Goal: Transaction & Acquisition: Book appointment/travel/reservation

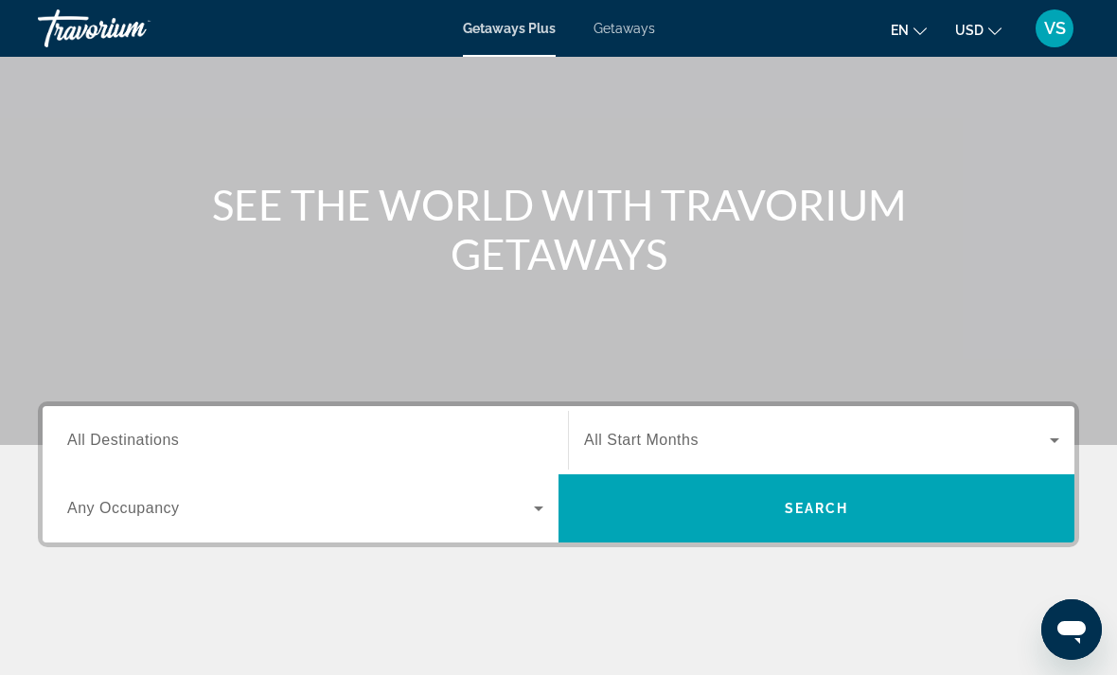
click at [128, 435] on span "All Destinations" at bounding box center [123, 440] width 112 height 16
click at [128, 435] on input "Destination All Destinations" at bounding box center [305, 441] width 476 height 23
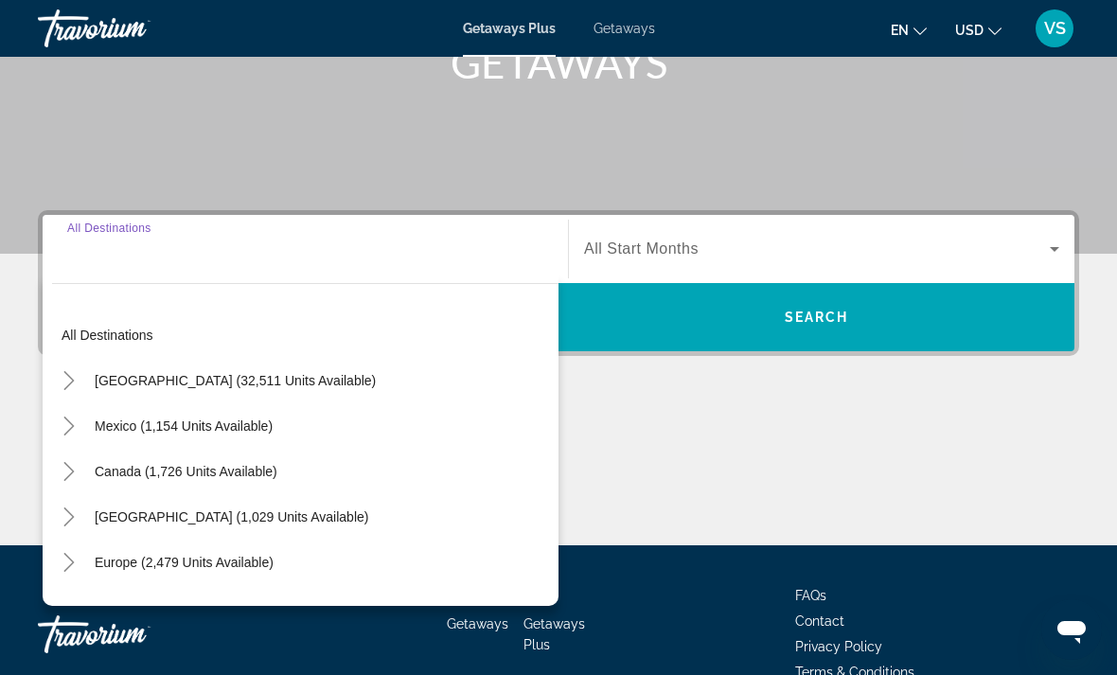
scroll to position [354, 0]
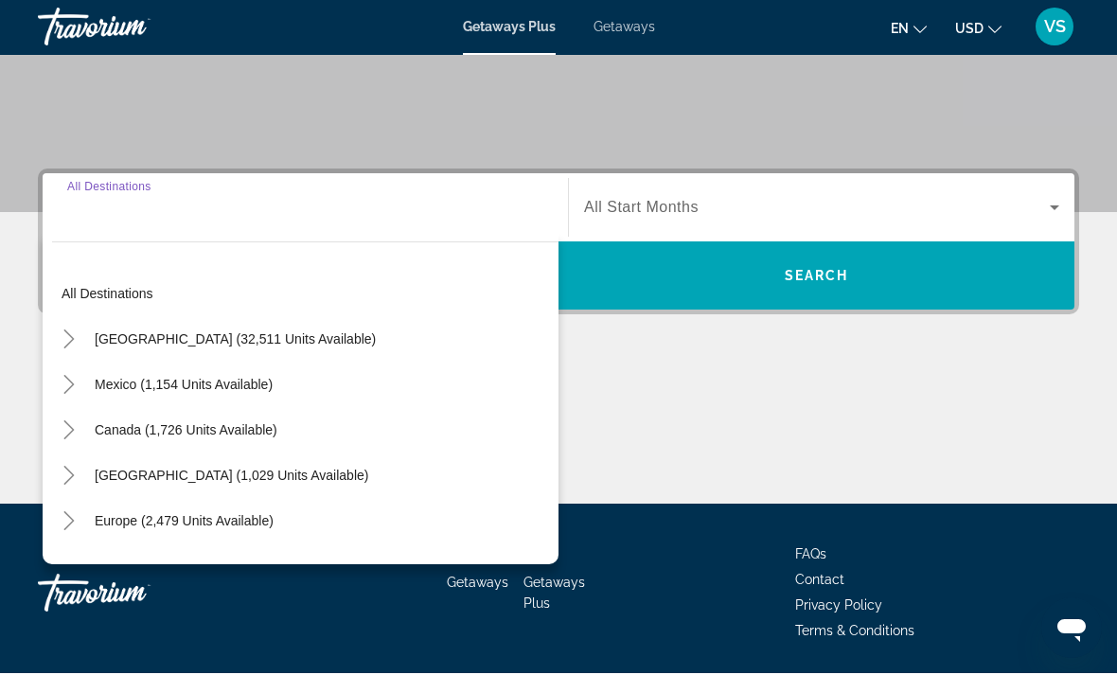
click at [137, 344] on span "United States (32,511 units available)" at bounding box center [235, 340] width 281 height 15
type input "**********"
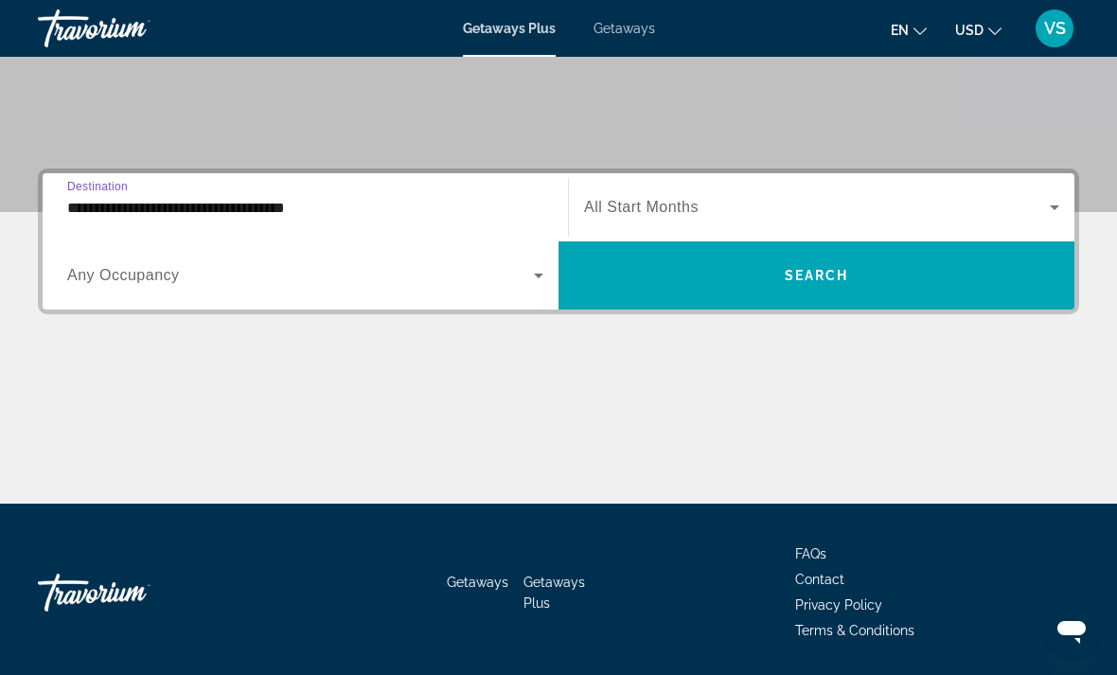
click at [861, 211] on span "Search widget" at bounding box center [817, 207] width 466 height 23
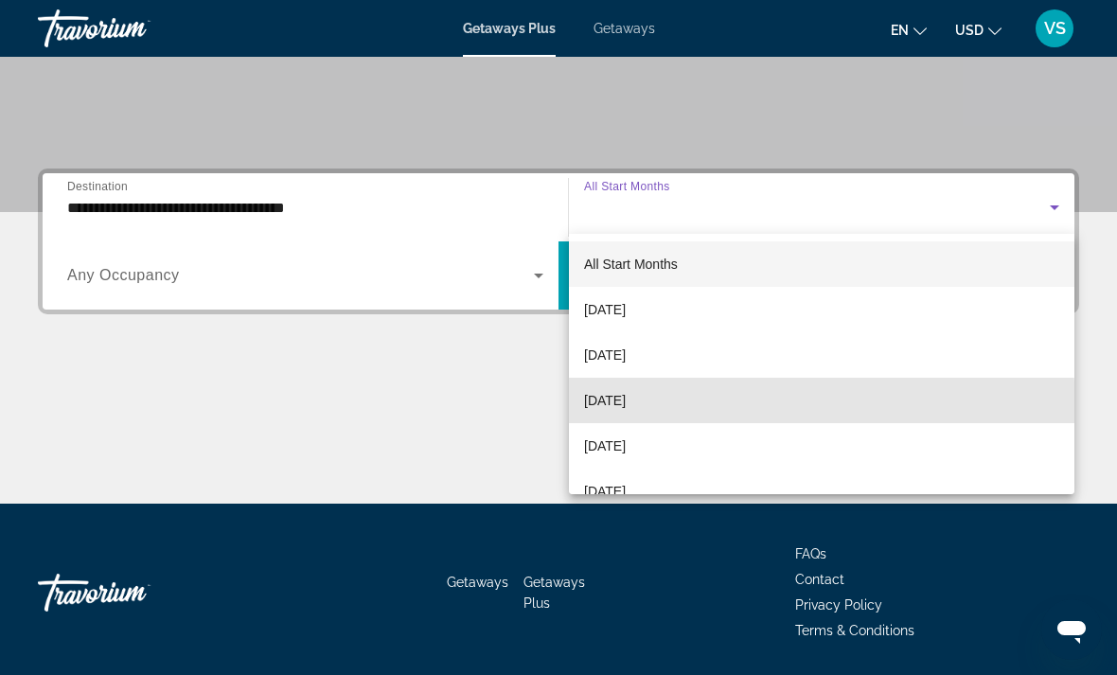
click at [757, 405] on mat-option "[DATE]" at bounding box center [822, 400] width 506 height 45
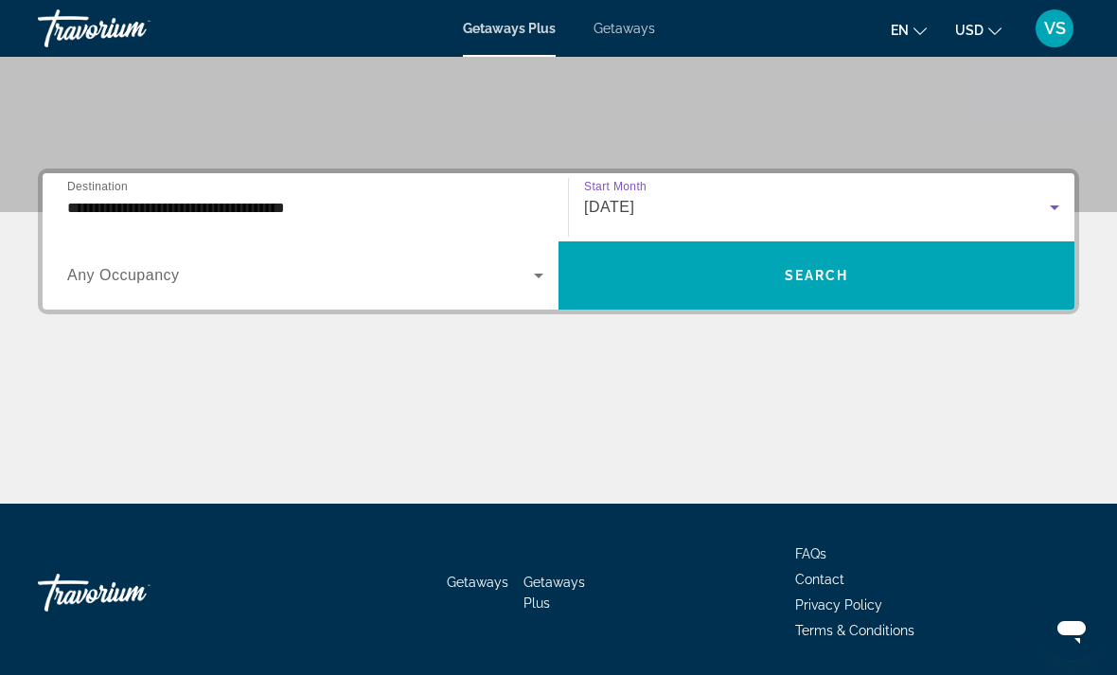
click at [855, 272] on span "Search widget" at bounding box center [817, 275] width 516 height 45
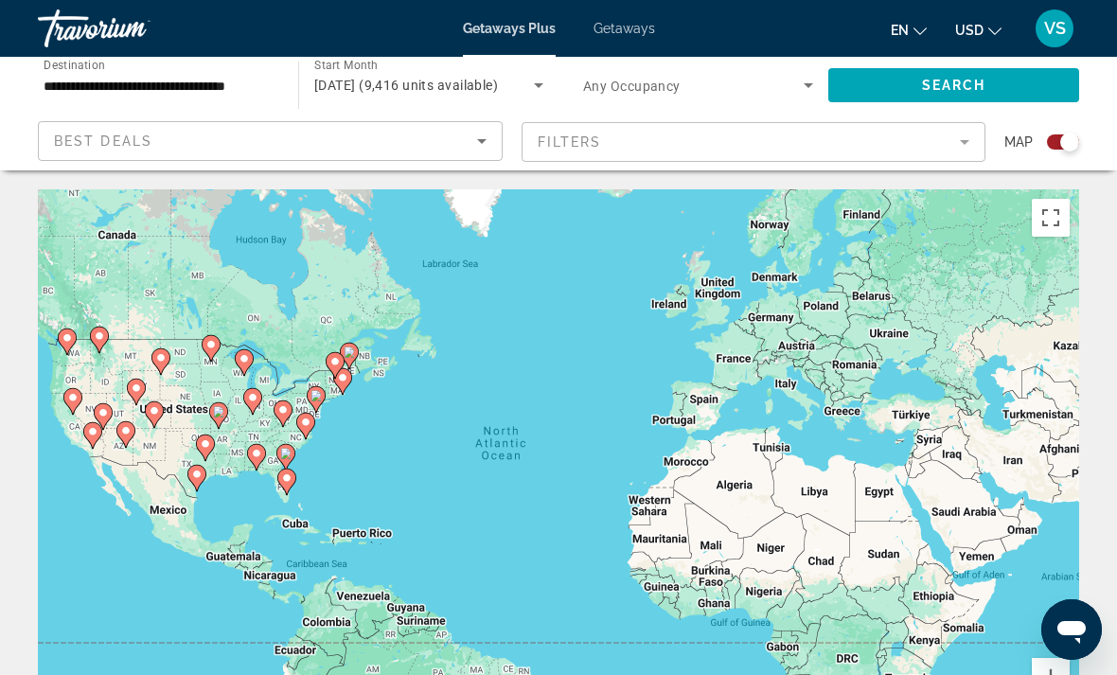
click at [1062, 140] on div "Search widget" at bounding box center [1069, 142] width 19 height 19
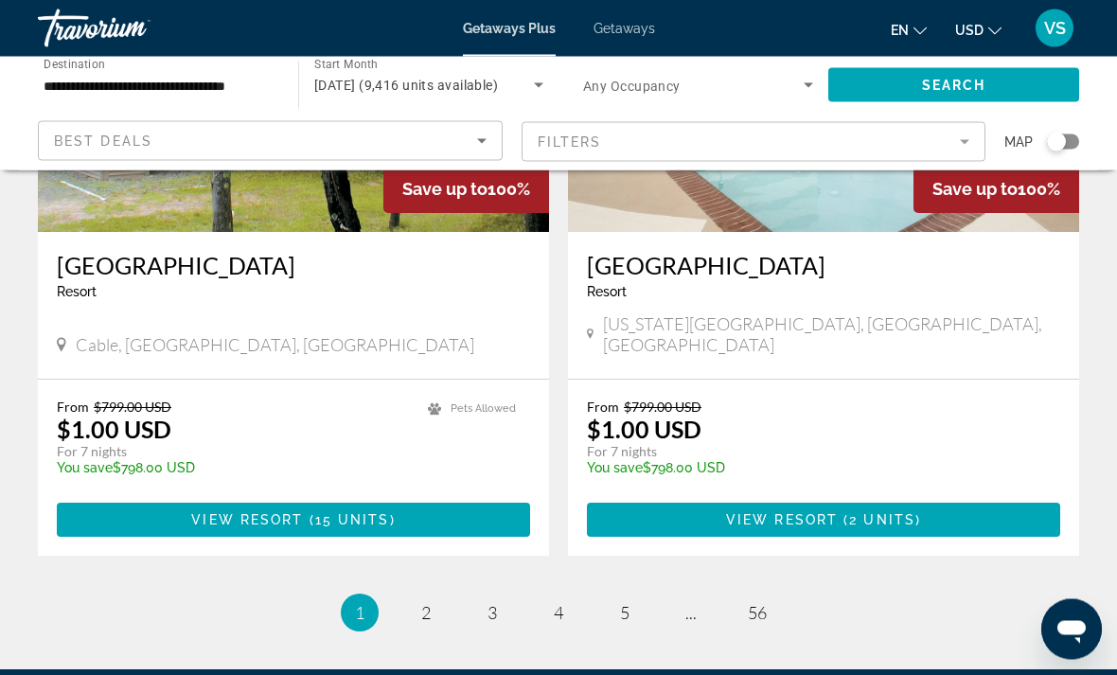
scroll to position [3729, 0]
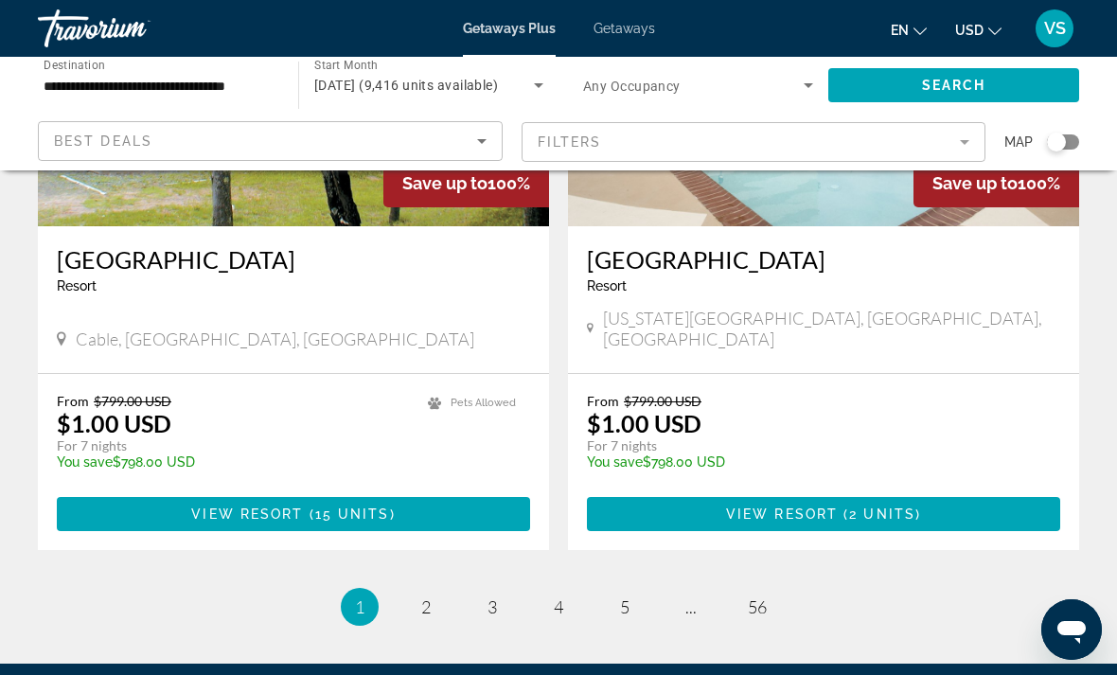
click at [540, 82] on icon "Search widget" at bounding box center [538, 85] width 23 height 23
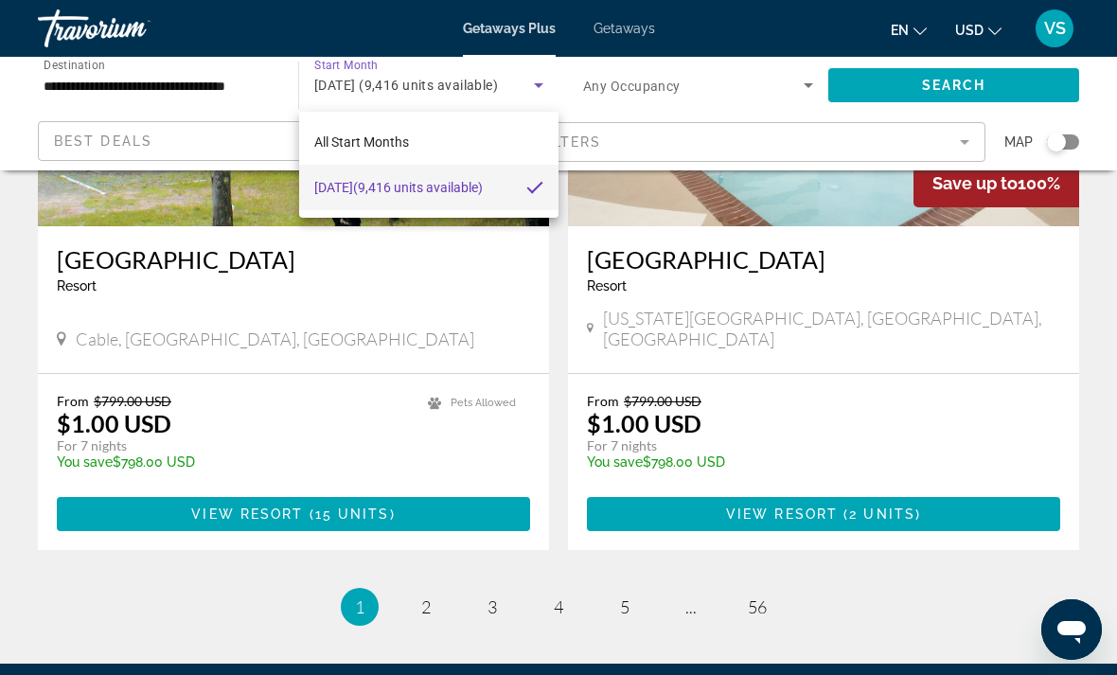
click at [115, 92] on div at bounding box center [558, 337] width 1117 height 675
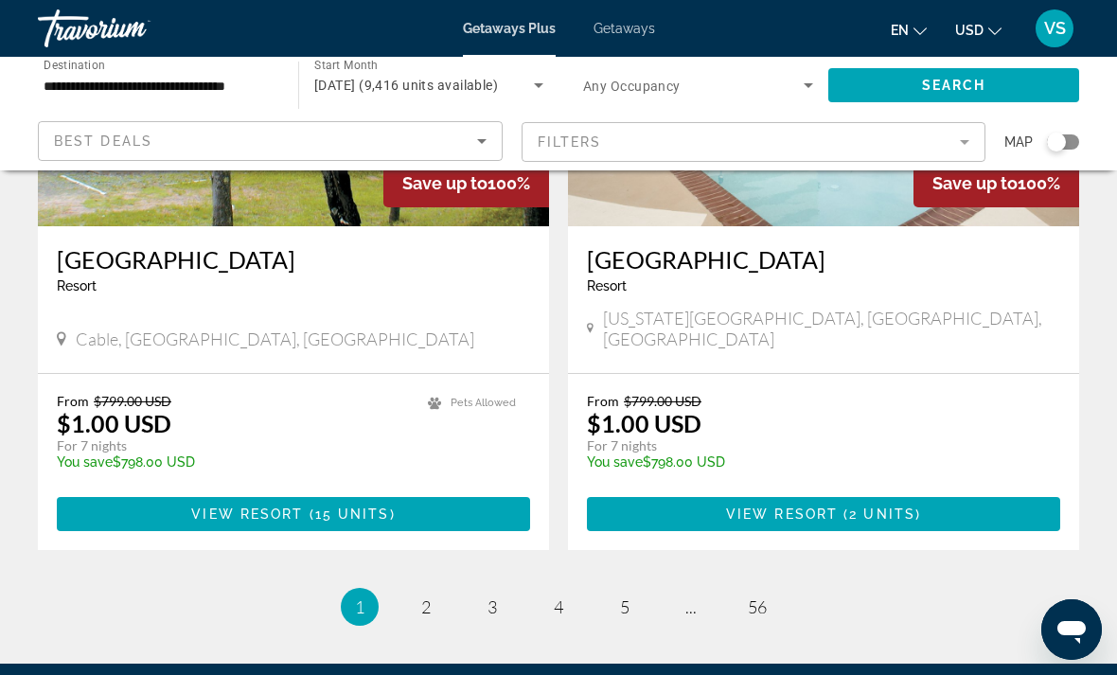
click at [90, 89] on input "**********" at bounding box center [159, 86] width 230 height 23
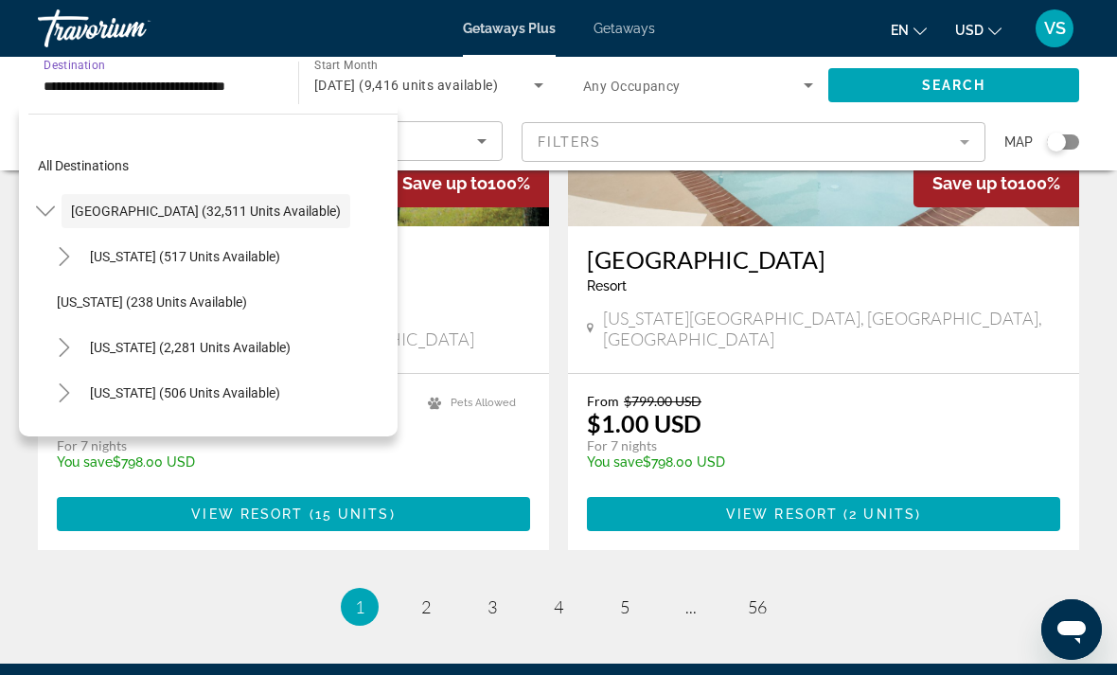
click at [55, 204] on mat-icon "Toggle United States (32,511 units available)" at bounding box center [44, 211] width 33 height 33
click at [57, 217] on mat-icon "Toggle United States (32,511 units available)" at bounding box center [44, 211] width 33 height 33
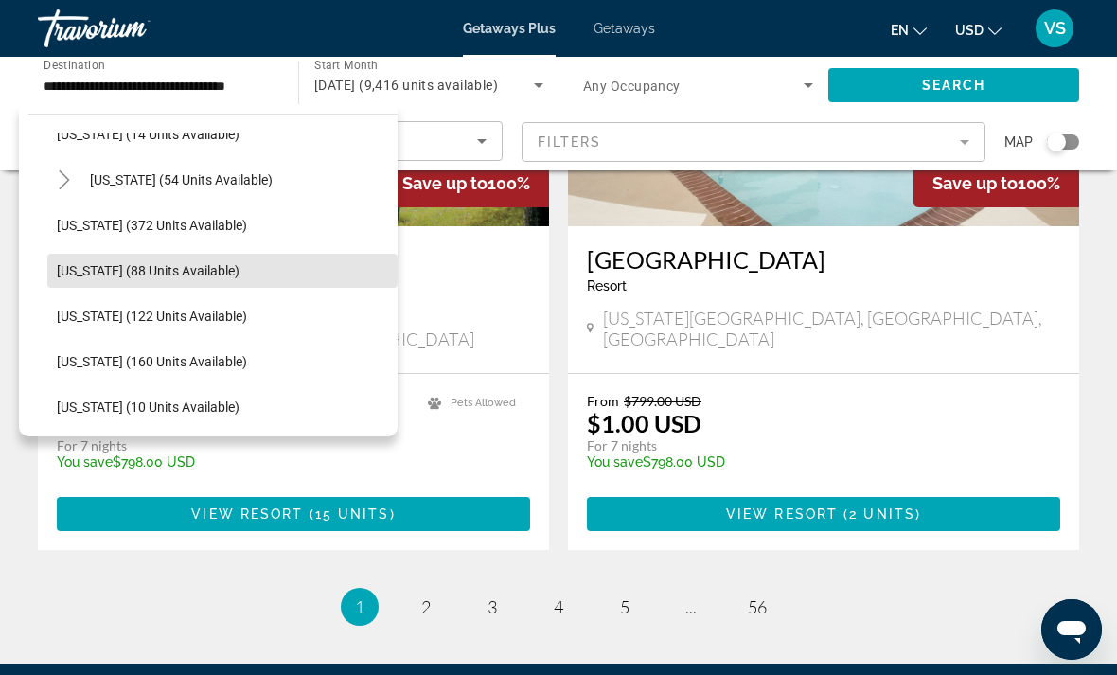
scroll to position [354, 0]
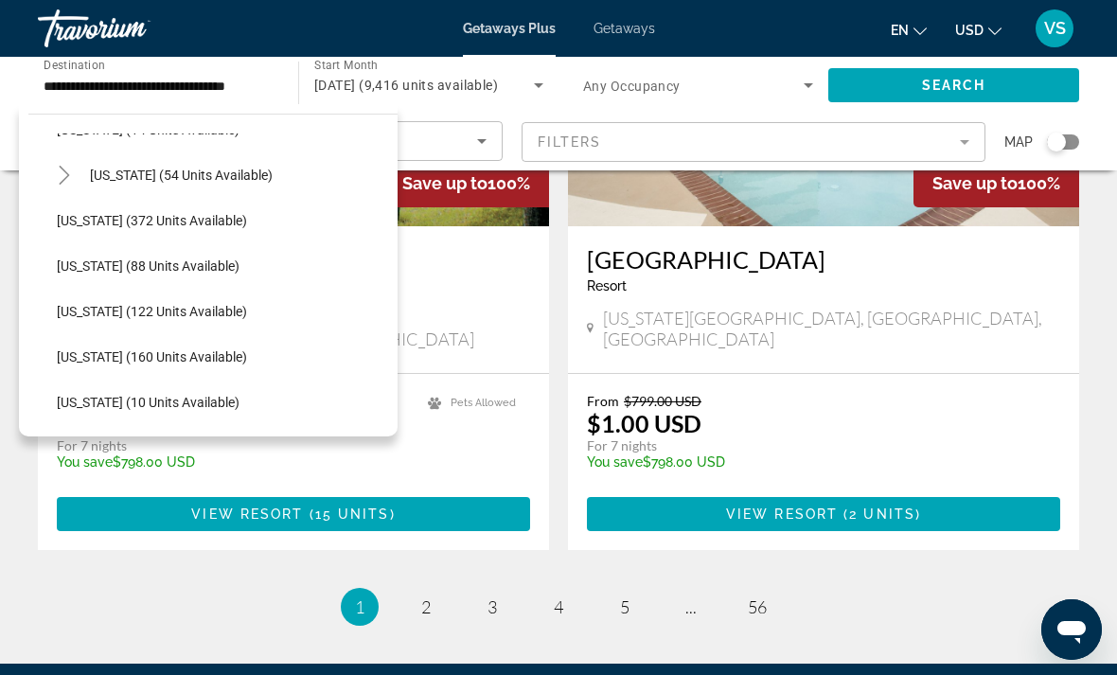
click at [77, 266] on span "Illinois (88 units available)" at bounding box center [148, 265] width 183 height 15
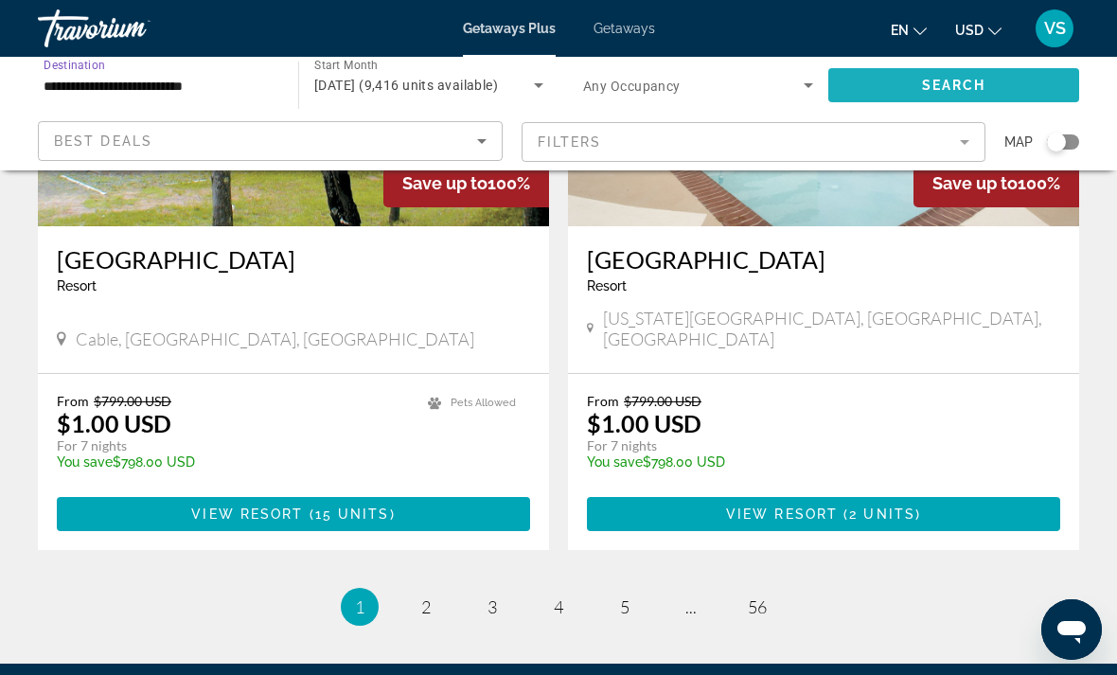
click at [931, 86] on span "Search" at bounding box center [954, 85] width 64 height 15
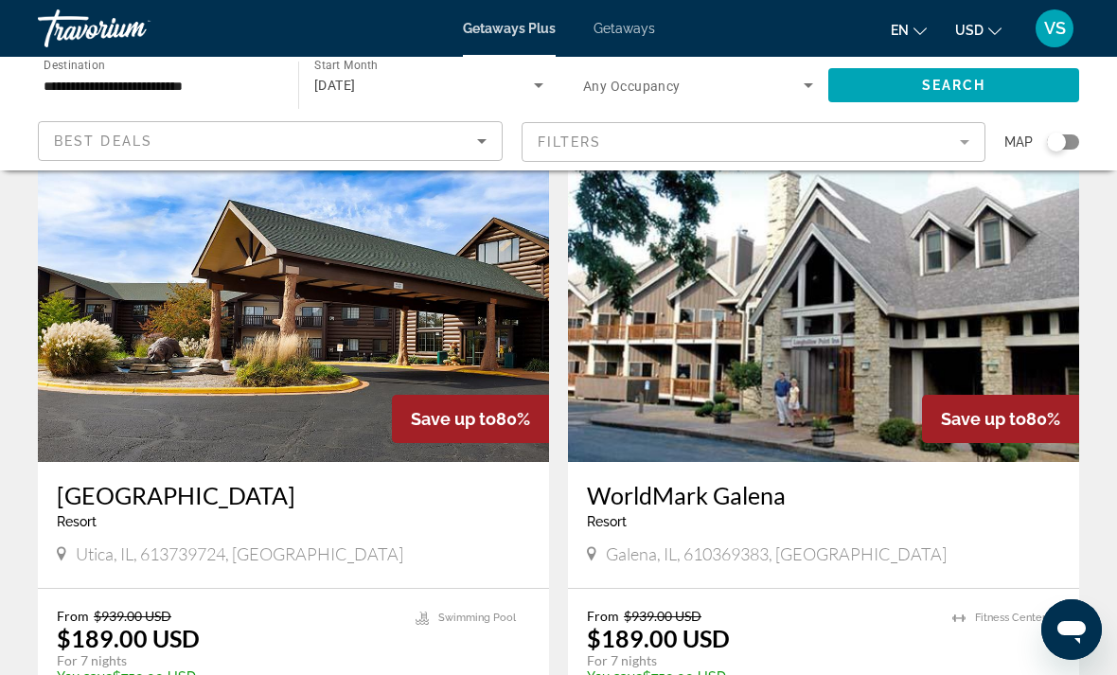
scroll to position [77, 0]
click at [141, 90] on input "**********" at bounding box center [159, 86] width 230 height 23
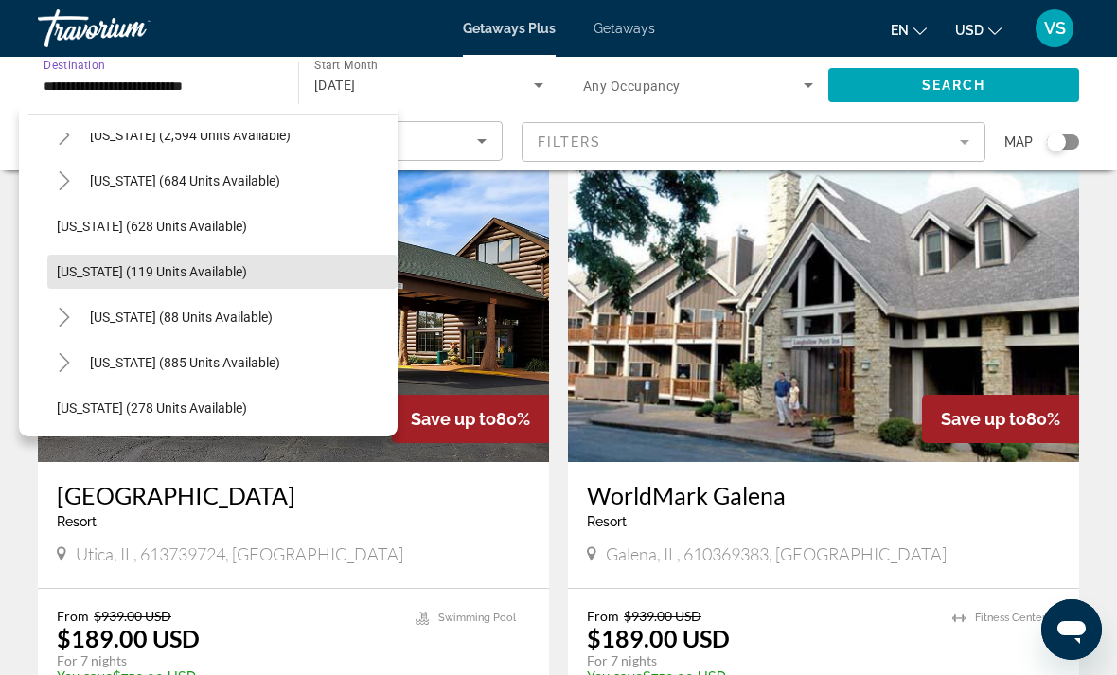
scroll to position [1032, 0]
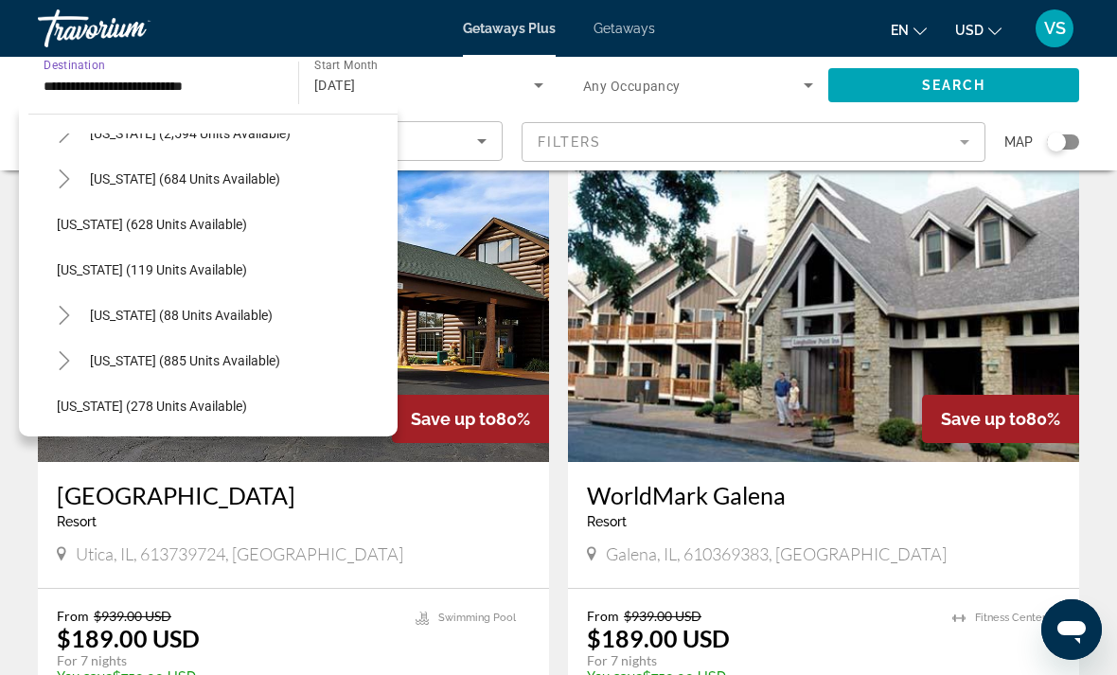
click at [130, 319] on span "New York (88 units available)" at bounding box center [181, 315] width 183 height 15
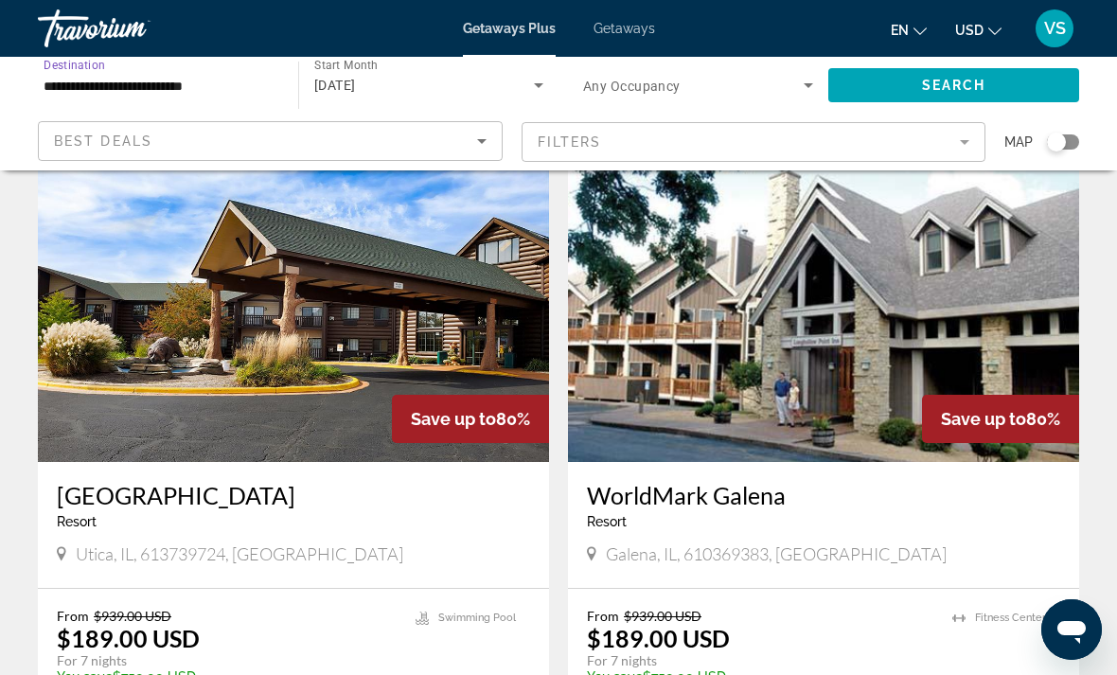
click at [909, 93] on span "Search widget" at bounding box center [953, 84] width 251 height 45
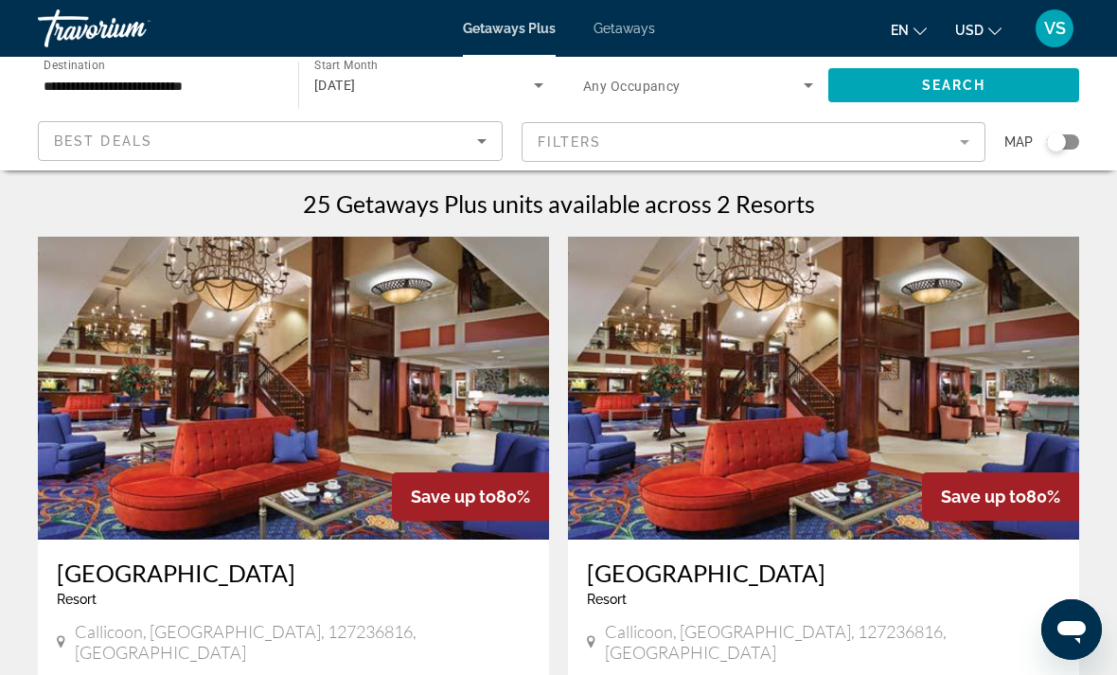
click at [344, 89] on span "[DATE]" at bounding box center [335, 85] width 42 height 15
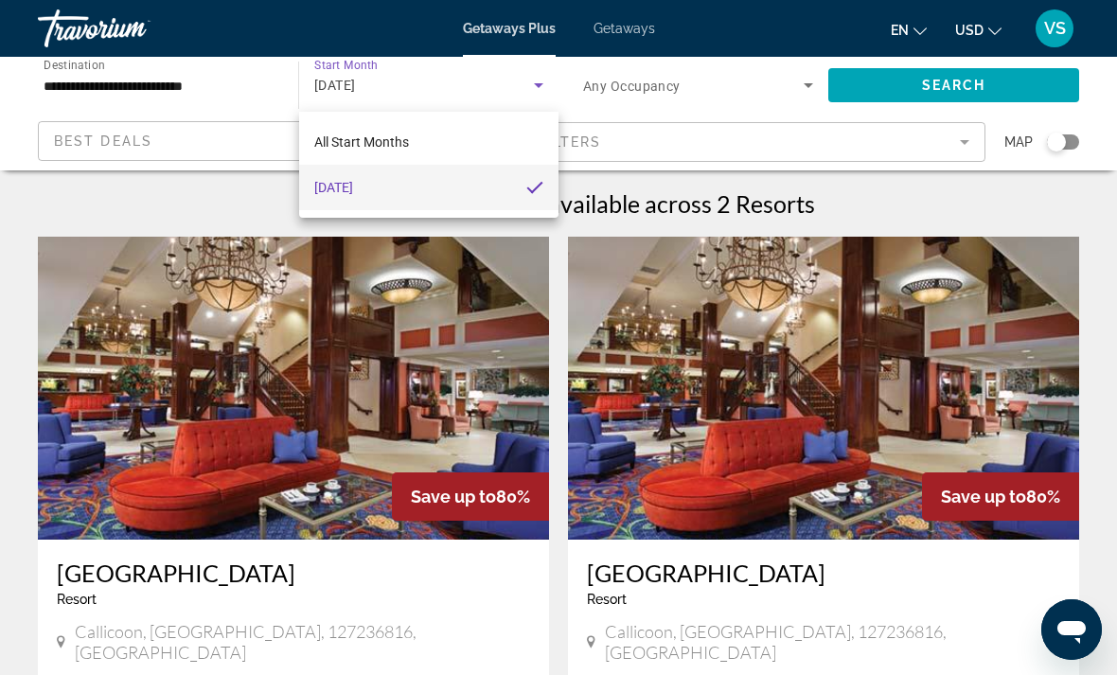
click at [202, 98] on div at bounding box center [558, 337] width 1117 height 675
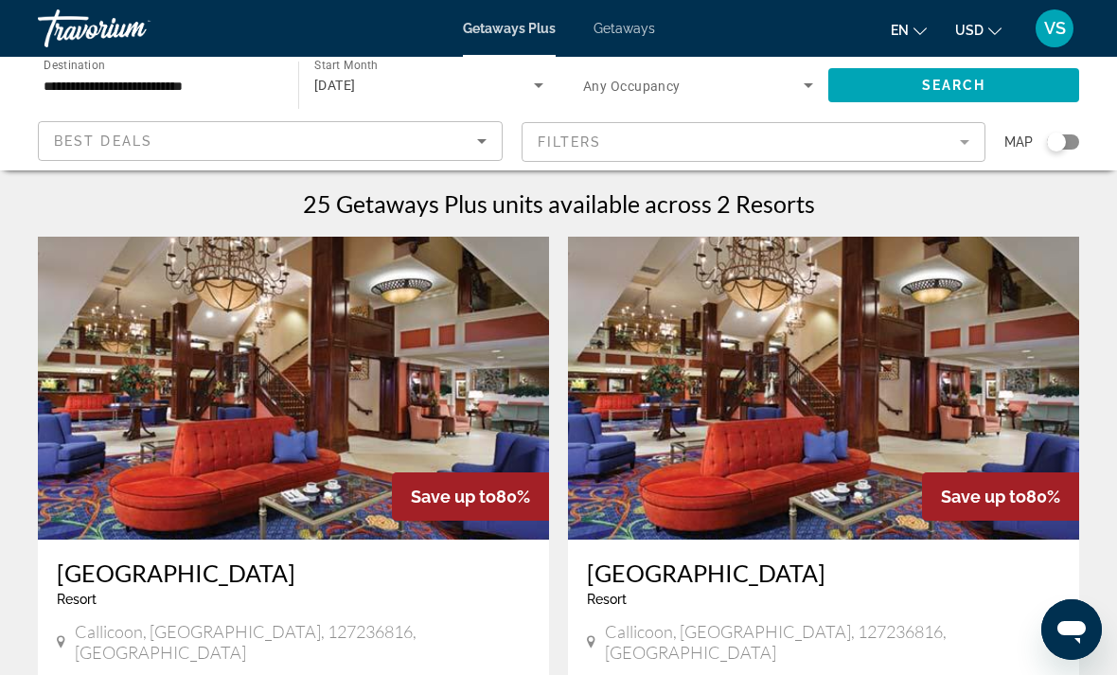
click at [148, 80] on input "**********" at bounding box center [159, 86] width 230 height 23
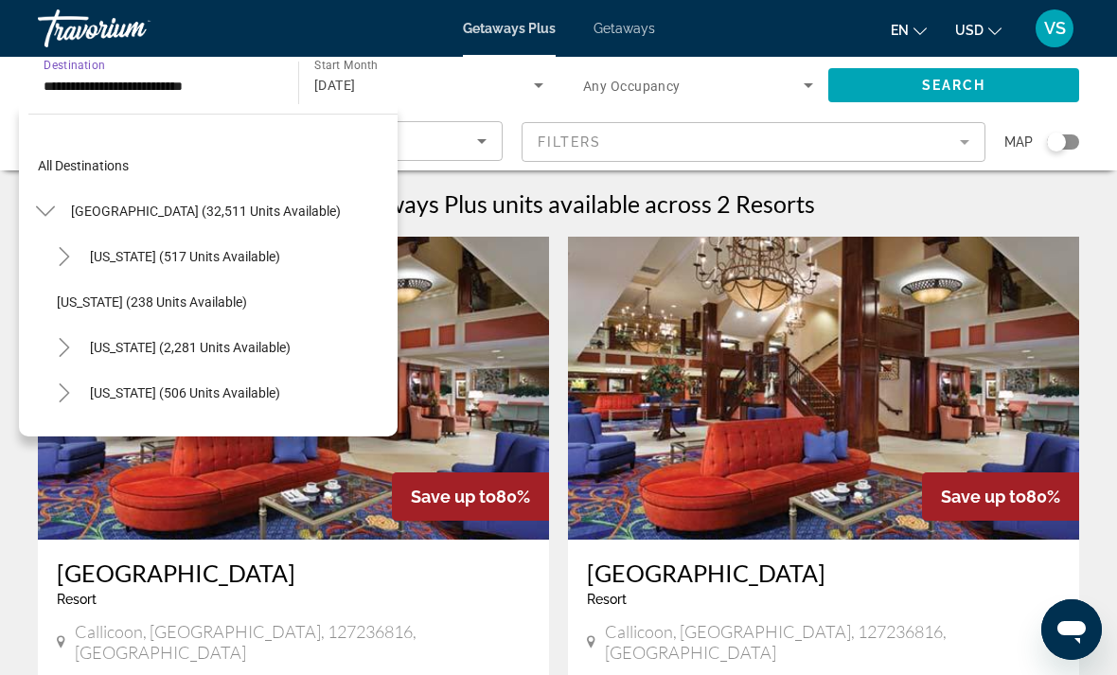
scroll to position [1067, 0]
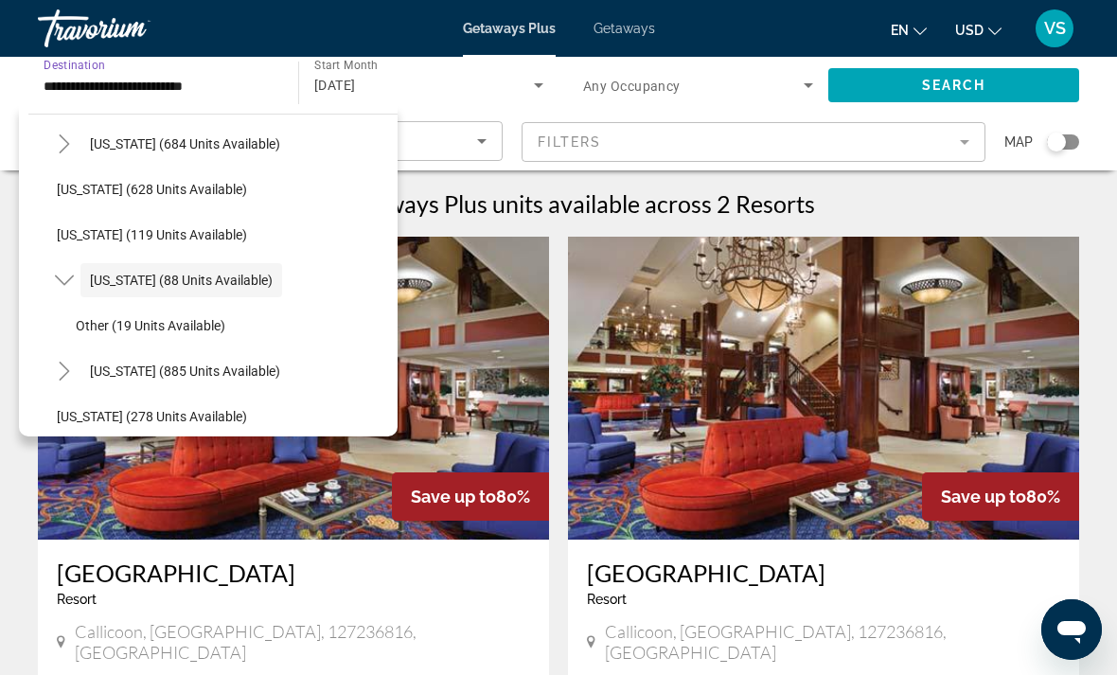
click at [66, 281] on icon "Toggle New York (88 units available)" at bounding box center [64, 280] width 19 height 19
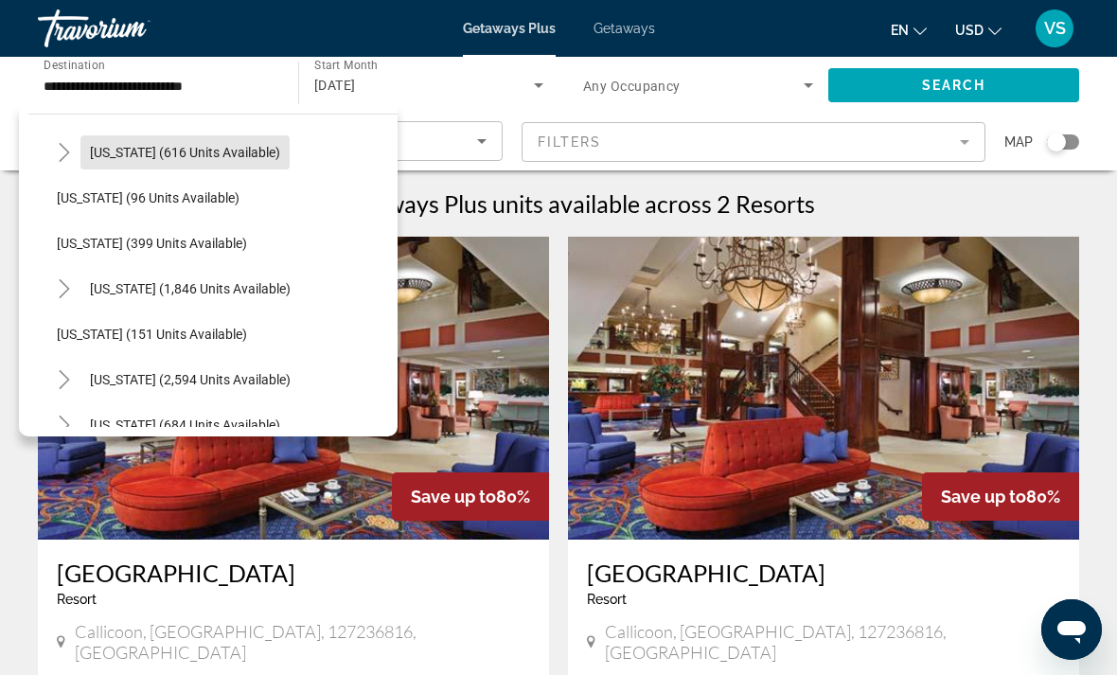
scroll to position [789, 0]
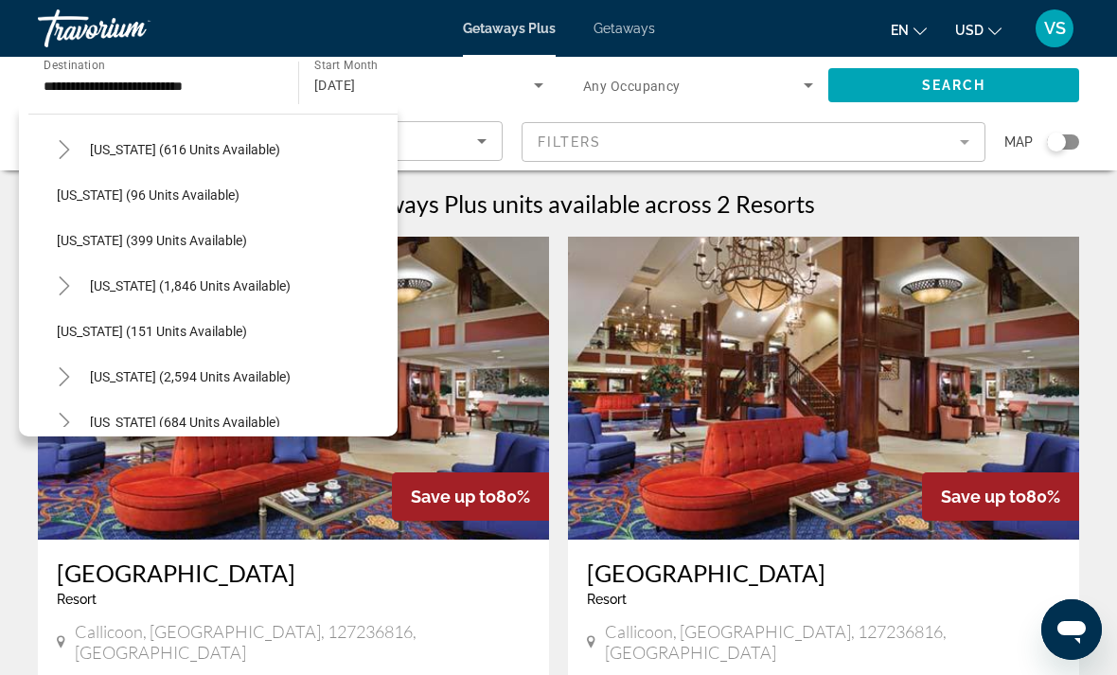
click at [100, 328] on span "Montana (151 units available)" at bounding box center [152, 331] width 190 height 15
type input "**********"
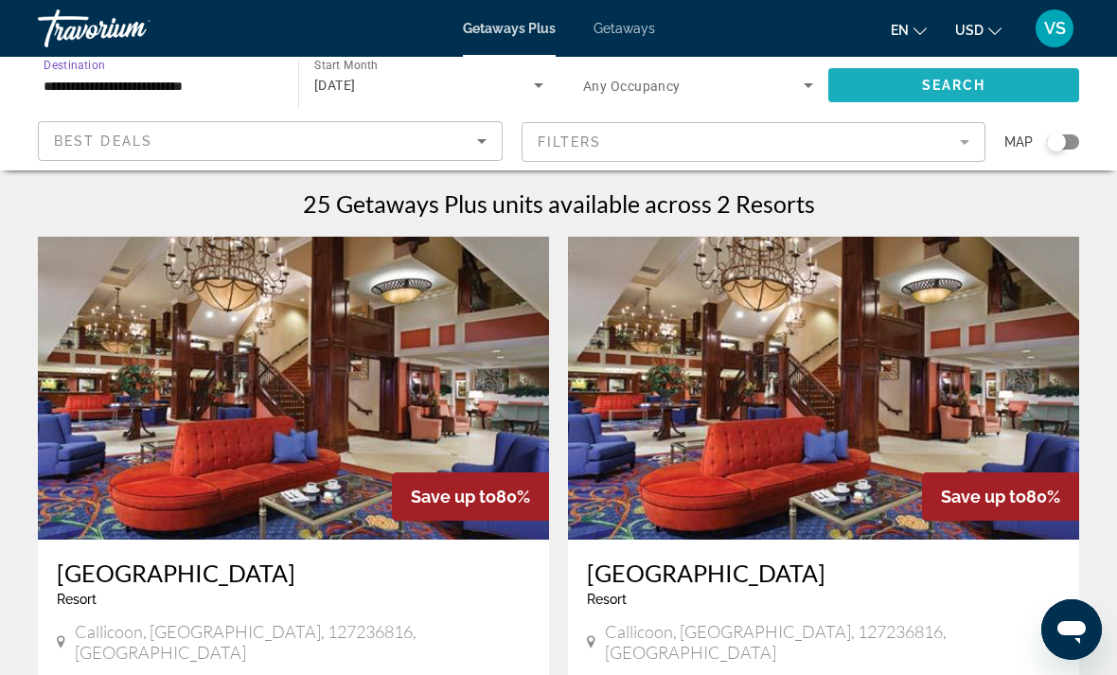
click at [948, 84] on span "Search" at bounding box center [954, 85] width 64 height 15
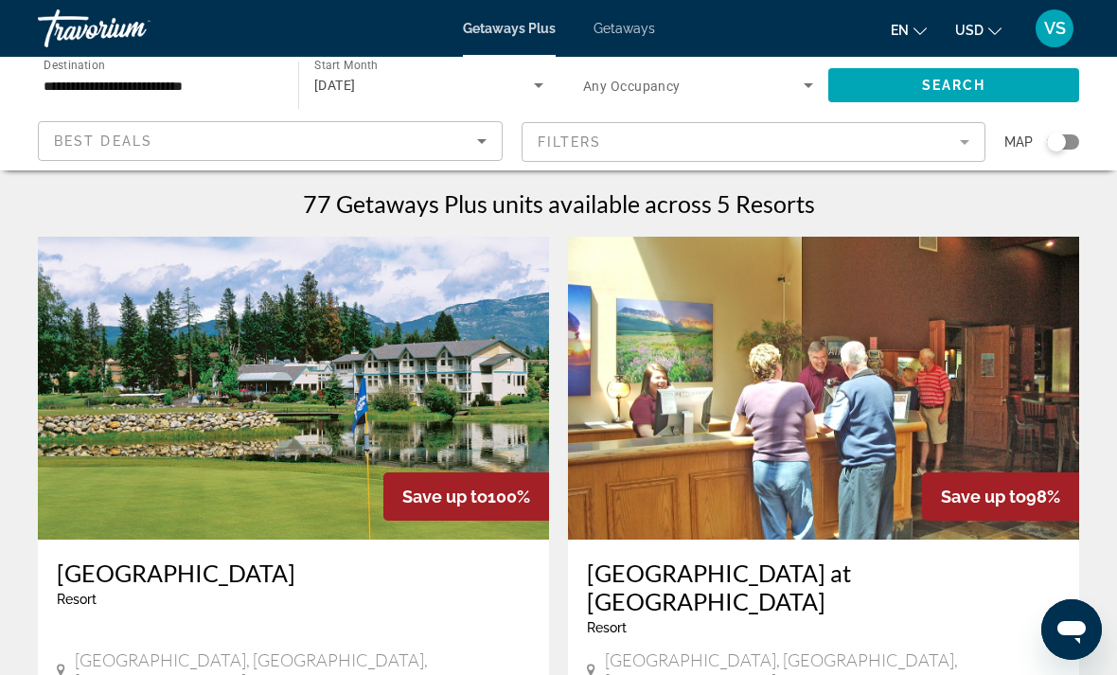
click at [619, 50] on div "Getaways Plus Getaways en English Español Français Italiano Português русский U…" at bounding box center [558, 28] width 1117 height 49
click at [633, 34] on span "Getaways" at bounding box center [625, 28] width 62 height 15
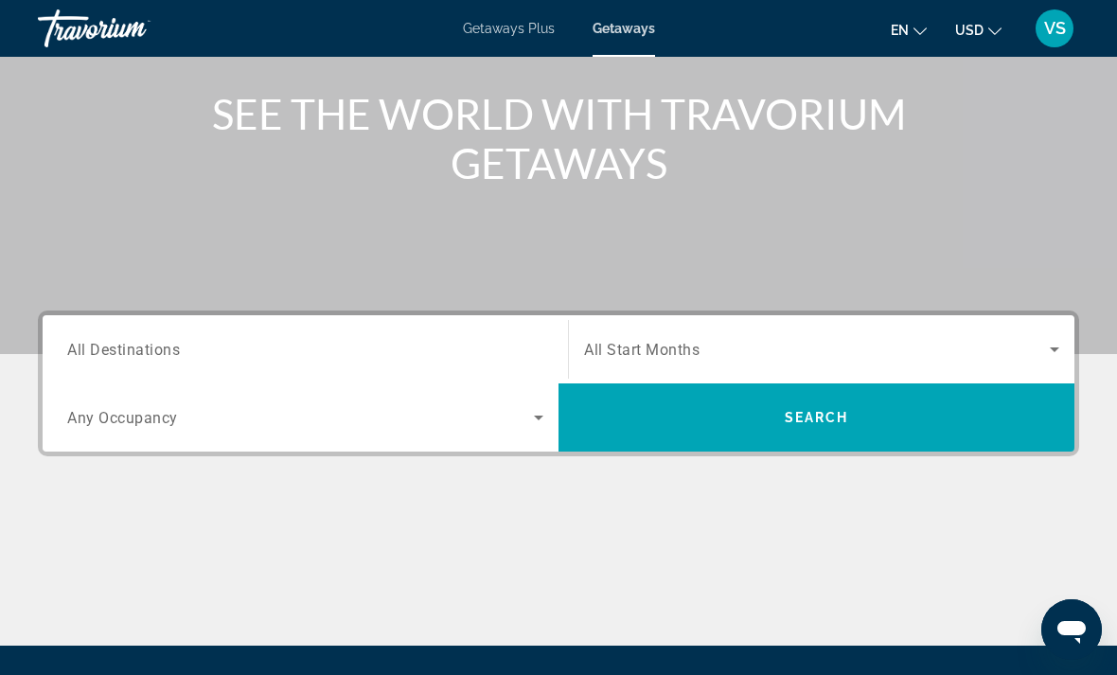
click at [146, 349] on span "All Destinations" at bounding box center [123, 349] width 113 height 18
click at [146, 349] on input "Destination All Destinations" at bounding box center [305, 350] width 476 height 23
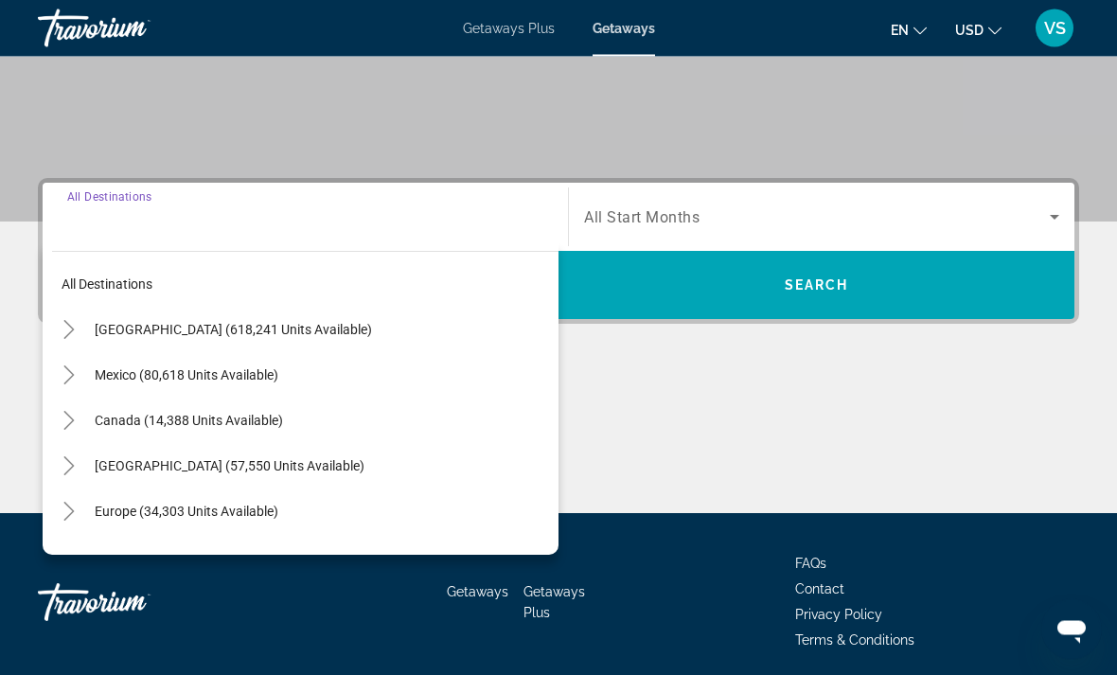
scroll to position [356, 0]
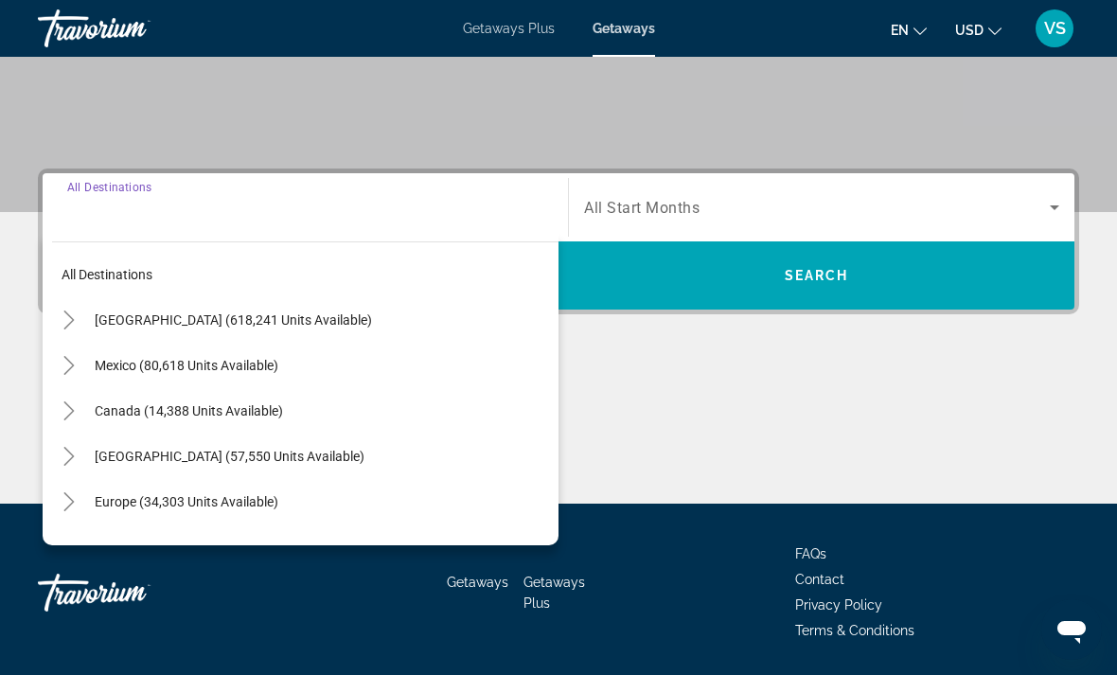
click at [72, 316] on icon "Toggle United States (618,241 units available)" at bounding box center [69, 320] width 19 height 19
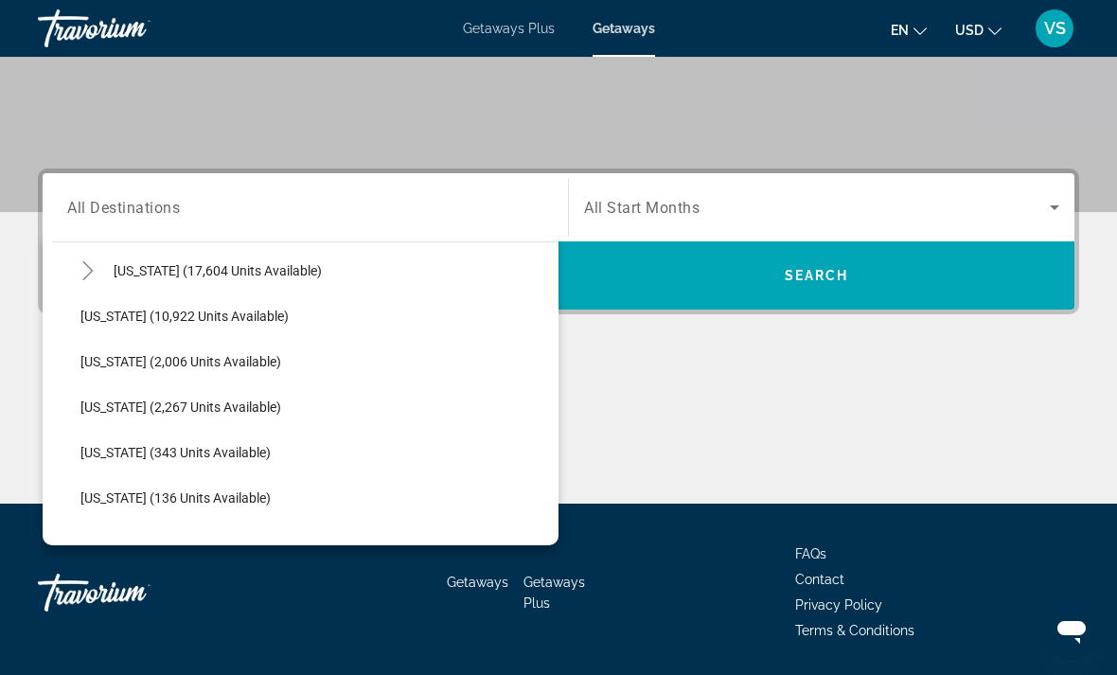
scroll to position [457, 0]
click at [115, 362] on span "[US_STATE] (2,006 units available)" at bounding box center [180, 362] width 201 height 15
type input "**********"
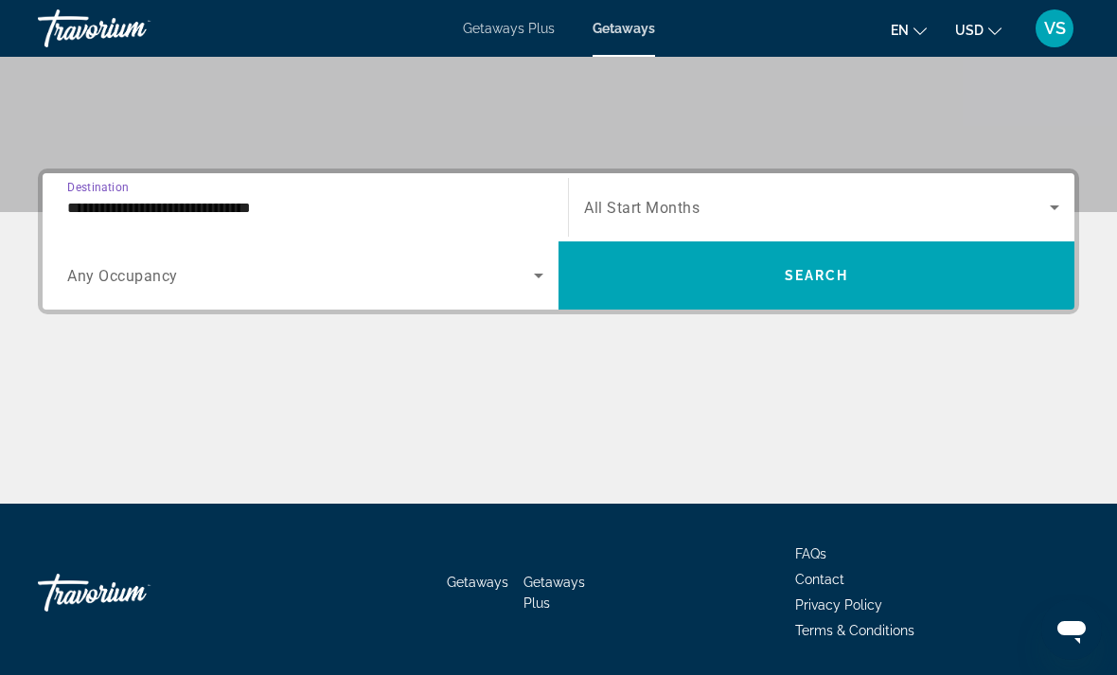
click at [826, 217] on span "Search widget" at bounding box center [817, 207] width 466 height 23
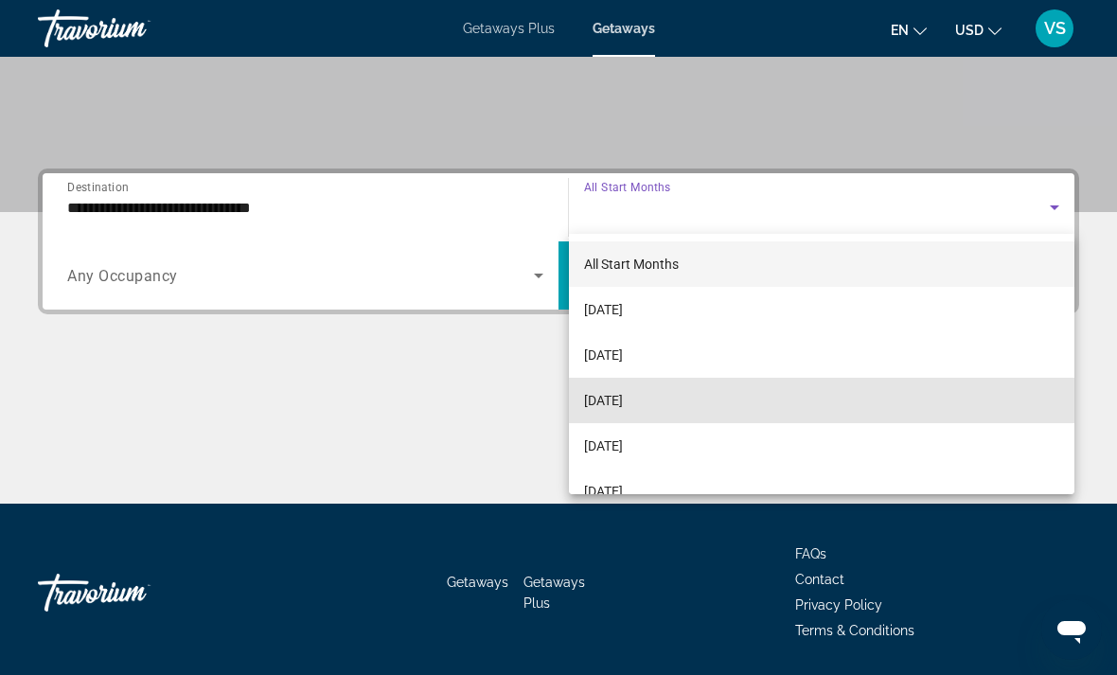
click at [710, 398] on mat-option "[DATE]" at bounding box center [822, 400] width 506 height 45
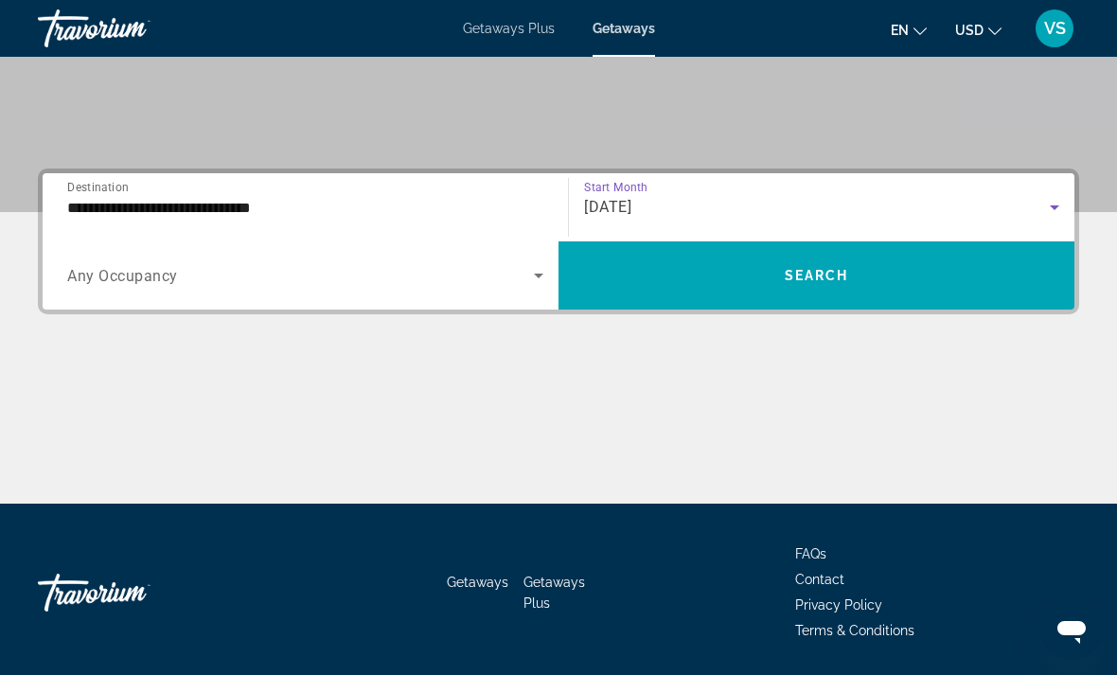
click at [787, 273] on span "Search" at bounding box center [817, 275] width 64 height 15
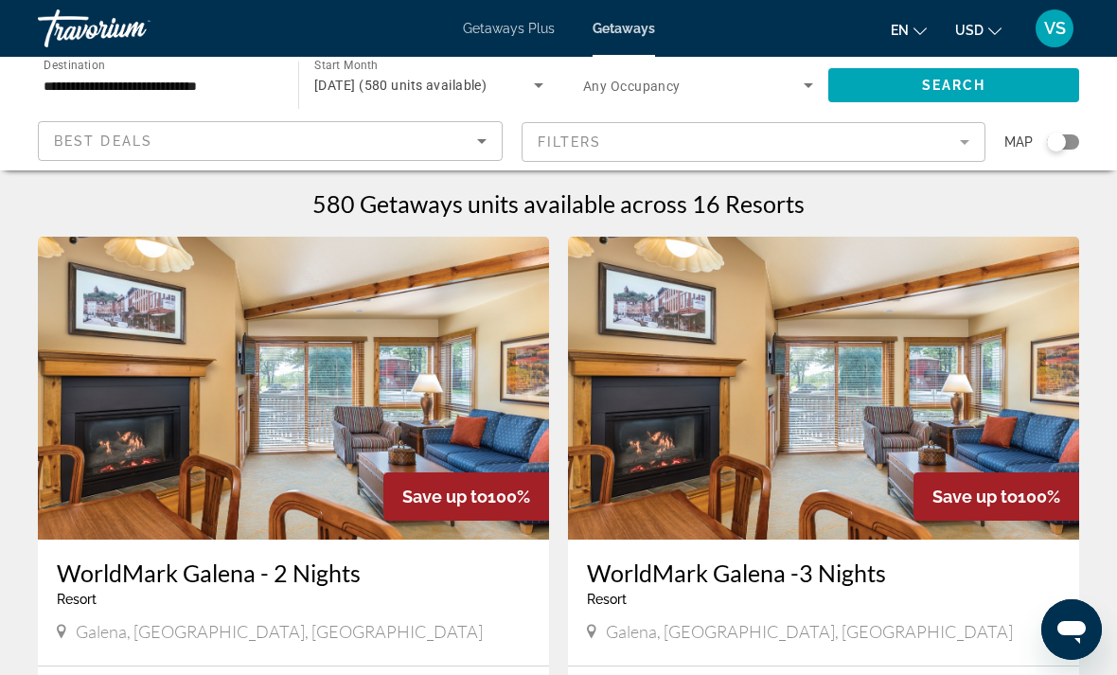
click at [328, 81] on span "November 2025 (580 units available)" at bounding box center [400, 85] width 172 height 15
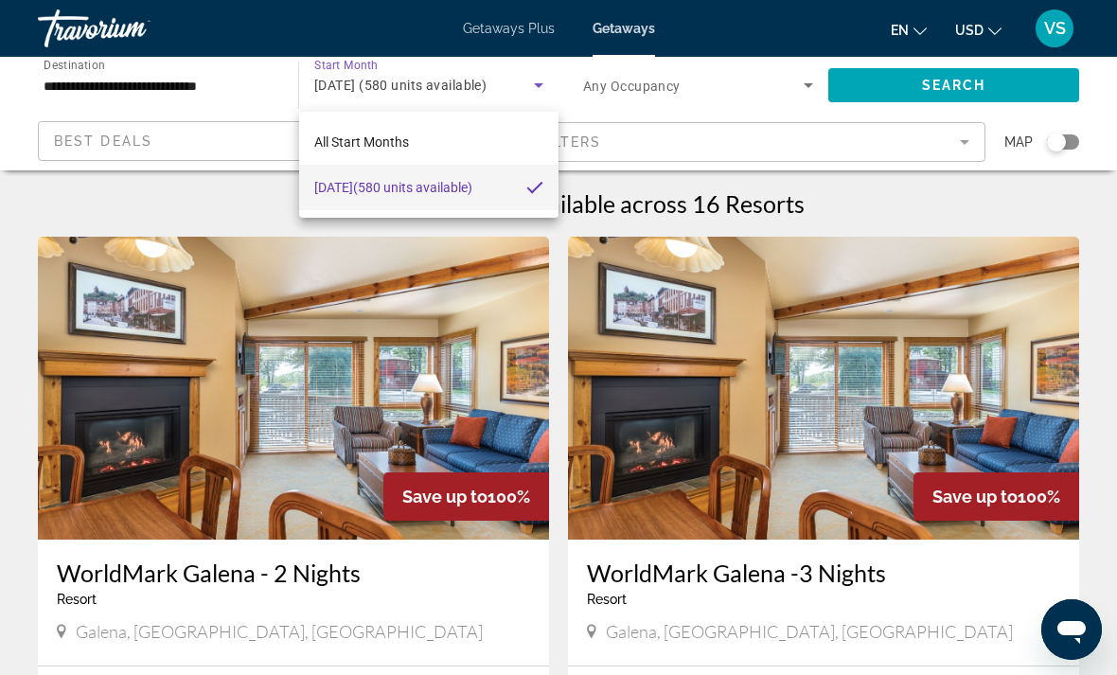
click at [228, 98] on div at bounding box center [558, 337] width 1117 height 675
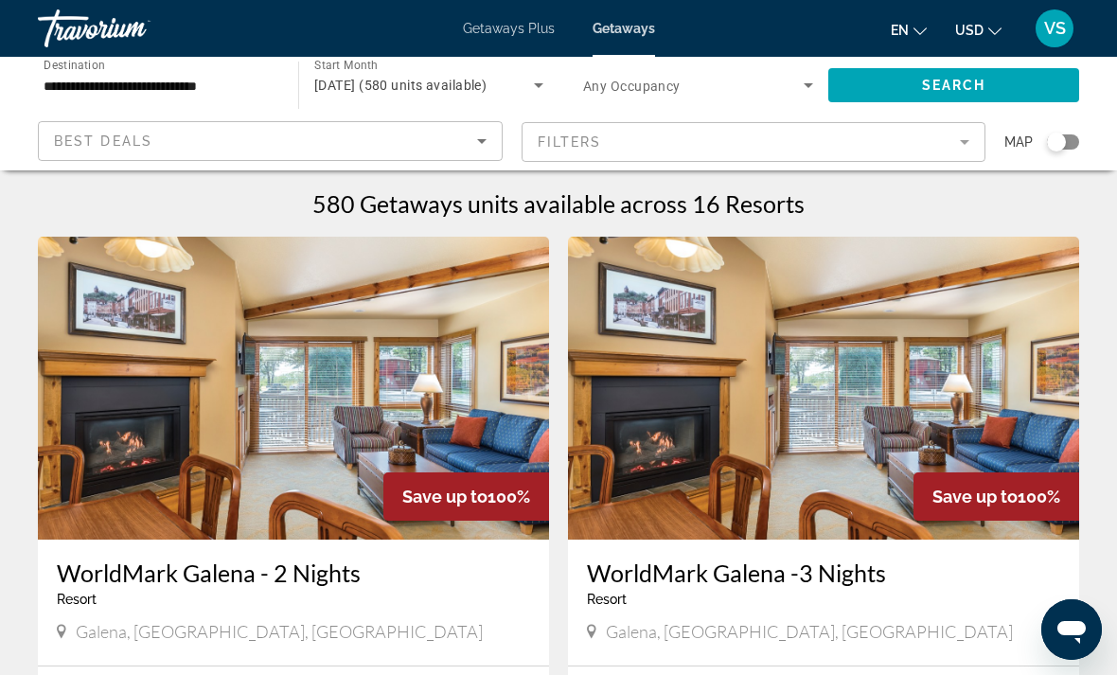
click at [235, 89] on input "**********" at bounding box center [159, 86] width 230 height 23
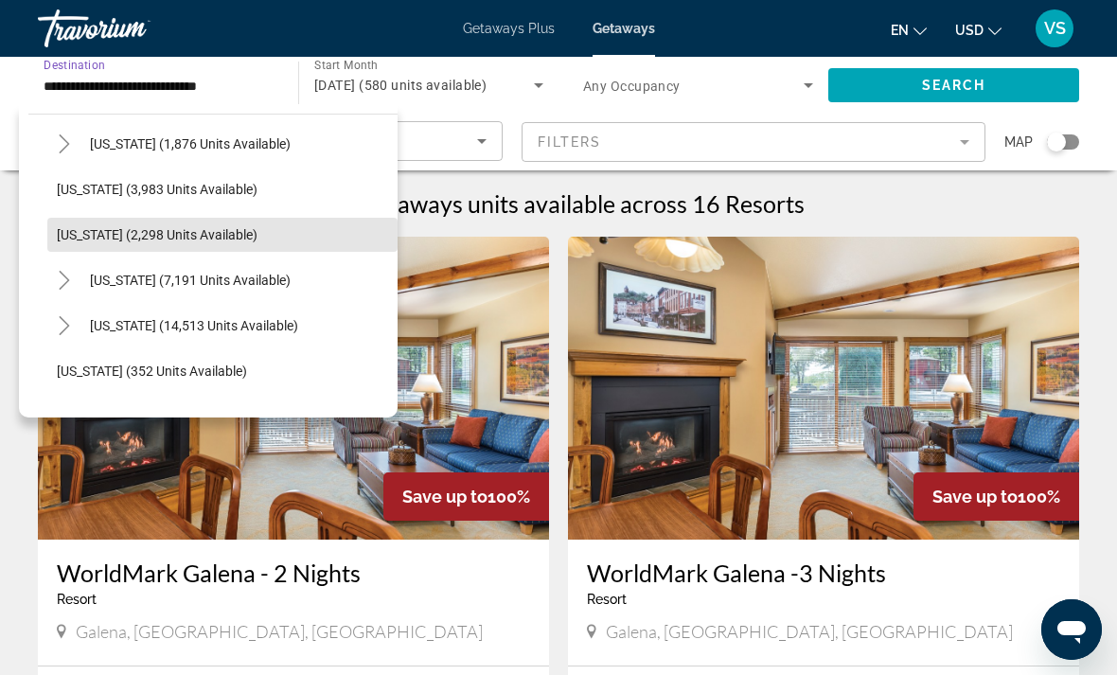
scroll to position [1188, 0]
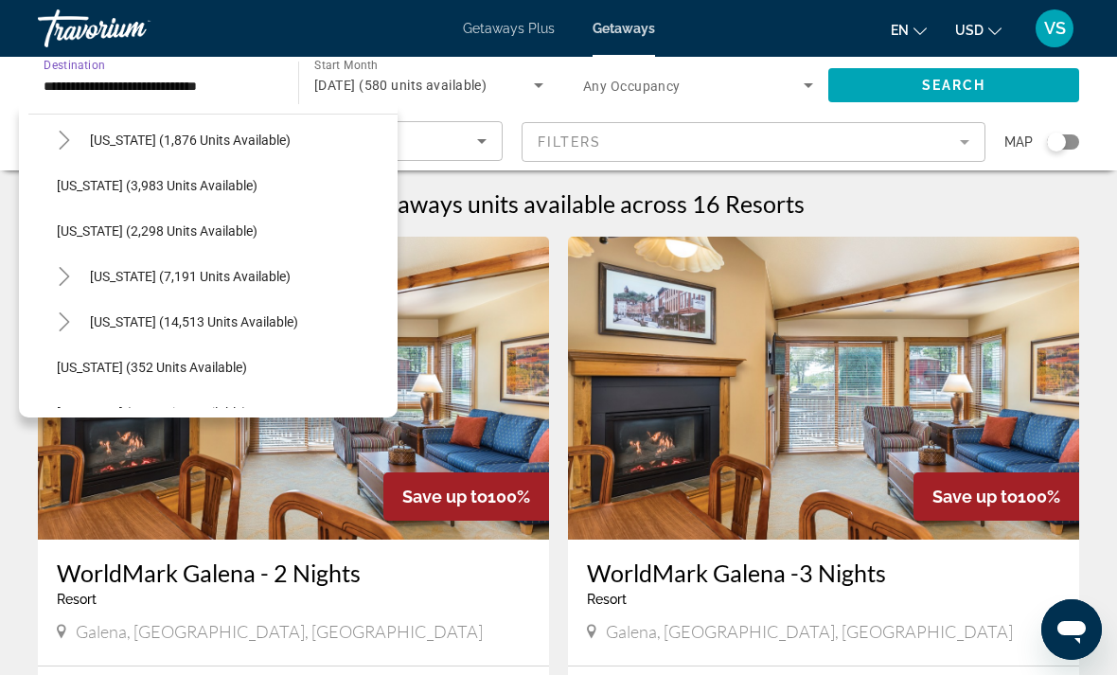
click at [61, 271] on icon "Toggle New York (7,191 units available)" at bounding box center [64, 276] width 19 height 19
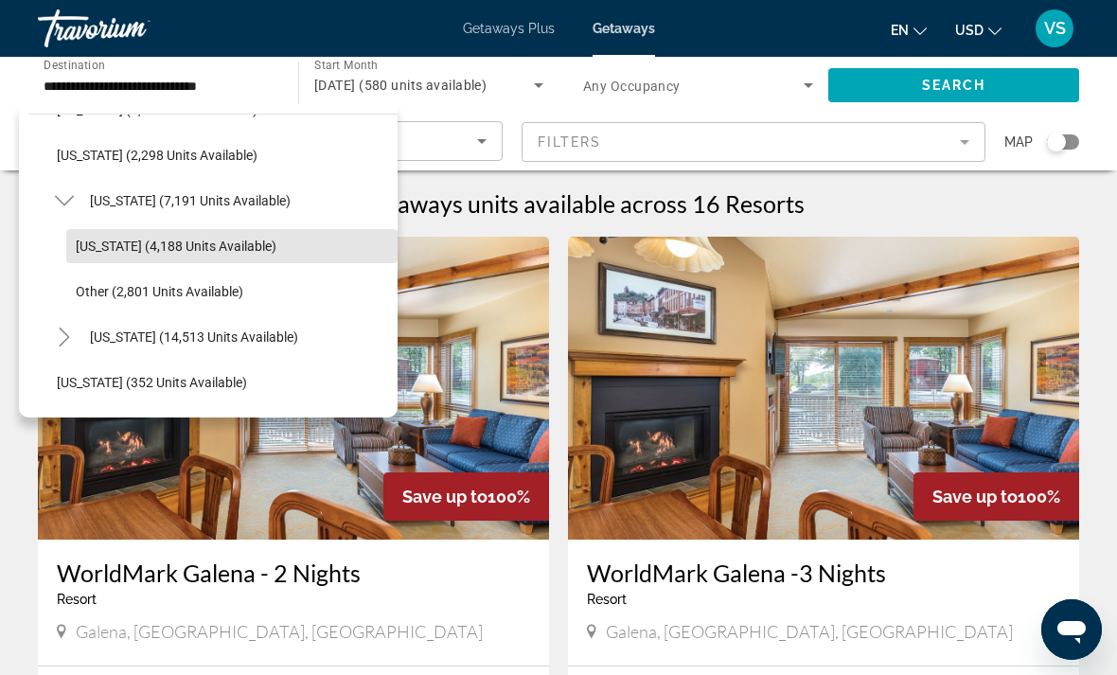
scroll to position [1282, 0]
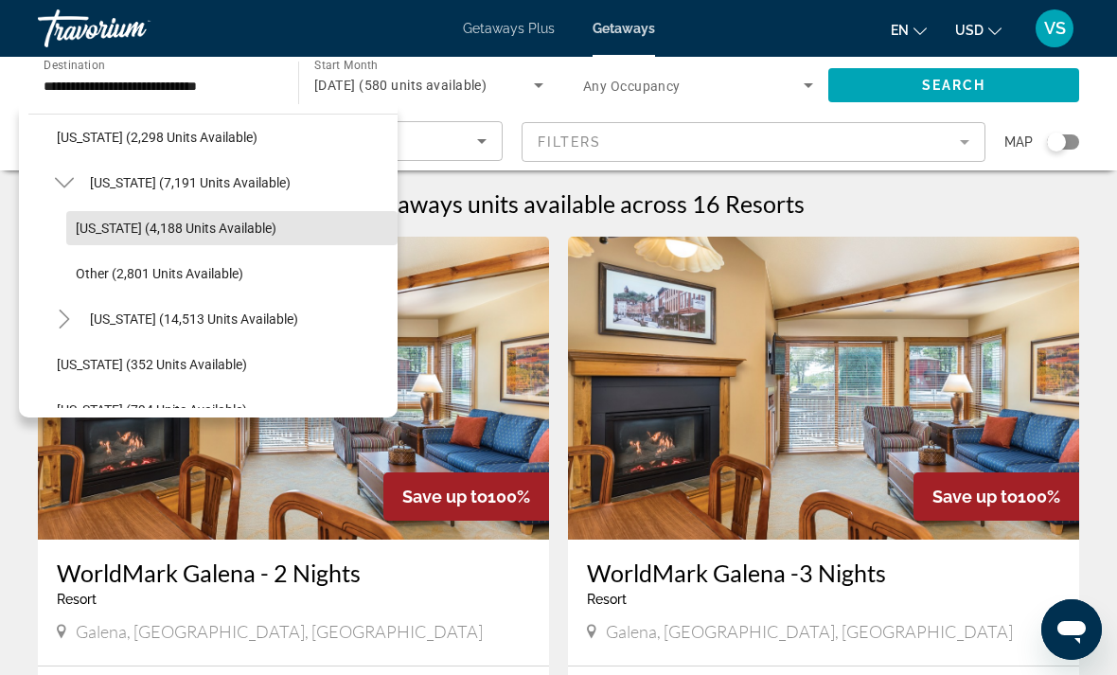
click at [81, 235] on span "New York (4,188 units available)" at bounding box center [176, 228] width 201 height 15
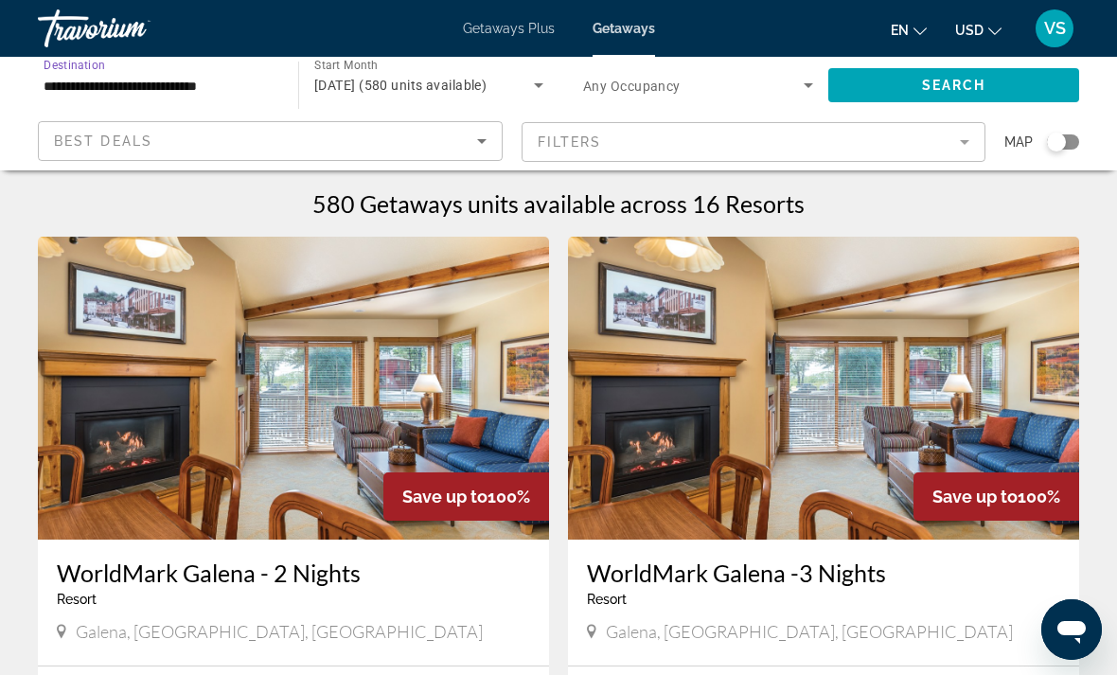
click at [899, 87] on span "Search widget" at bounding box center [953, 84] width 251 height 45
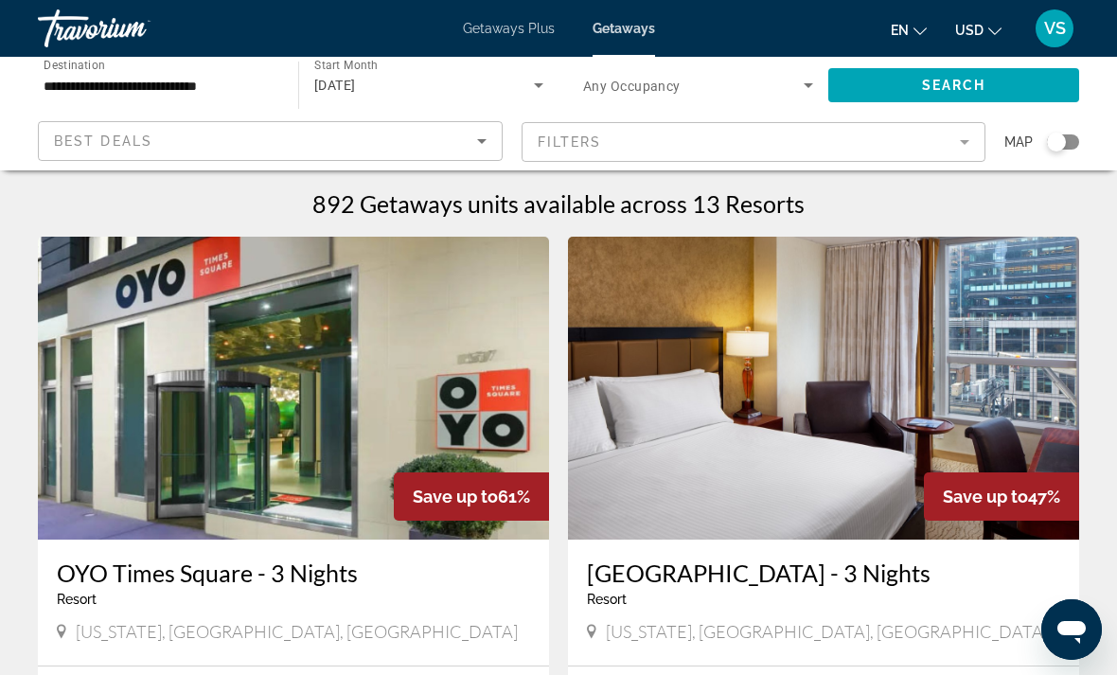
click at [110, 80] on input "**********" at bounding box center [159, 86] width 230 height 23
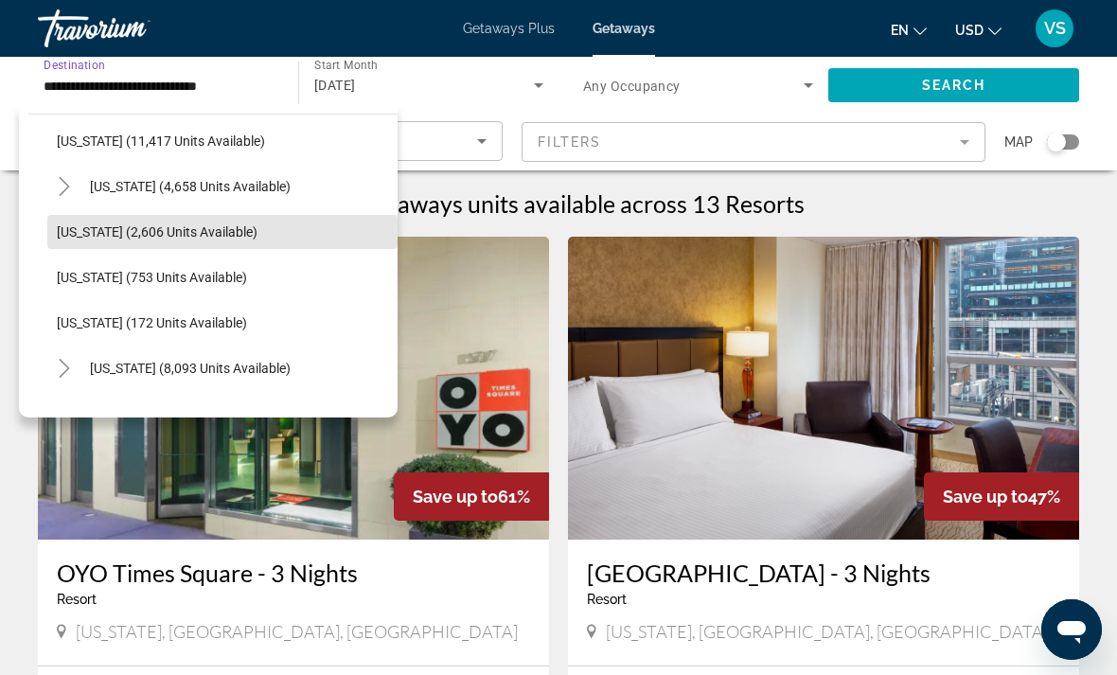
scroll to position [839, 0]
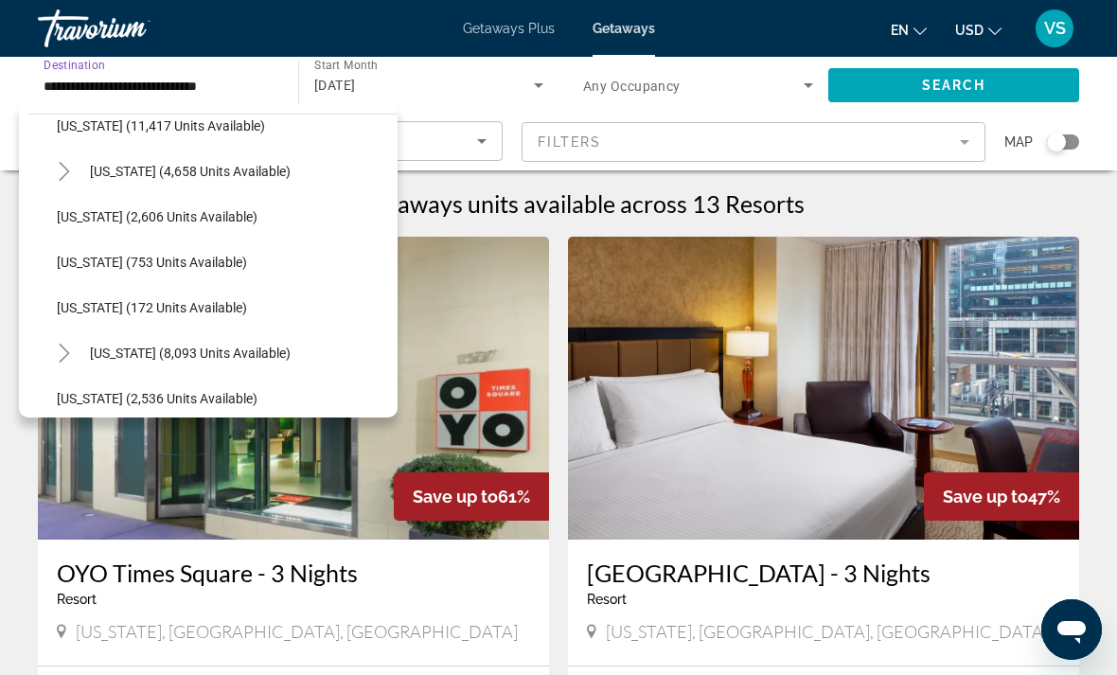
click at [112, 396] on span "[US_STATE] (2,536 units available)" at bounding box center [157, 398] width 201 height 15
type input "**********"
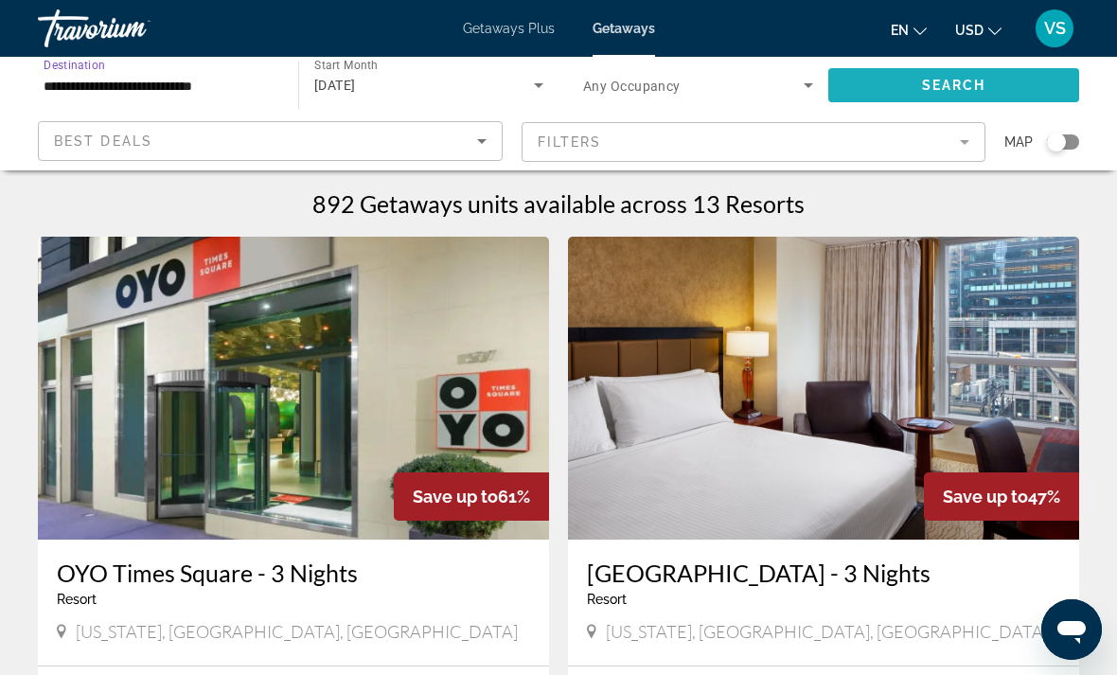
click at [1009, 86] on span "Search widget" at bounding box center [953, 84] width 251 height 45
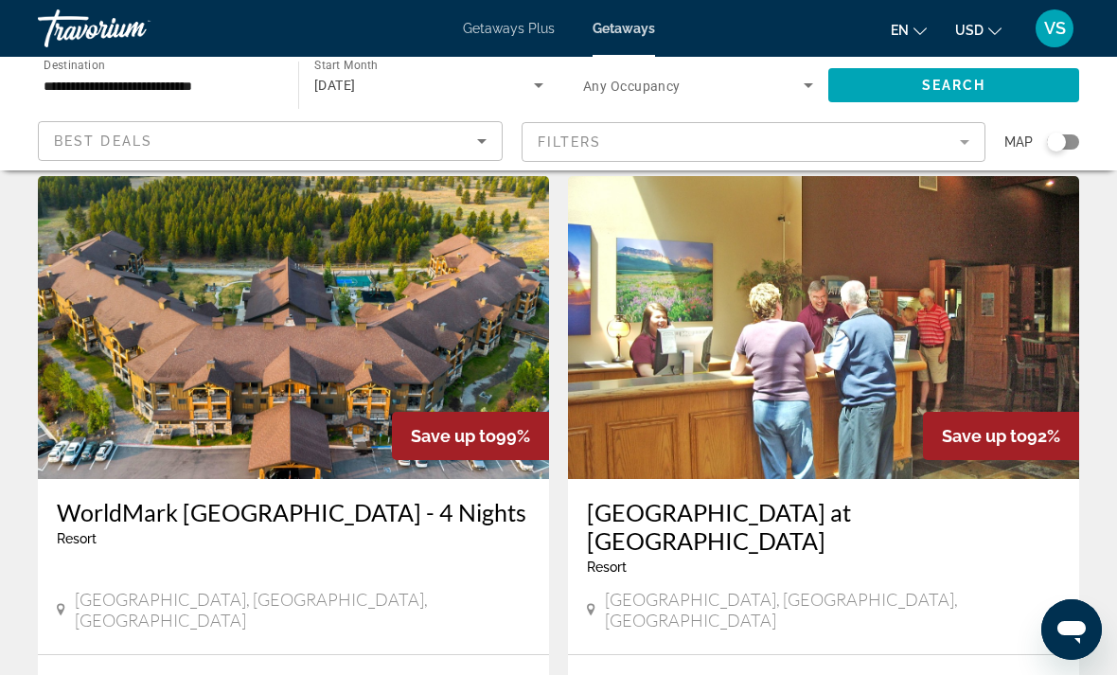
scroll to position [724, 0]
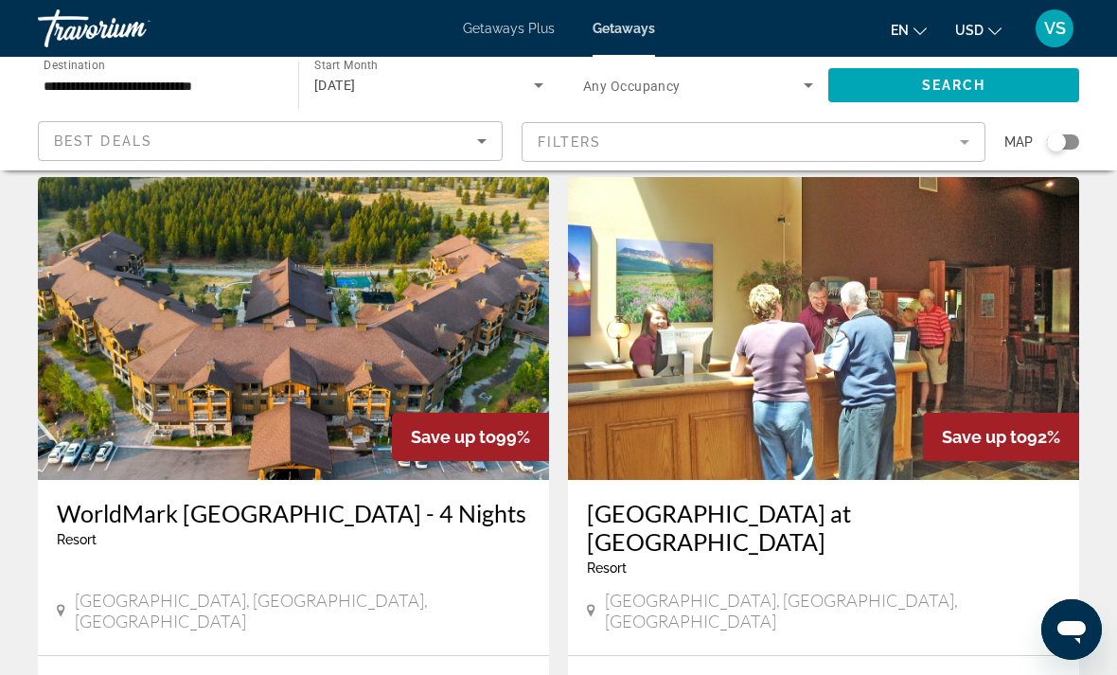
click at [126, 333] on img "Main content" at bounding box center [293, 328] width 511 height 303
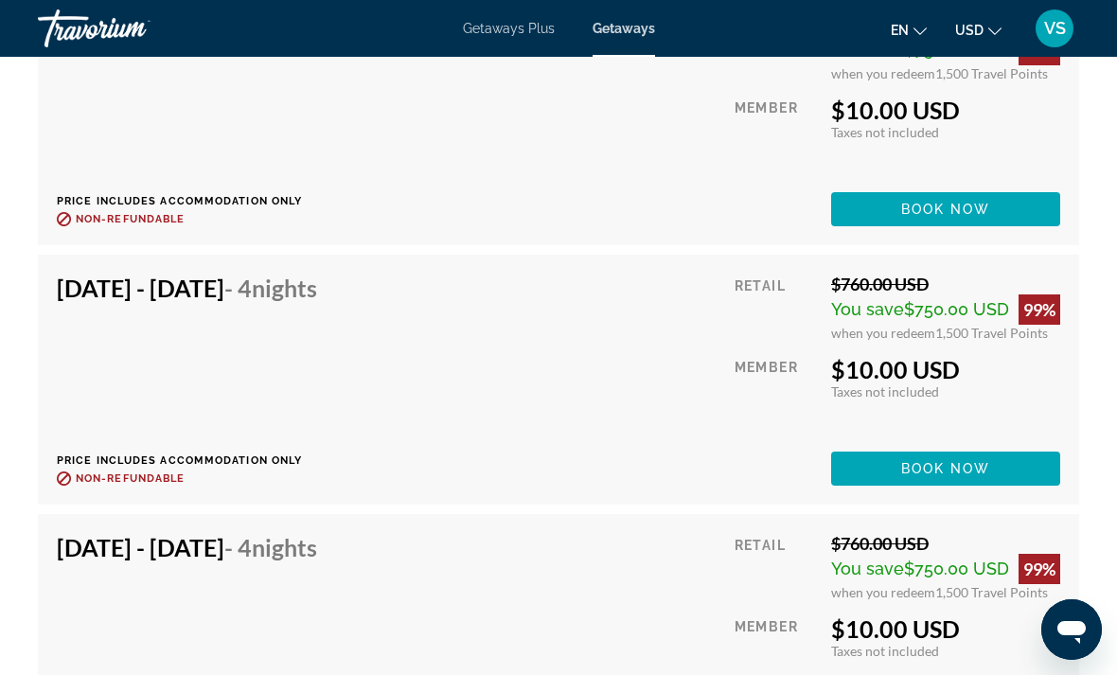
scroll to position [4652, 0]
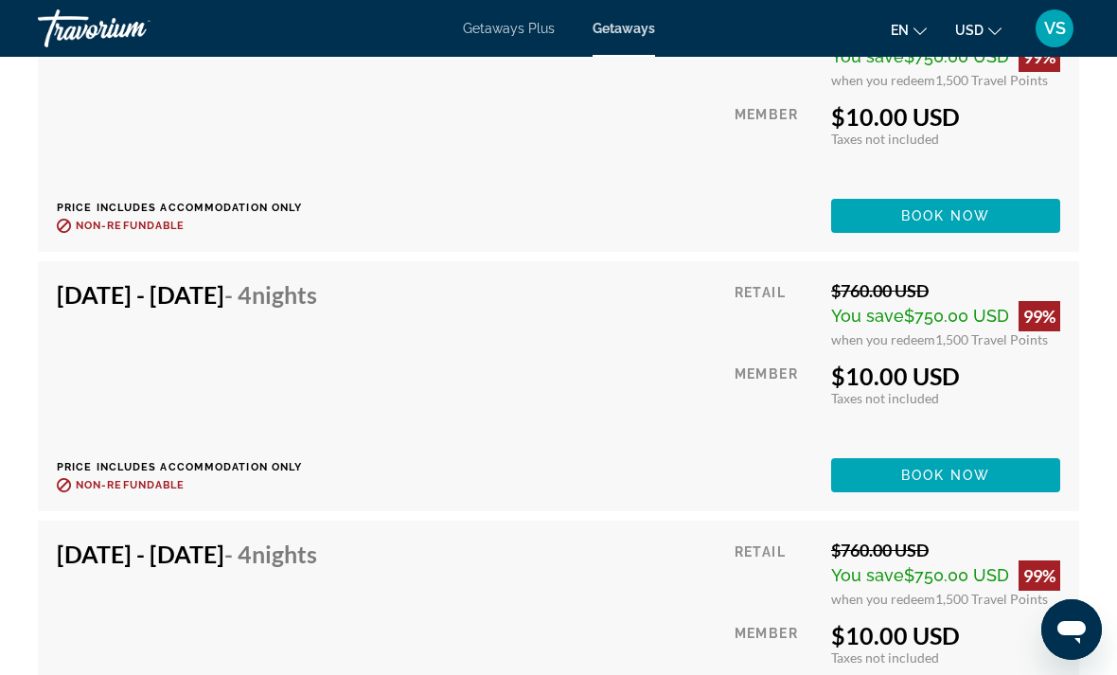
click at [117, 379] on div "Nov 3, 2025 - Nov 7, 2025 - 4 Nights Price includes accommodation only Refundab…" at bounding box center [194, 386] width 275 height 212
click at [855, 481] on span "Main content" at bounding box center [945, 474] width 229 height 45
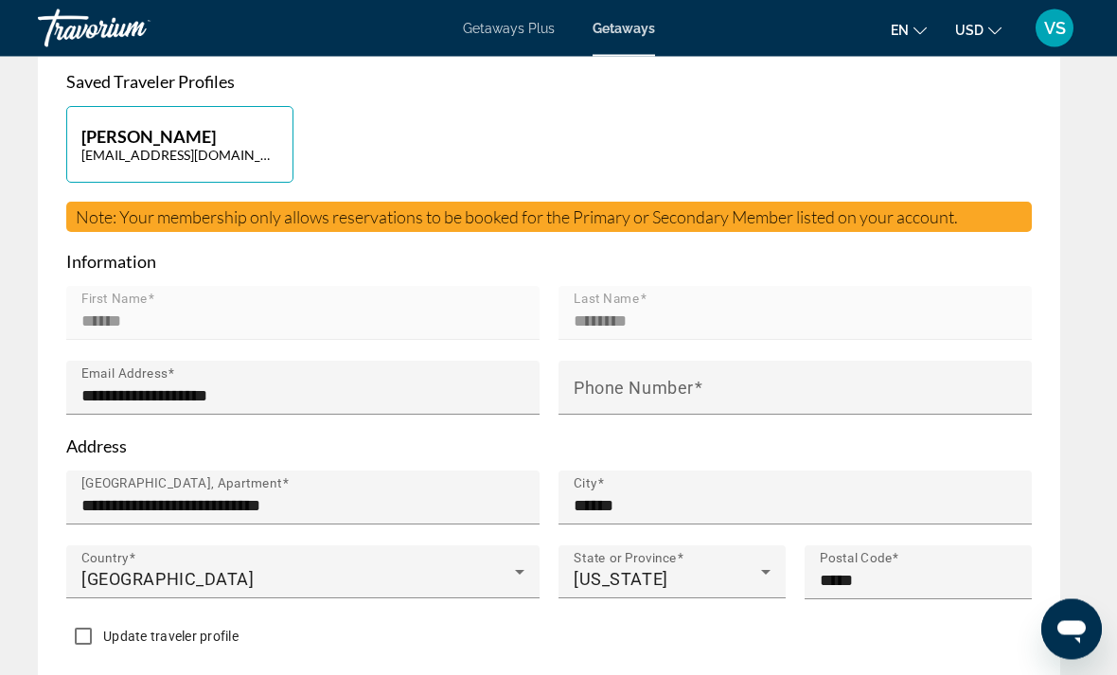
scroll to position [896, 0]
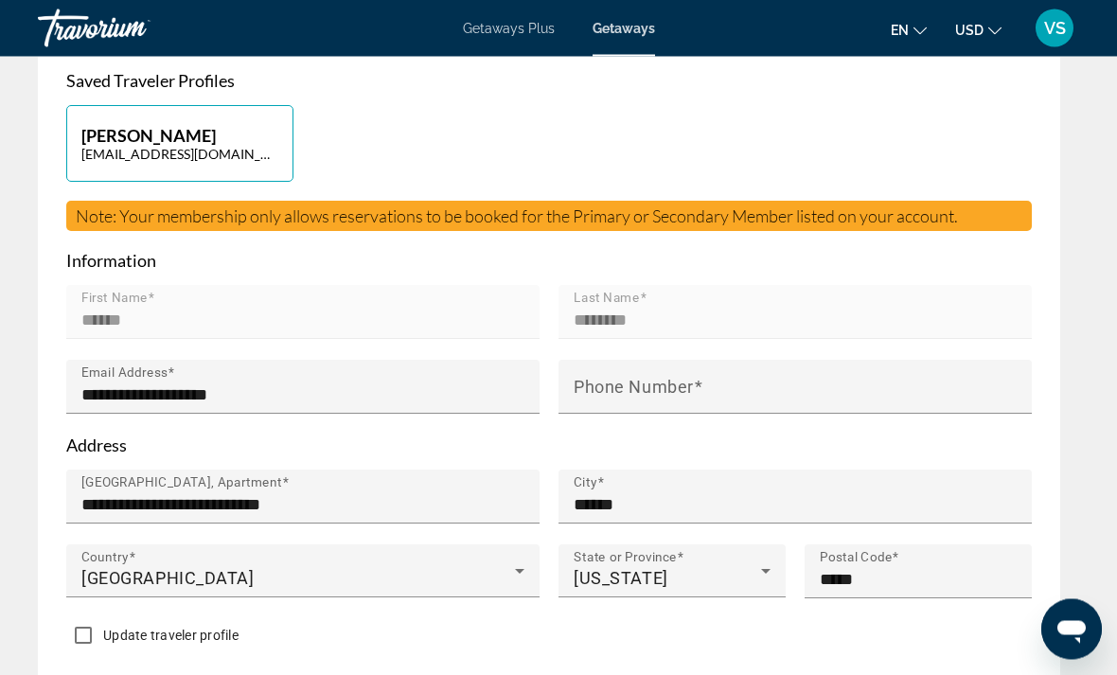
click at [911, 375] on div "Phone Number" at bounding box center [801, 388] width 454 height 54
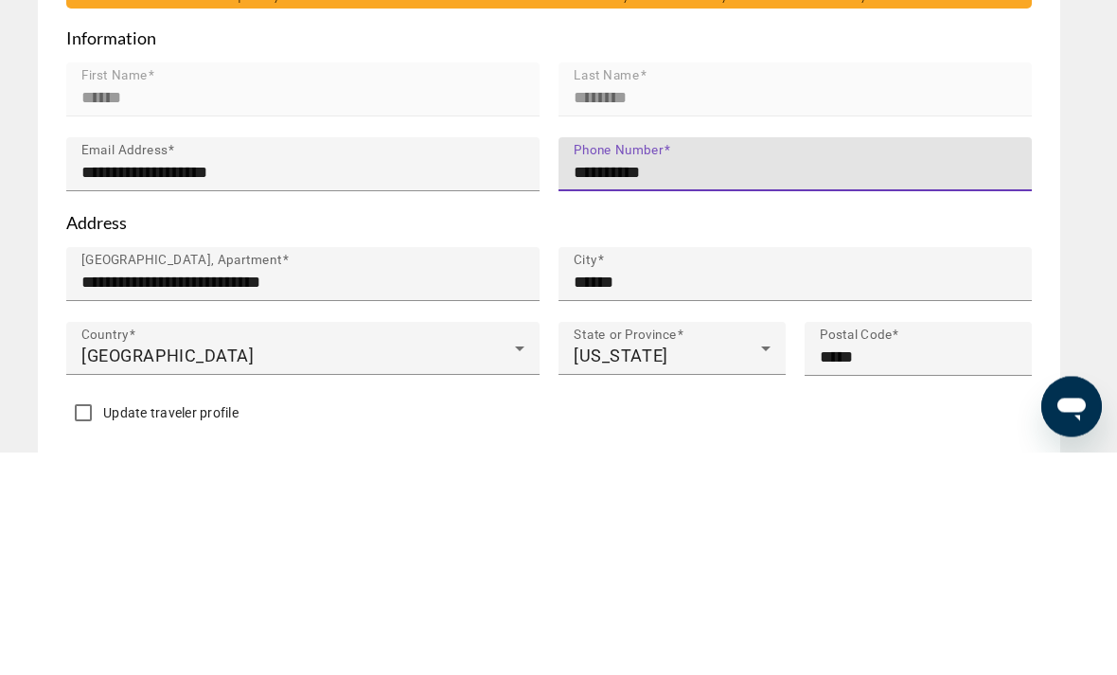
type input "**********"
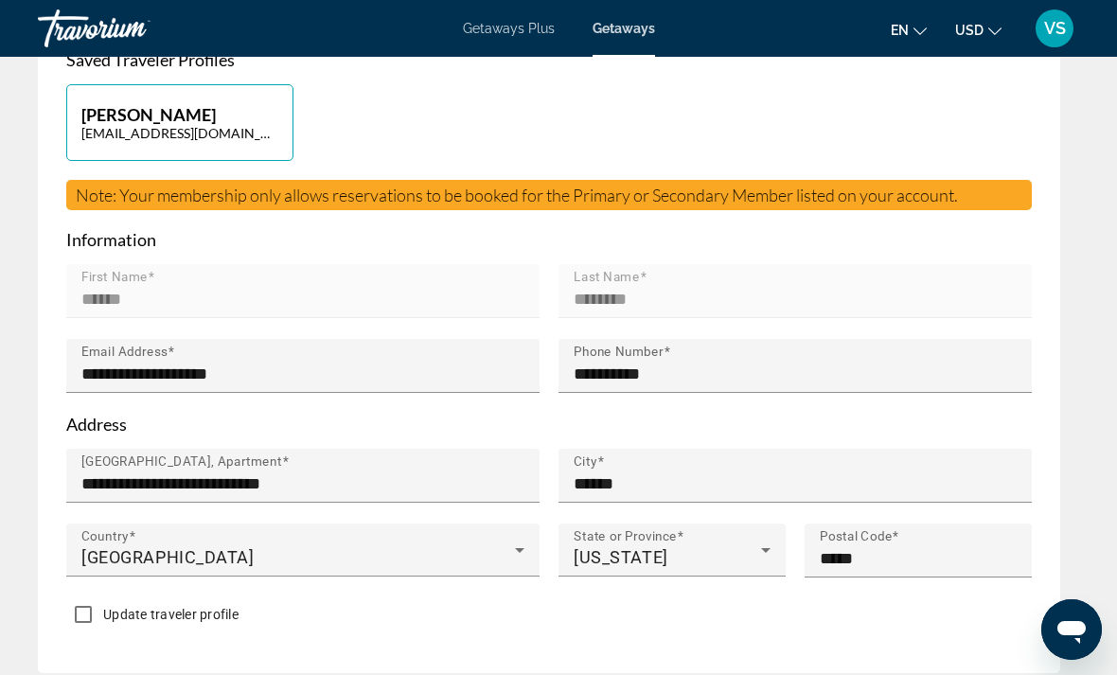
scroll to position [916, 0]
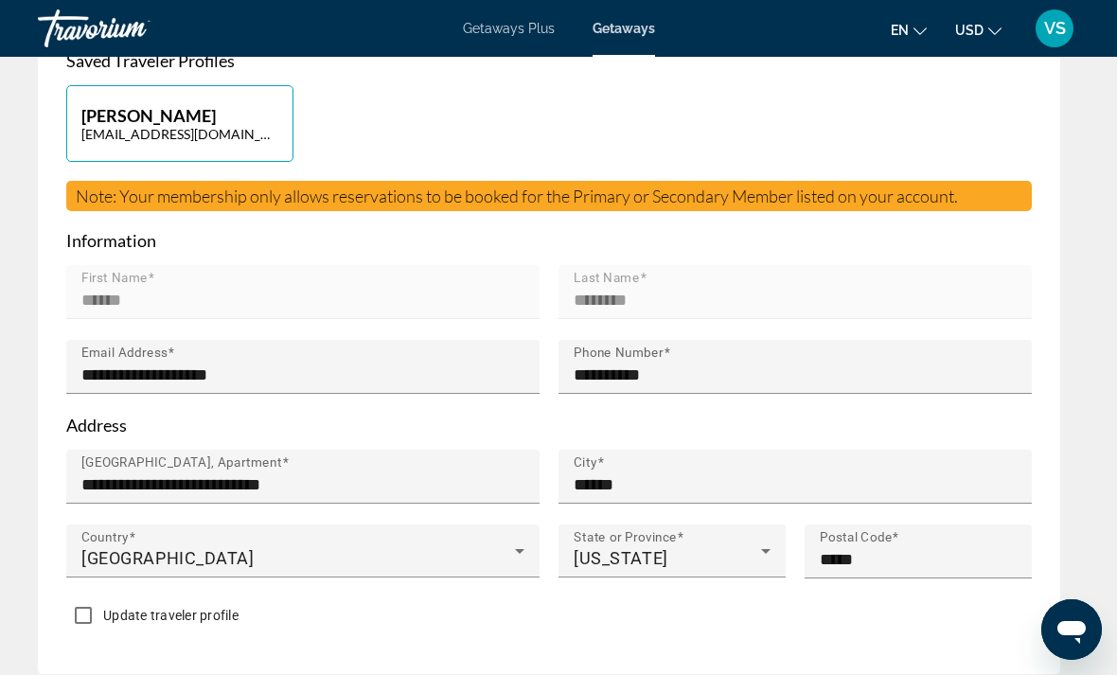
click at [914, 274] on mat-form-field "Last Name ********" at bounding box center [795, 302] width 473 height 75
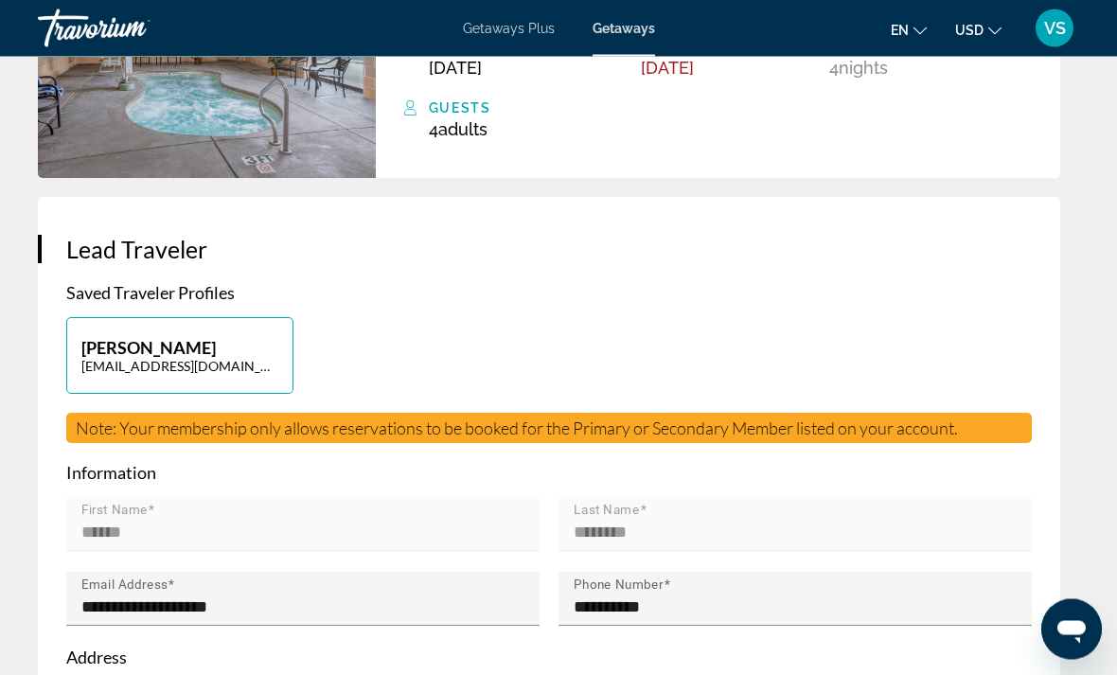
scroll to position [679, 0]
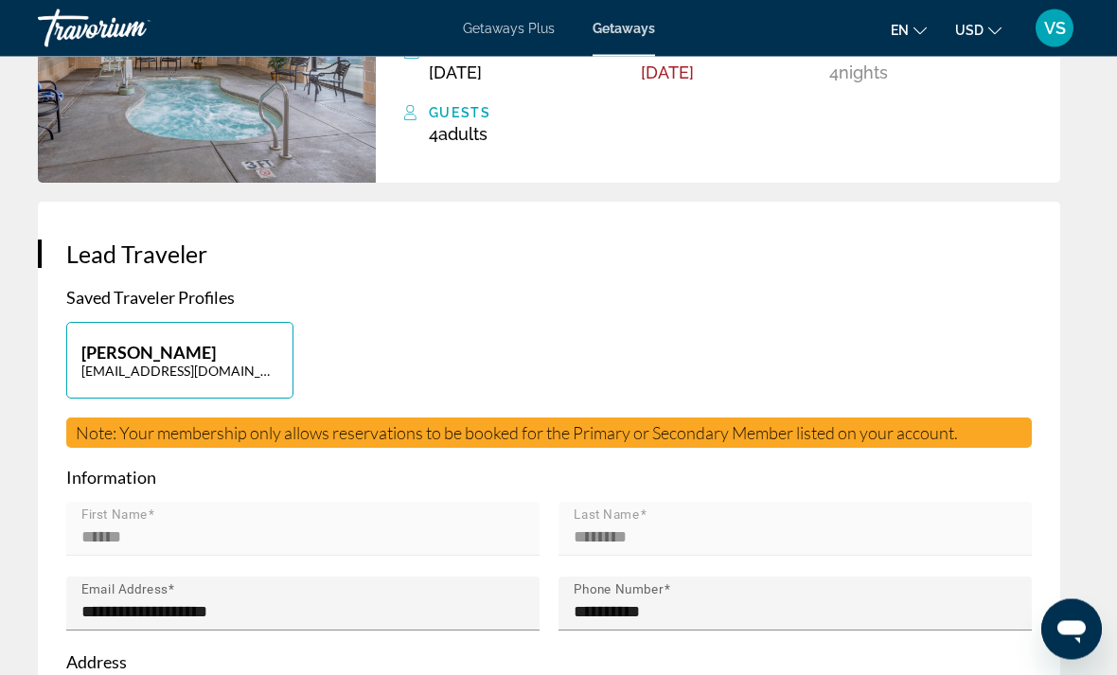
click at [895, 288] on p "Saved Traveler Profiles" at bounding box center [549, 298] width 966 height 21
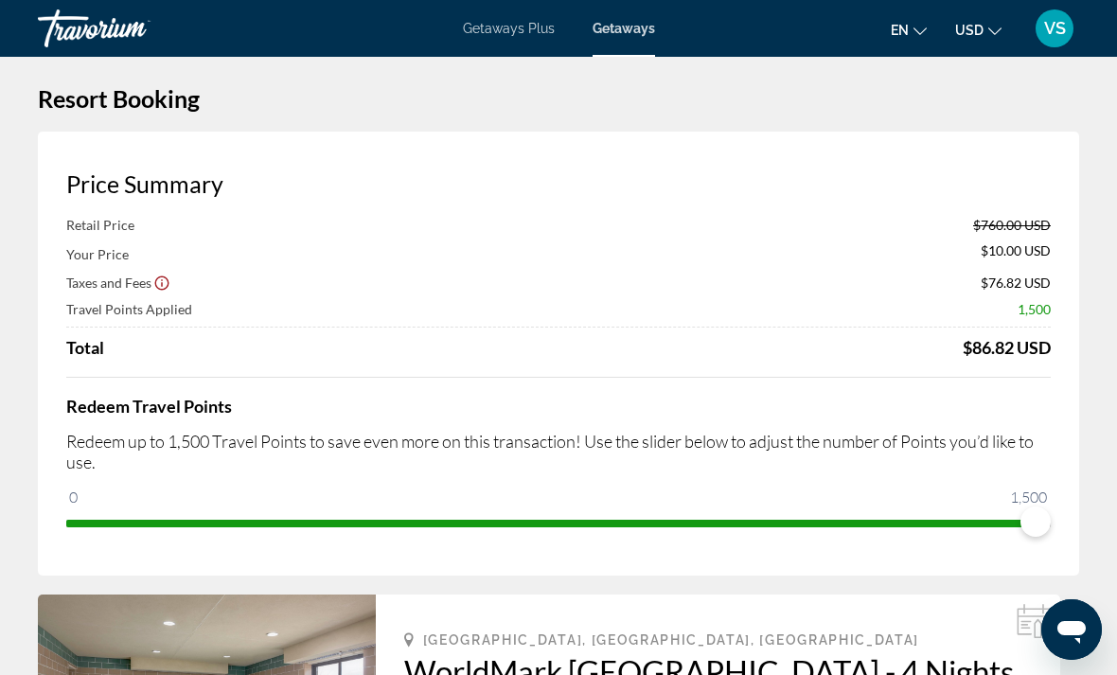
scroll to position [0, 0]
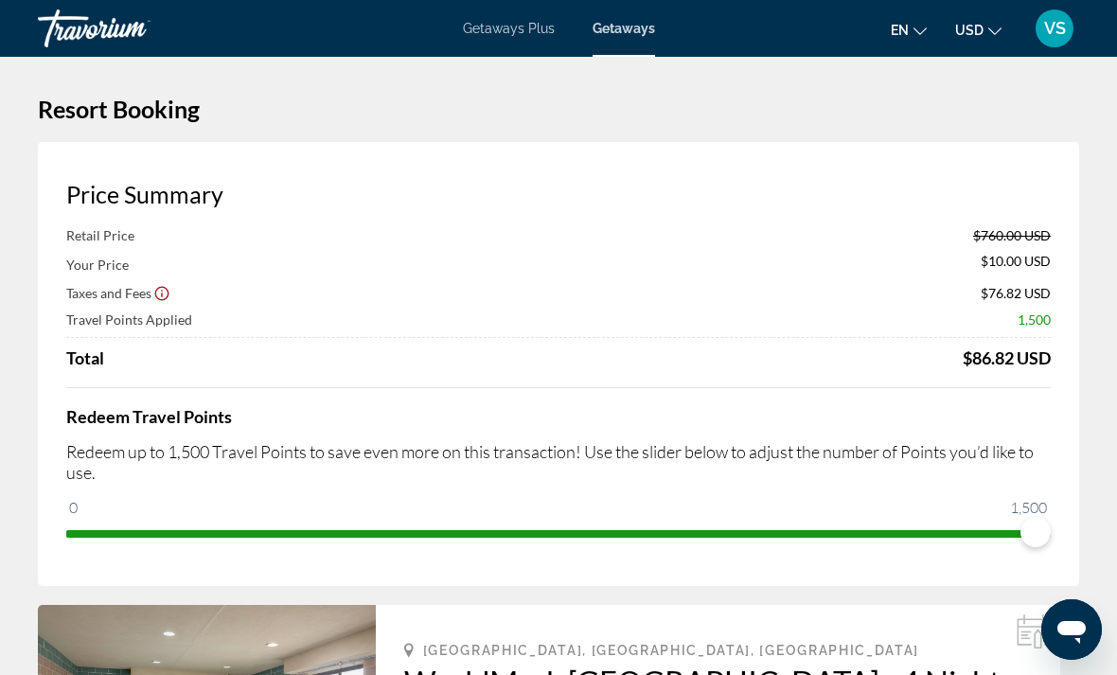
click at [630, 36] on span "Getaways" at bounding box center [624, 28] width 62 height 15
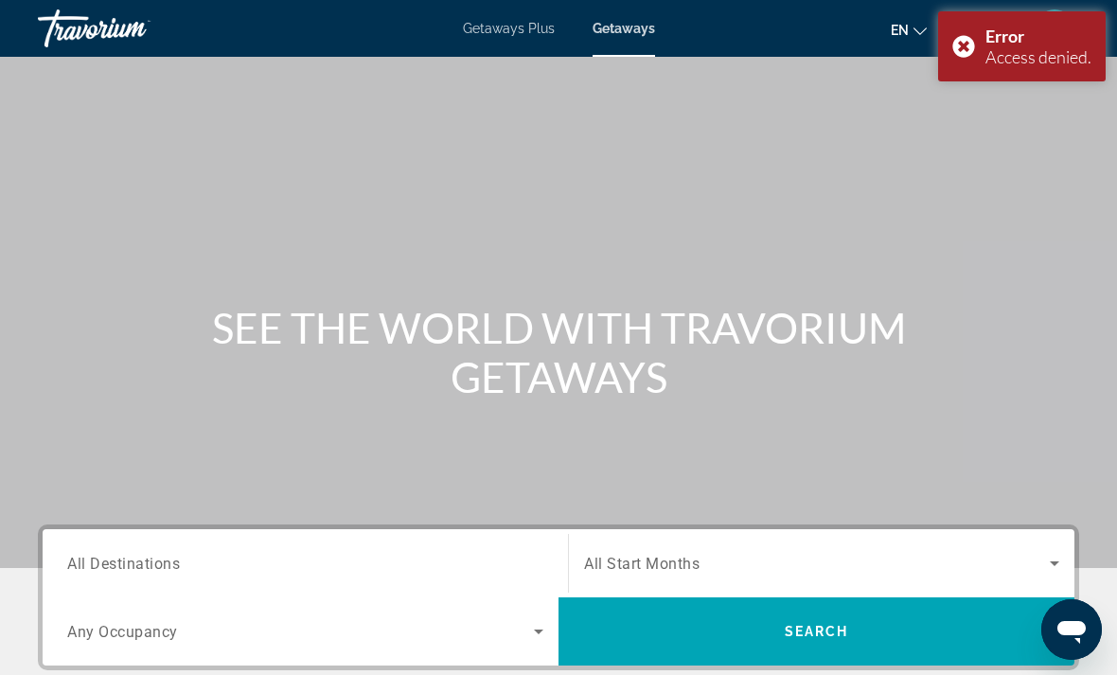
click at [641, 53] on mat-toolbar "Getaways Plus Getaways en English Español Français Italiano Português русский U…" at bounding box center [558, 28] width 1117 height 57
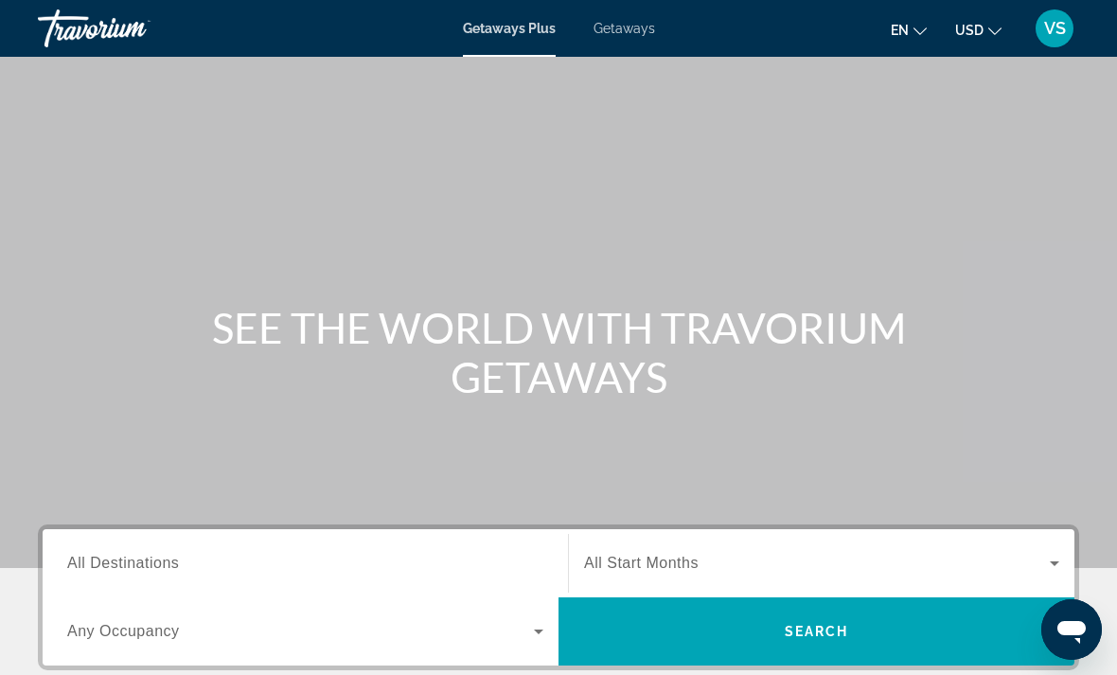
click at [663, 2] on mat-toolbar "Getaways Plus Getaways en English Español Français Italiano Português русский U…" at bounding box center [558, 28] width 1117 height 57
click at [628, 35] on span "Getaways" at bounding box center [625, 28] width 62 height 15
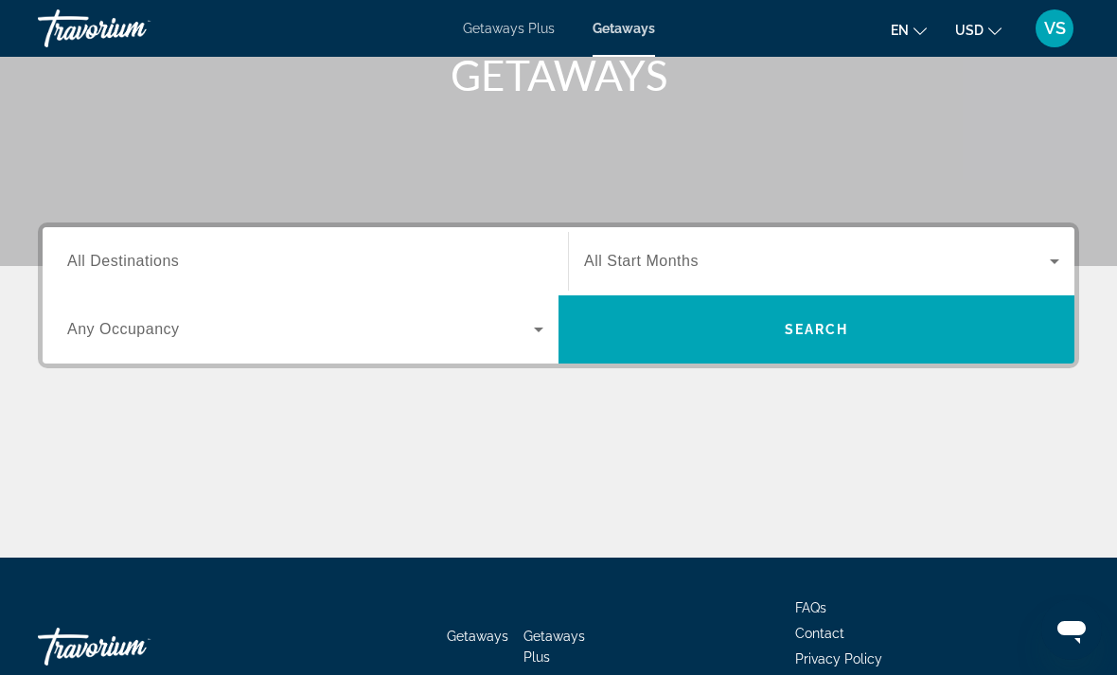
click at [80, 260] on span "All Destinations" at bounding box center [123, 261] width 112 height 16
click at [80, 260] on input "Destination All Destinations" at bounding box center [305, 262] width 476 height 23
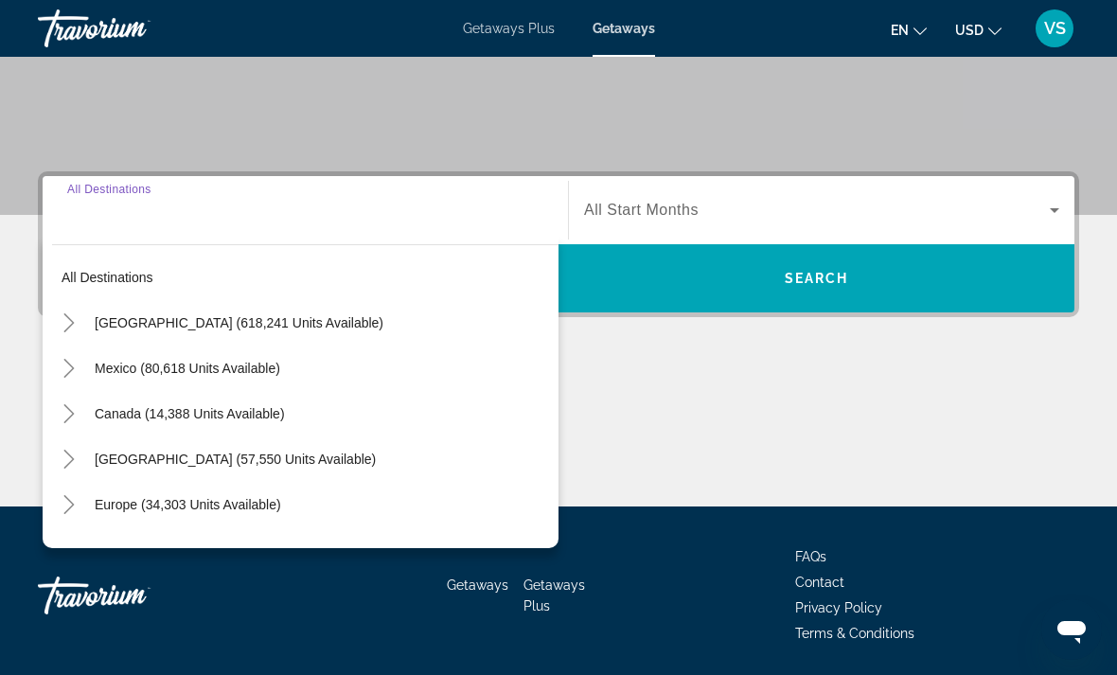
scroll to position [356, 0]
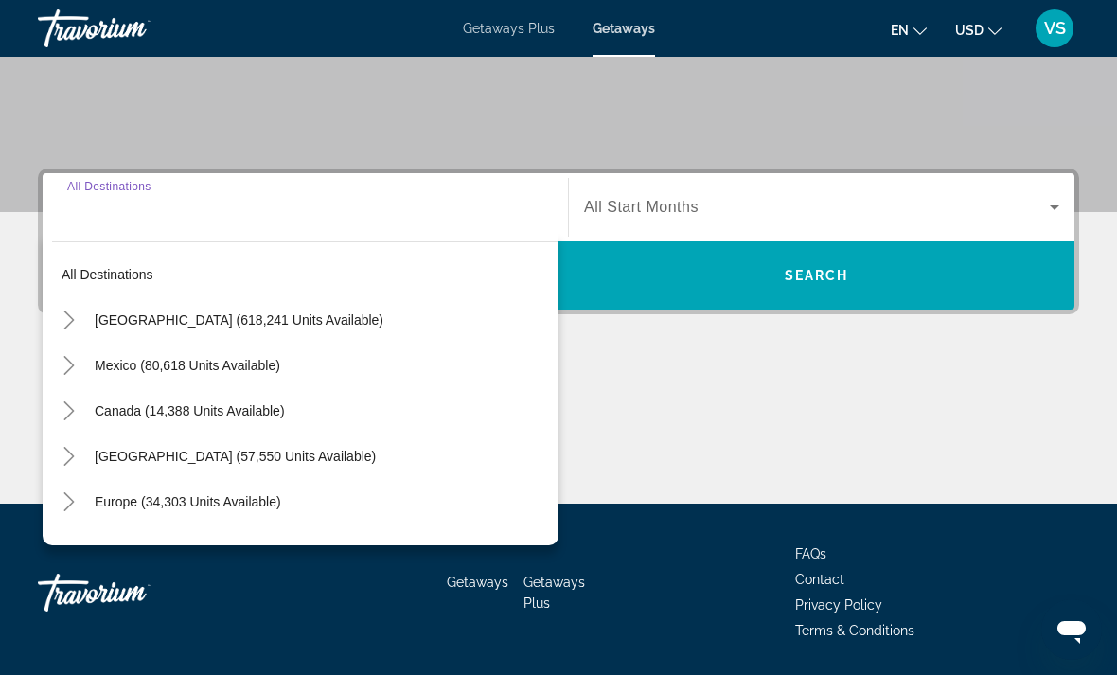
click at [77, 324] on icon "Toggle United States (618,241 units available)" at bounding box center [69, 320] width 19 height 19
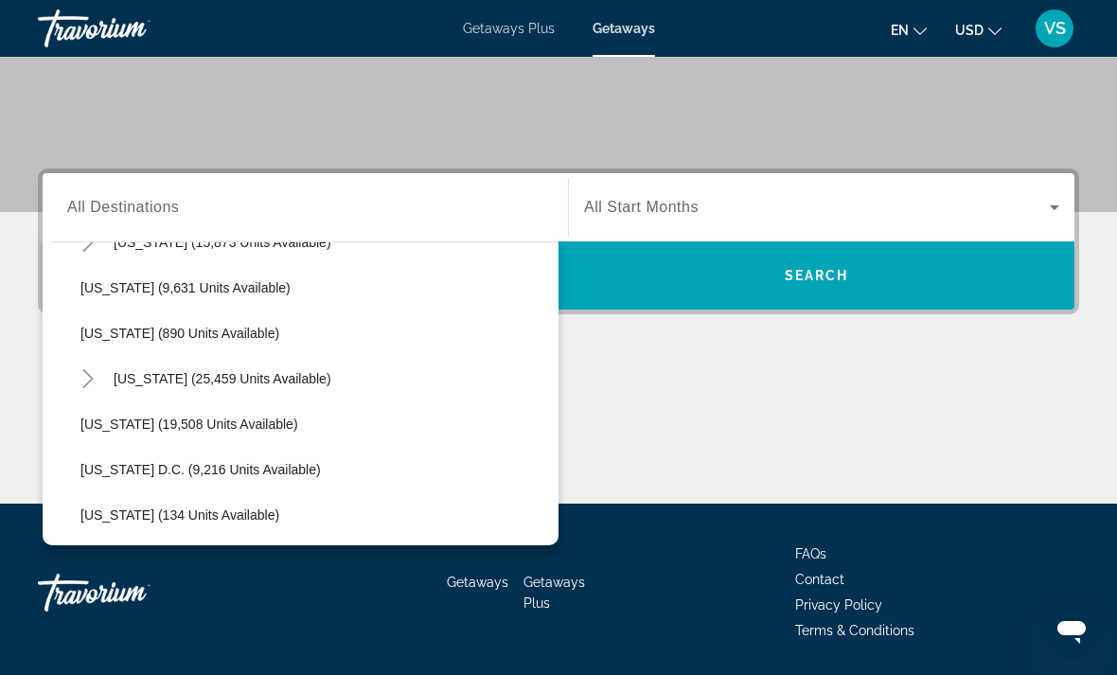
scroll to position [1763, 0]
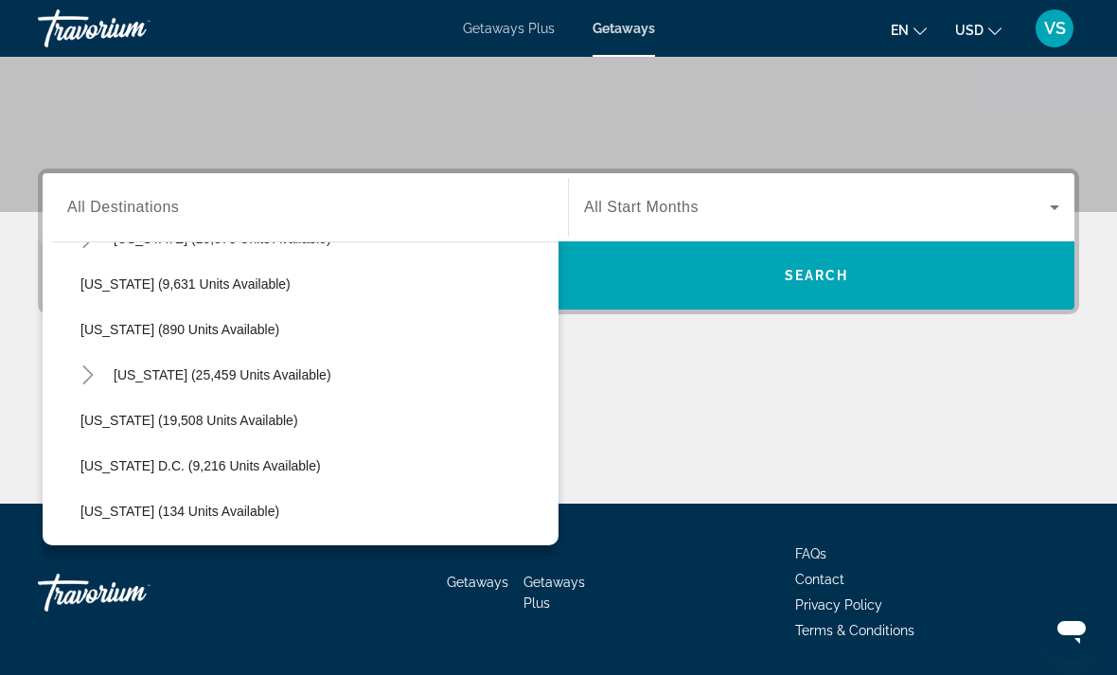
click at [98, 420] on span "[US_STATE] (19,508 units available)" at bounding box center [189, 420] width 218 height 15
type input "**********"
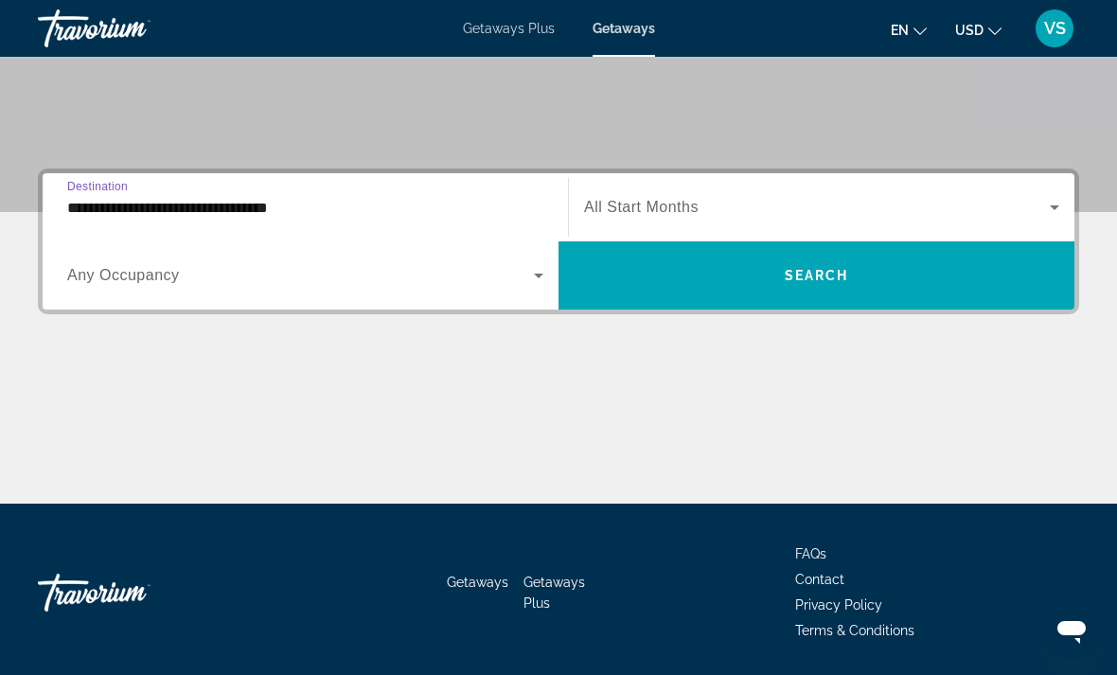
click at [803, 216] on span "Search widget" at bounding box center [817, 207] width 466 height 23
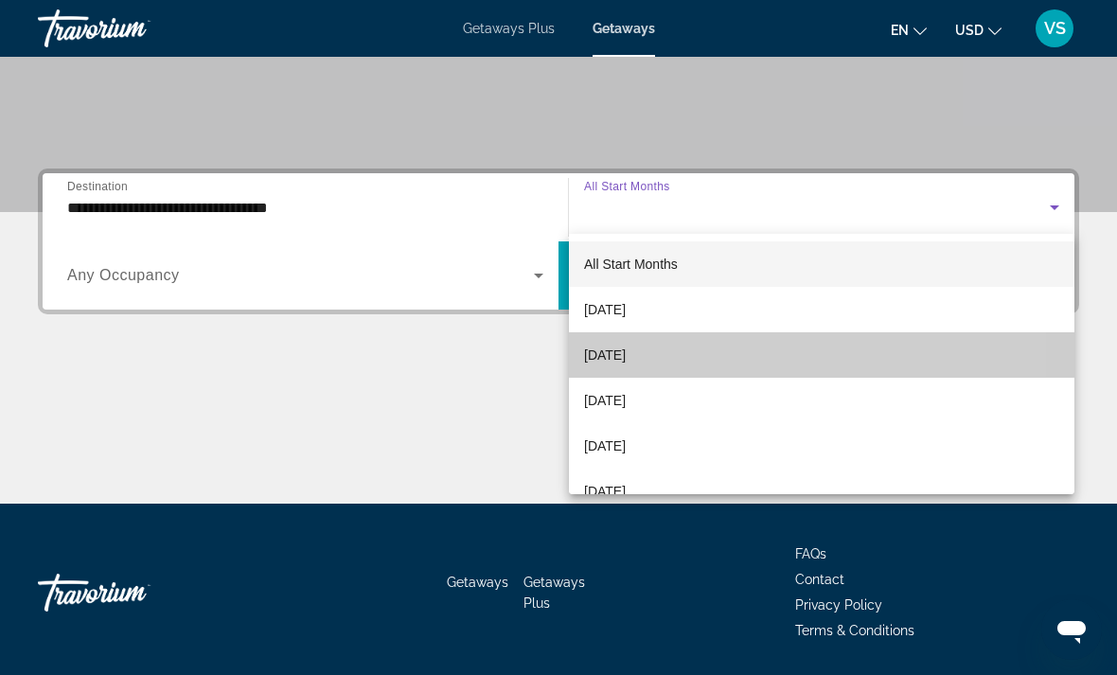
click at [700, 357] on mat-option "[DATE]" at bounding box center [822, 354] width 506 height 45
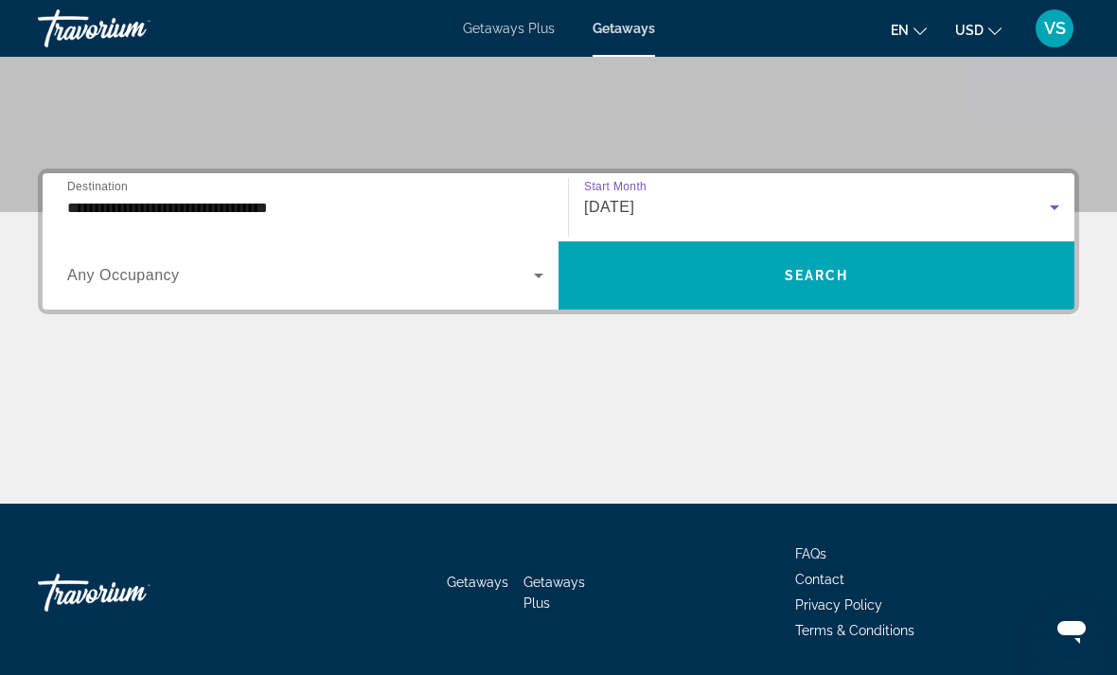
click at [755, 267] on span "Search widget" at bounding box center [817, 275] width 516 height 45
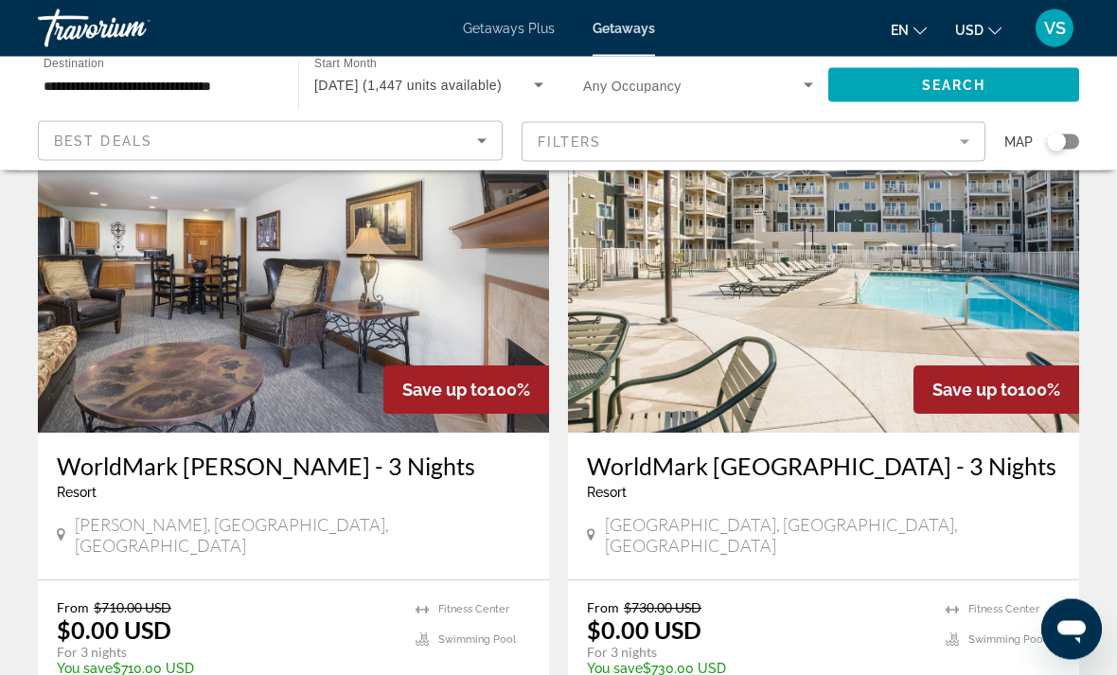
scroll to position [2103, 0]
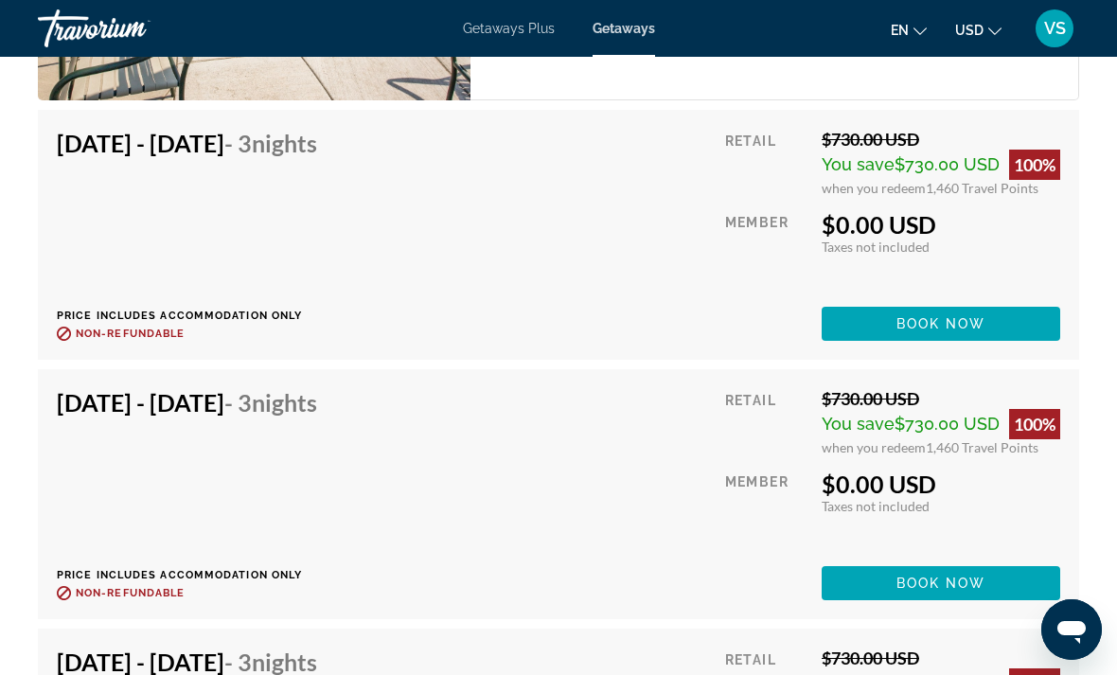
scroll to position [4097, 0]
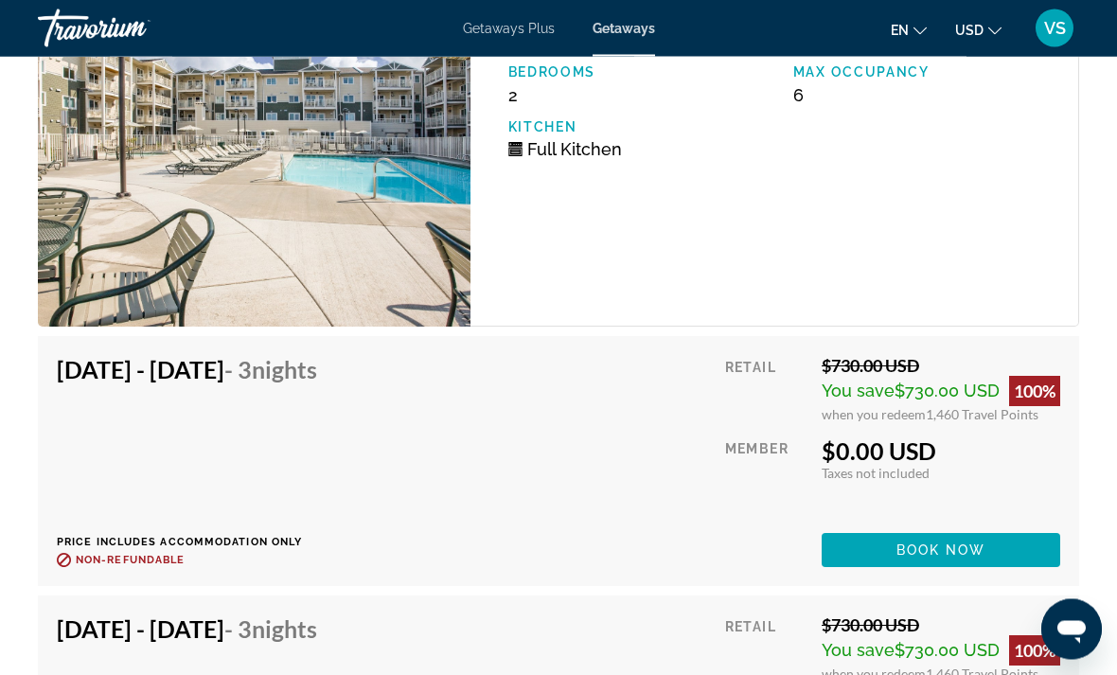
click at [934, 556] on span "Book now" at bounding box center [941, 550] width 90 height 15
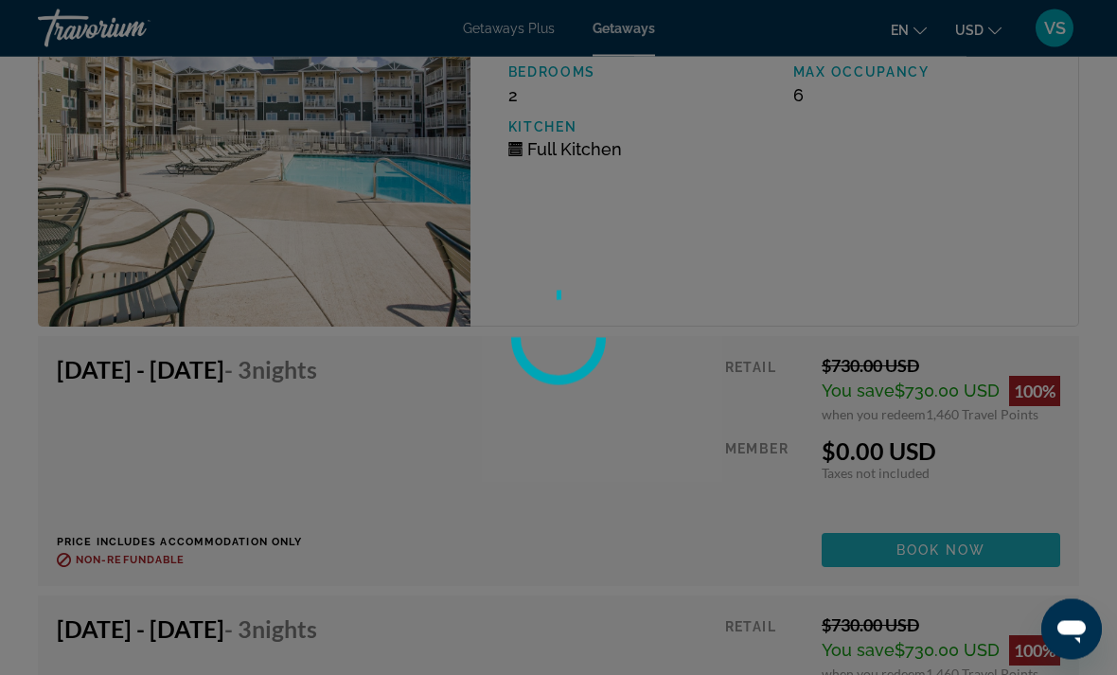
scroll to position [3869, 0]
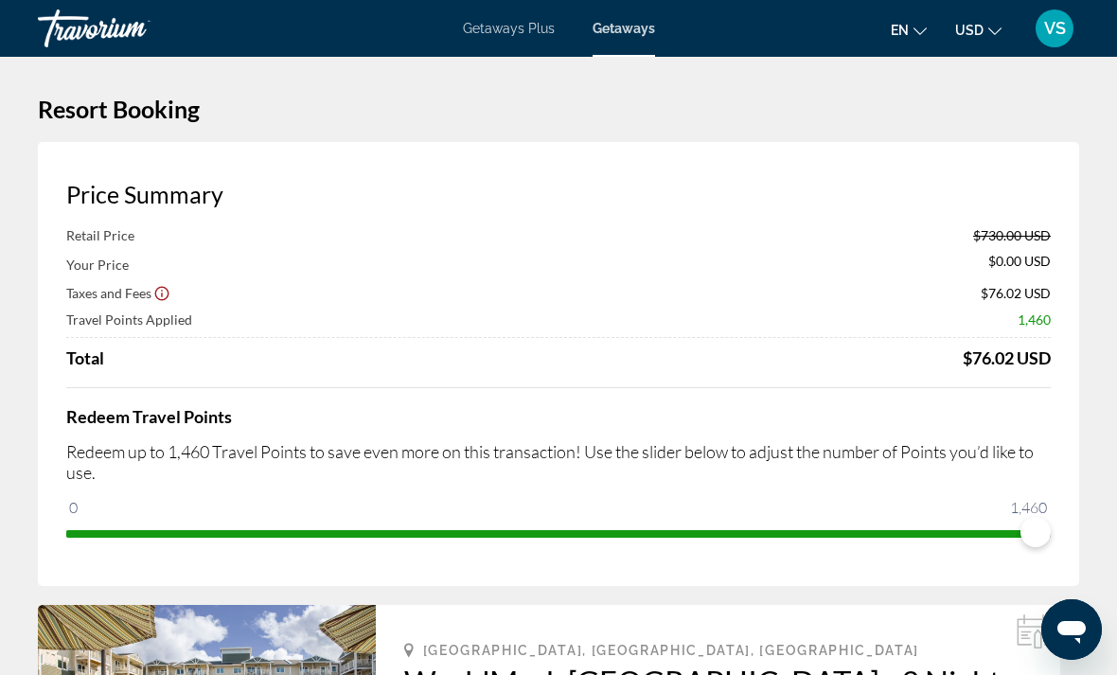
click at [634, 27] on span "Getaways" at bounding box center [624, 28] width 62 height 15
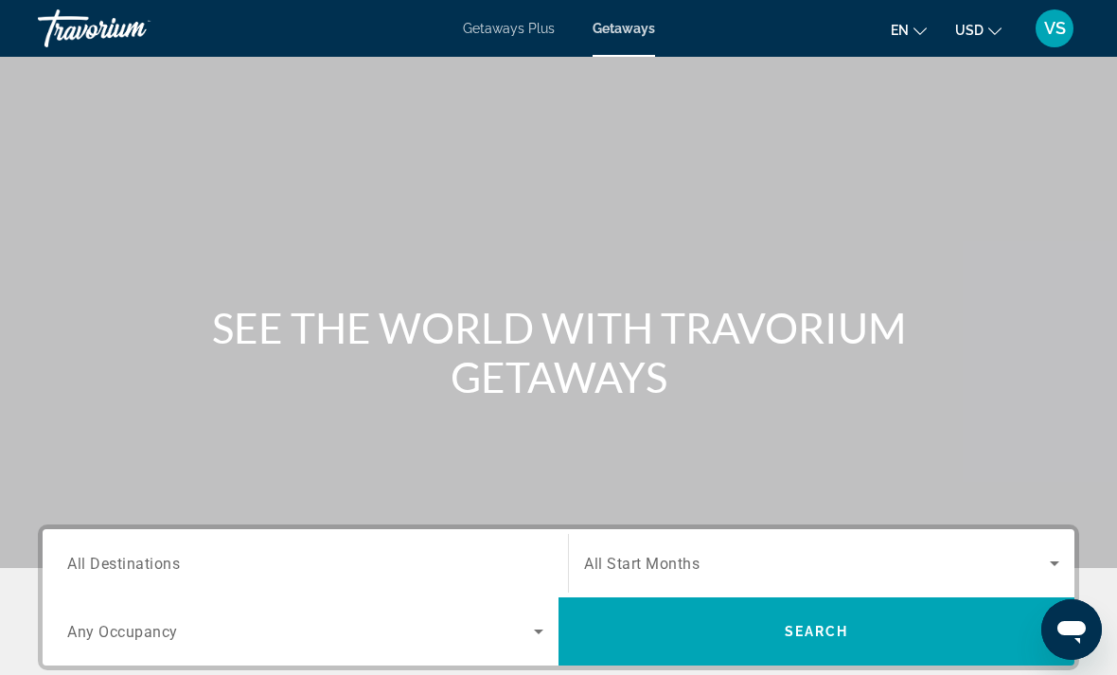
click at [186, 574] on input "Destination All Destinations" at bounding box center [305, 564] width 476 height 23
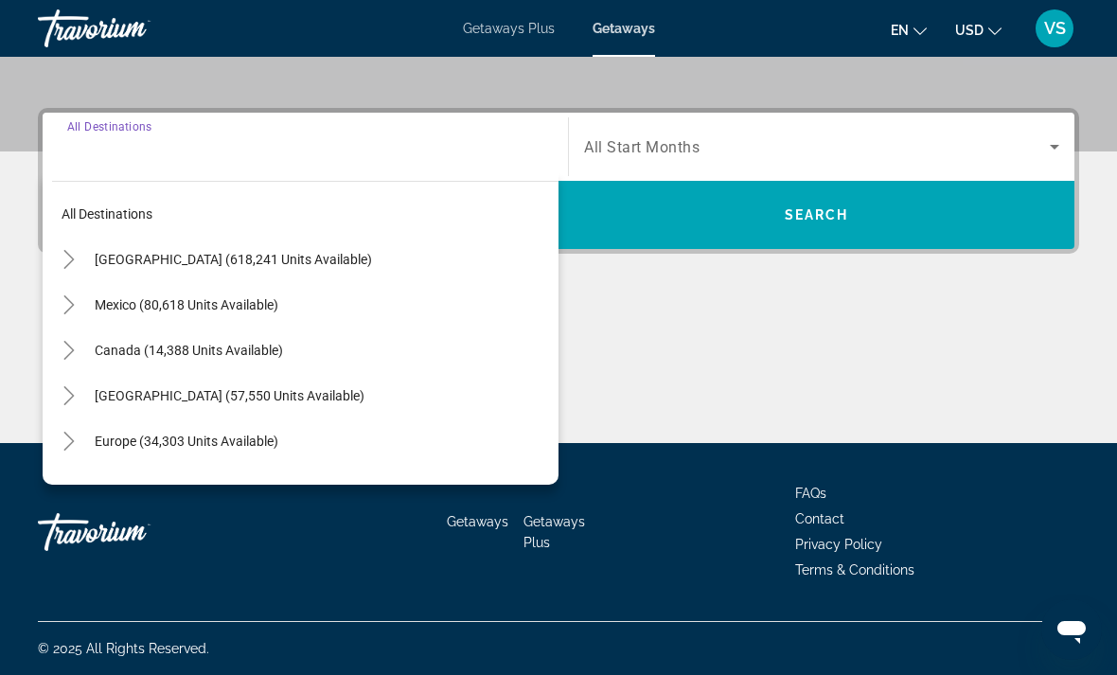
click at [63, 251] on icon "Toggle United States (618,241 units available)" at bounding box center [69, 259] width 19 height 19
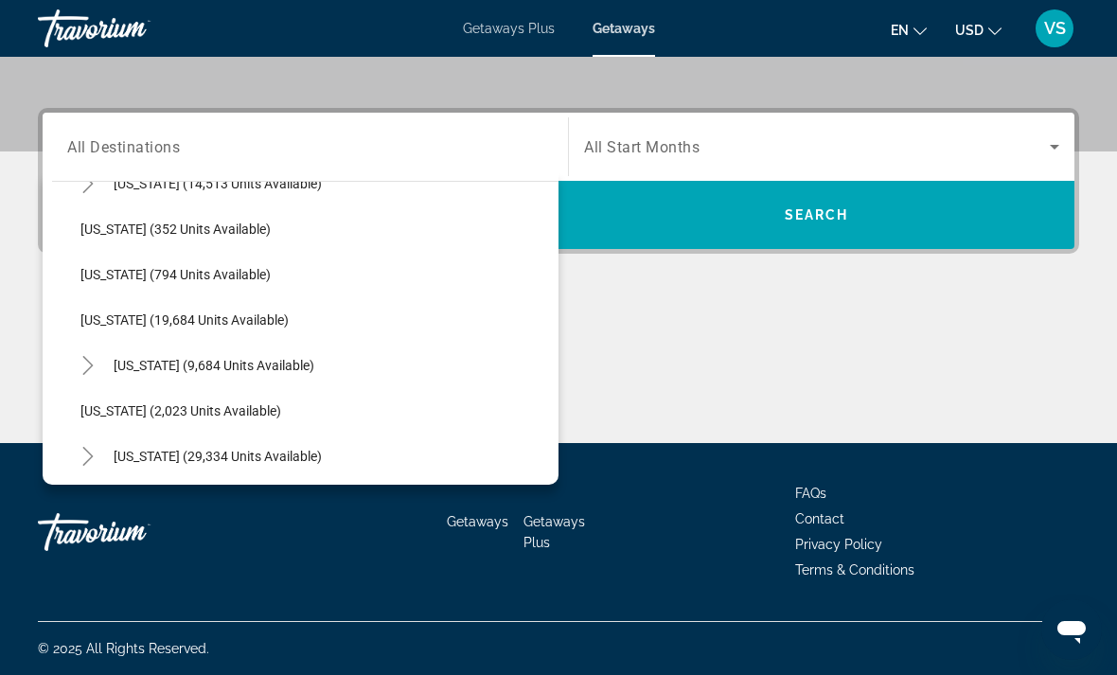
scroll to position [1393, 0]
click at [101, 321] on span "[US_STATE] (19,684 units available)" at bounding box center [184, 320] width 208 height 15
type input "**********"
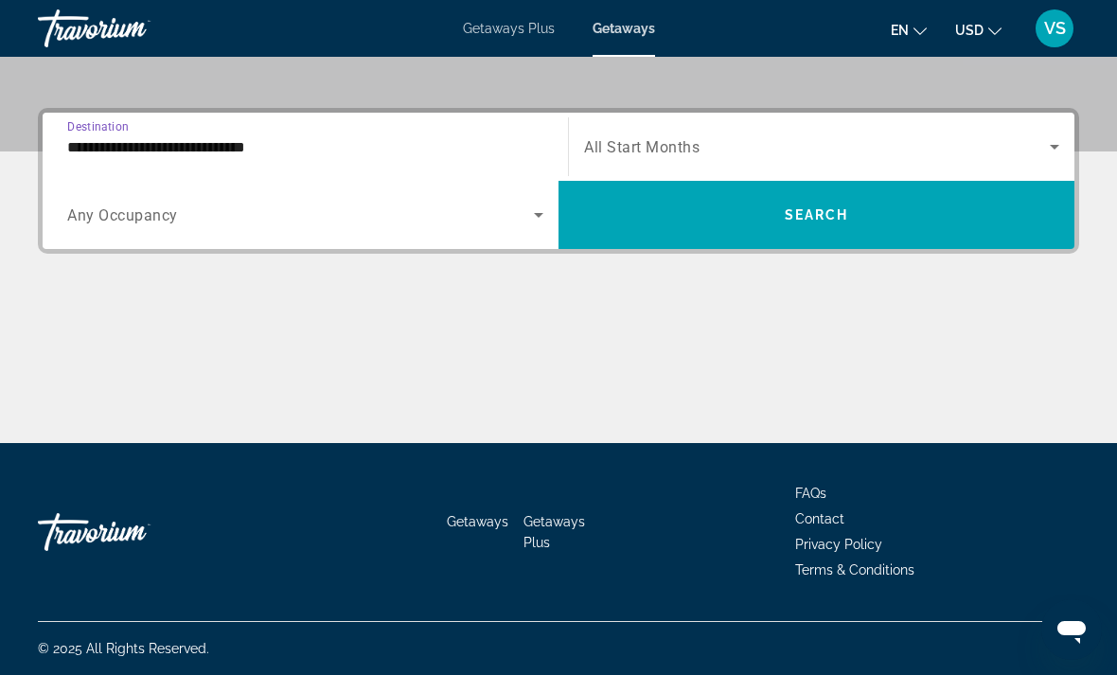
click at [738, 149] on span "Search widget" at bounding box center [817, 146] width 466 height 23
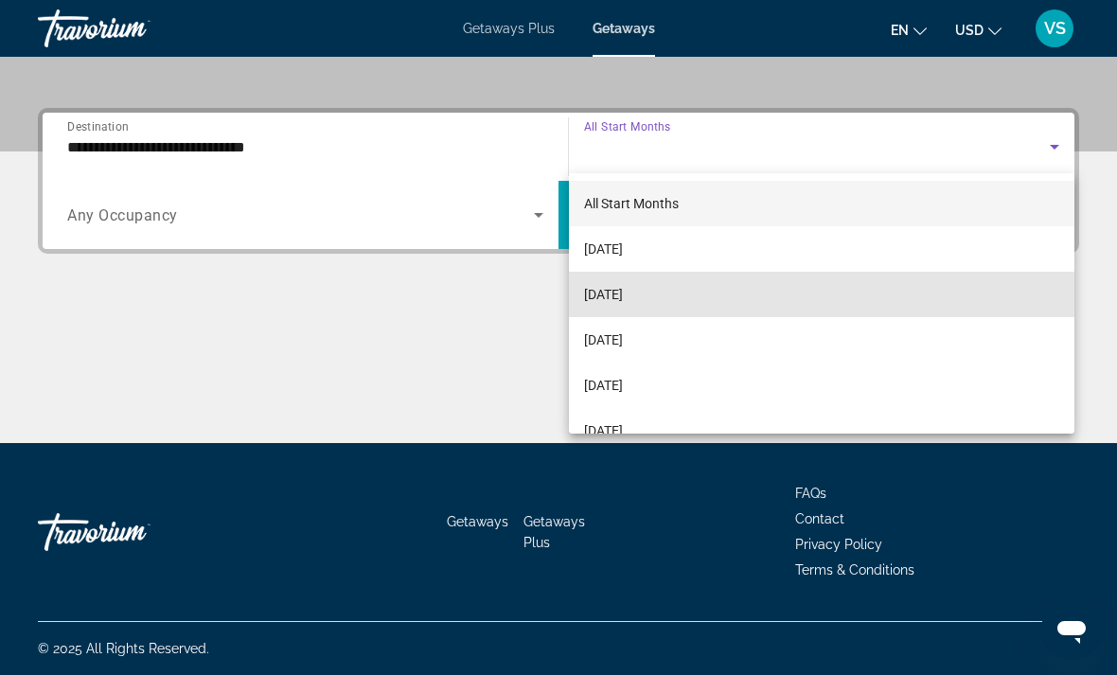
click at [691, 295] on mat-option "[DATE]" at bounding box center [822, 294] width 506 height 45
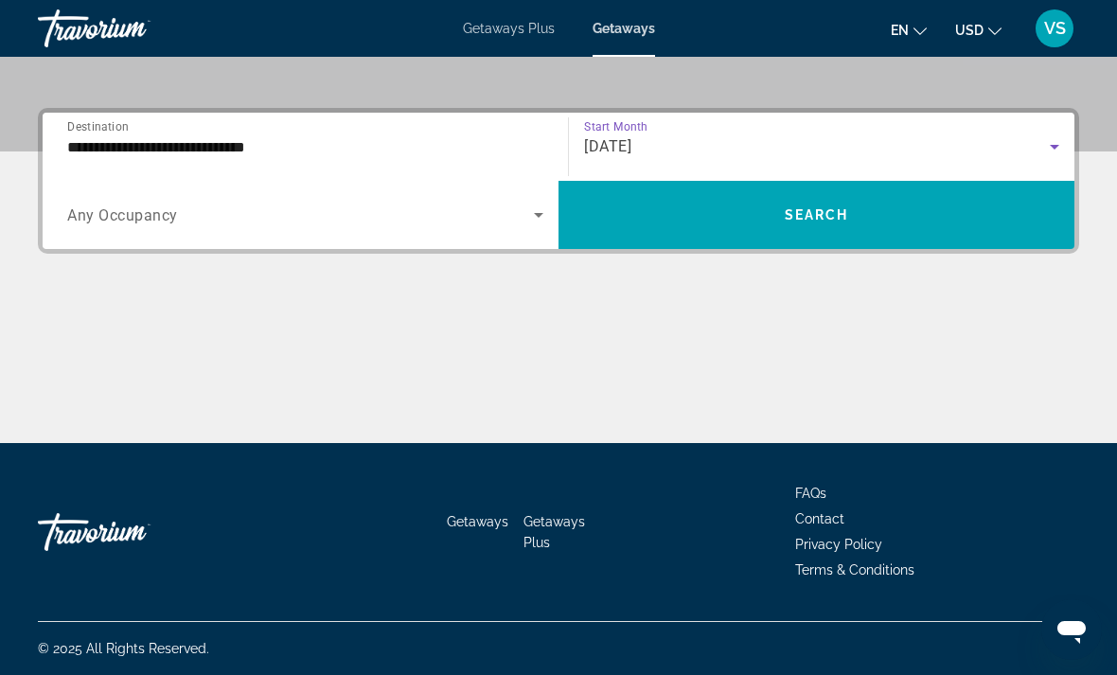
click at [702, 235] on span "Search widget" at bounding box center [817, 214] width 516 height 45
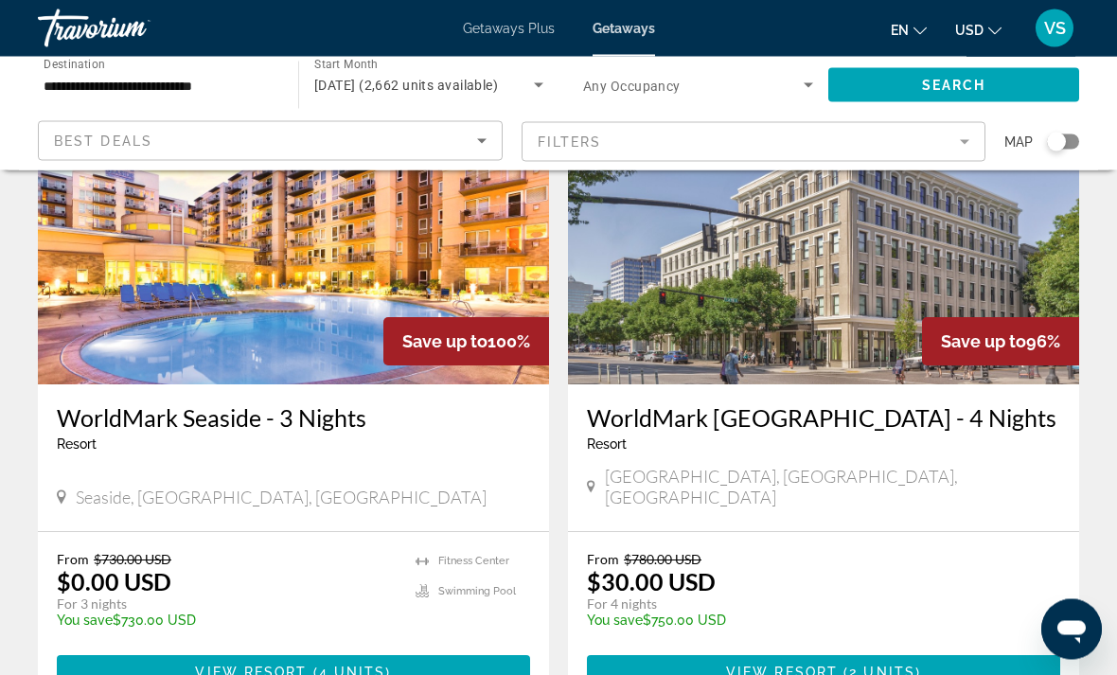
scroll to position [2168, 0]
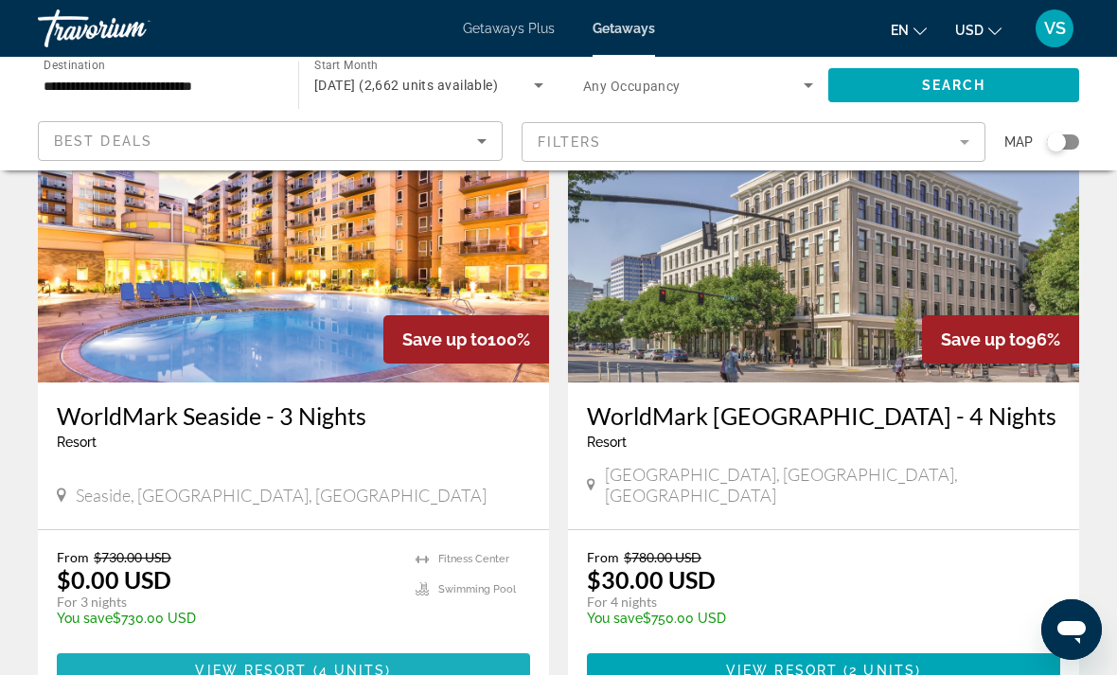
click at [246, 674] on span "View Resort" at bounding box center [251, 670] width 112 height 15
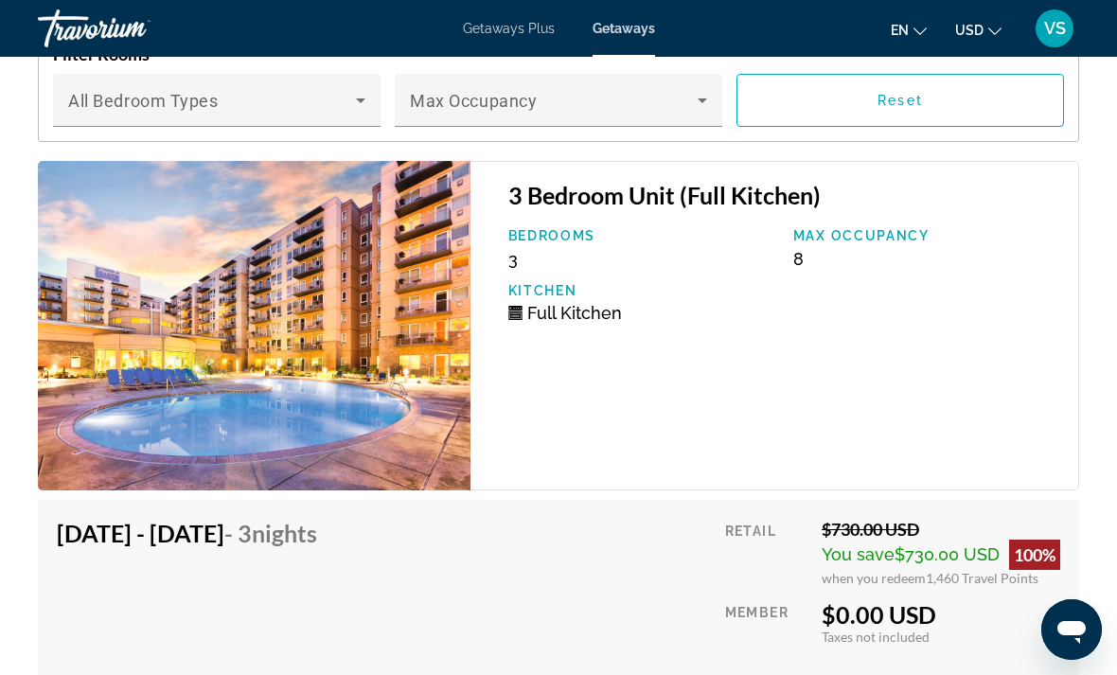
scroll to position [4221, 0]
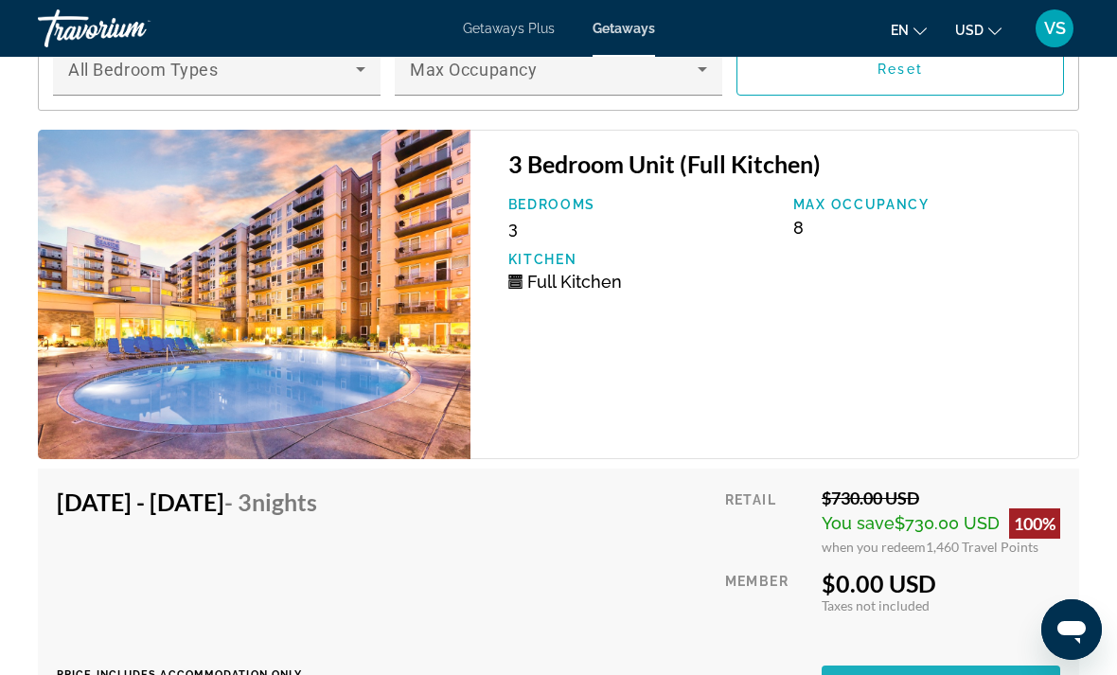
click at [936, 674] on span "Book now" at bounding box center [941, 682] width 90 height 15
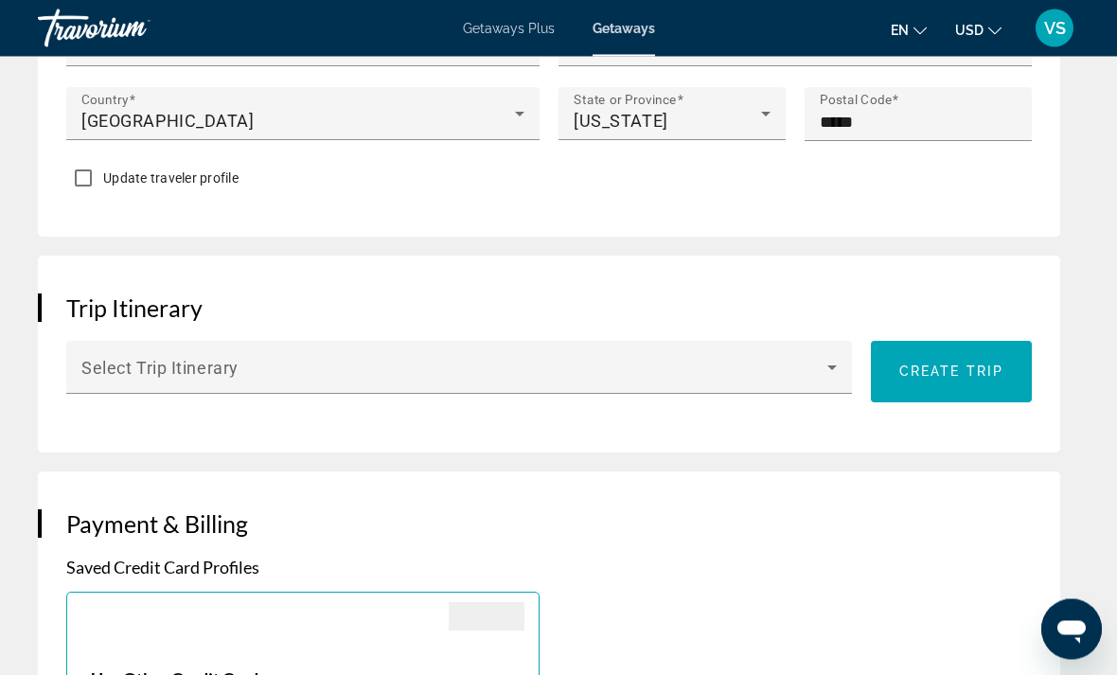
scroll to position [1354, 0]
click at [751, 372] on span "Main content" at bounding box center [454, 375] width 746 height 23
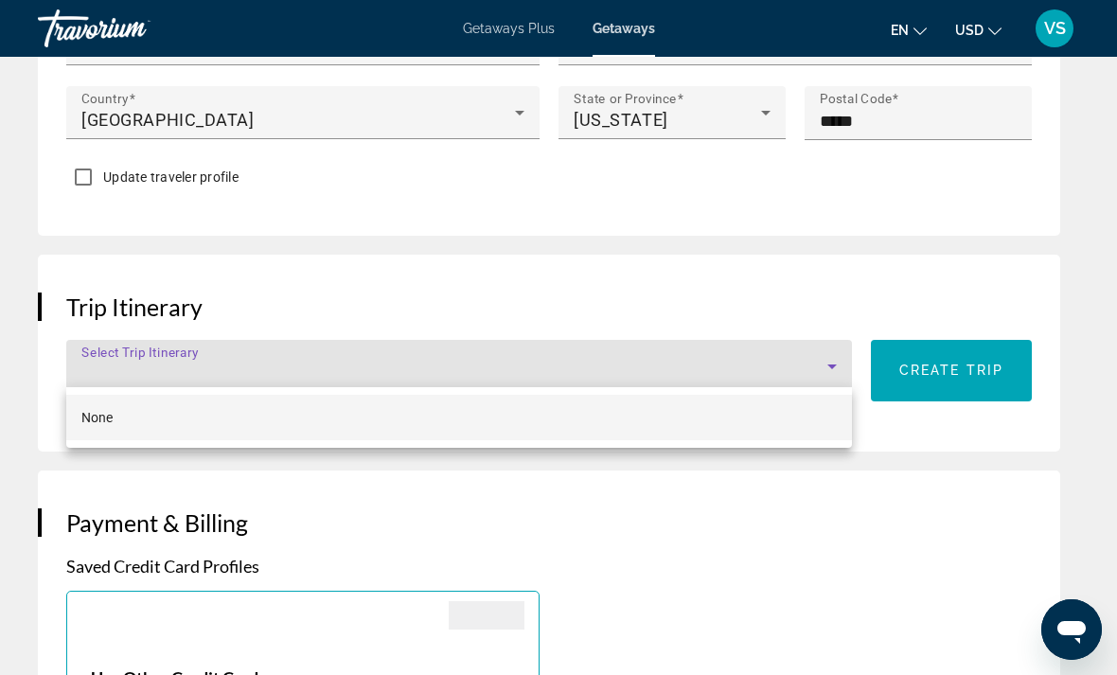
click at [974, 489] on div at bounding box center [558, 337] width 1117 height 675
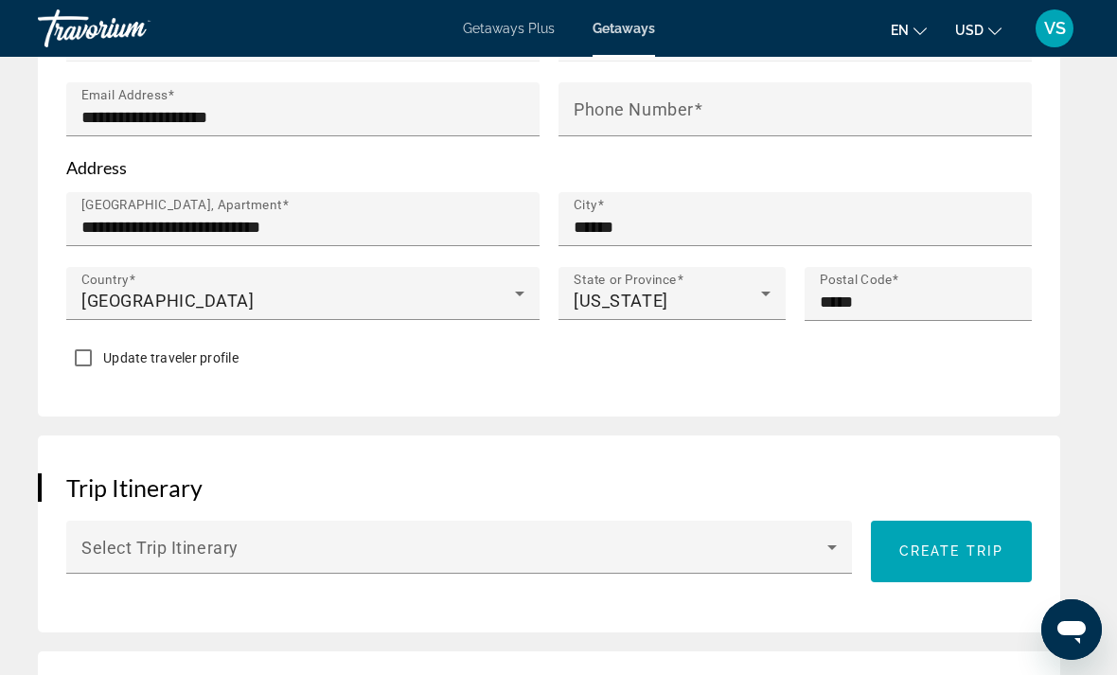
scroll to position [1175, 0]
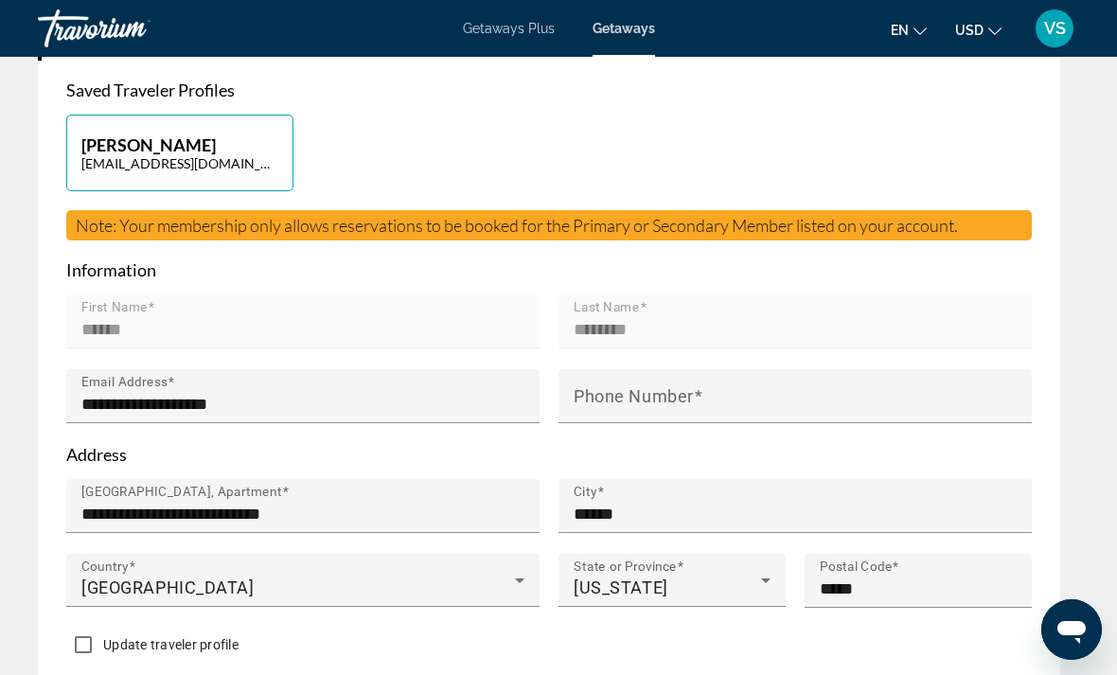
click at [854, 381] on div "Phone Number" at bounding box center [801, 396] width 454 height 54
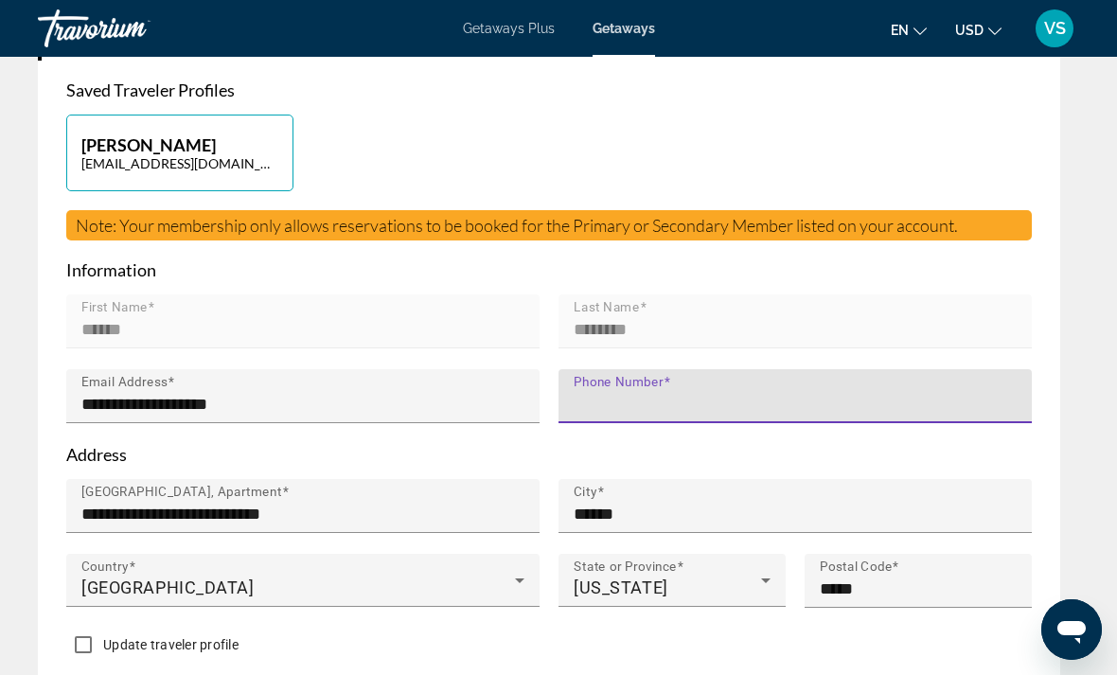
scroll to position [886, 0]
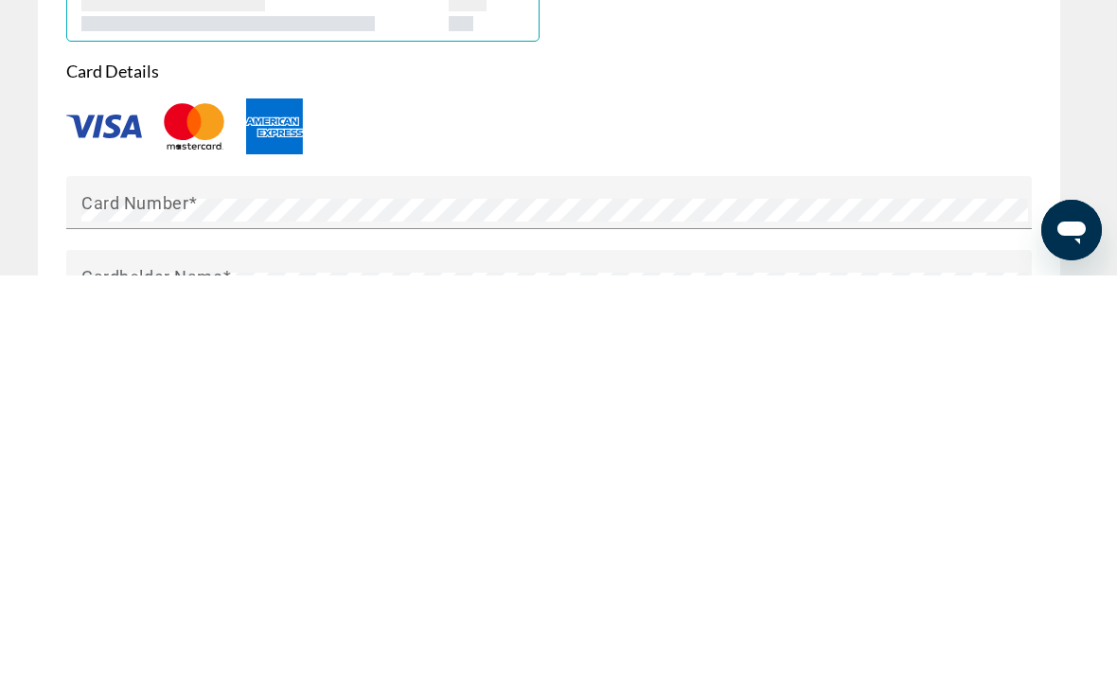
type input "**********"
click at [100, 593] on mat-label "Card Number" at bounding box center [134, 603] width 107 height 20
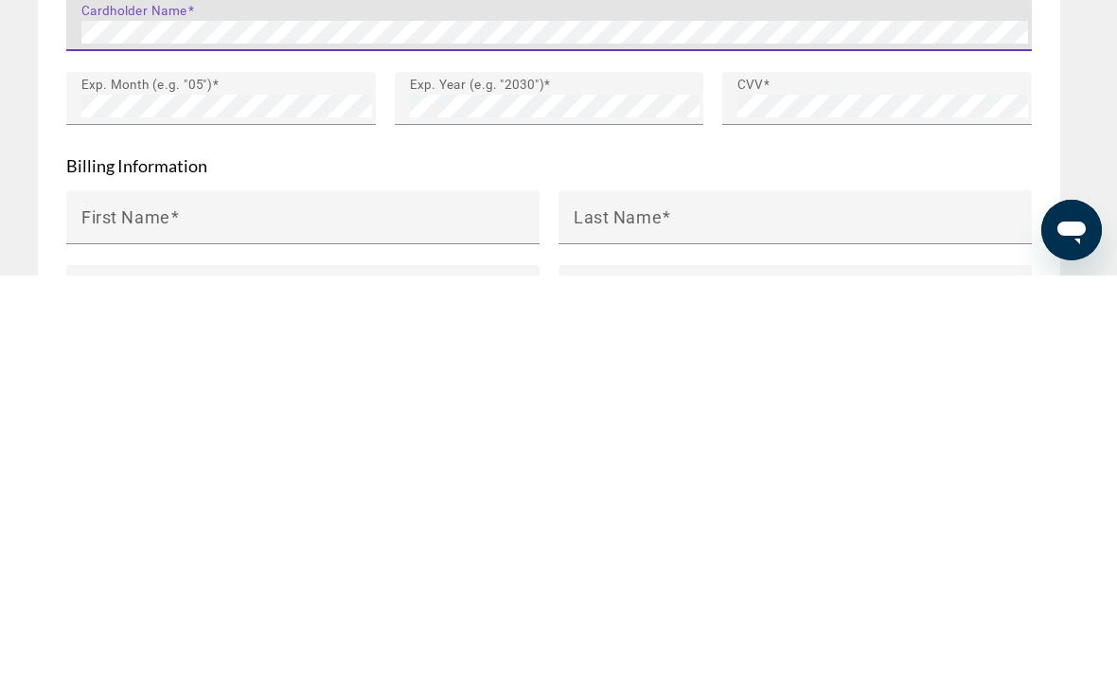
scroll to position [1915, 0]
click at [131, 606] on mat-label "First Name" at bounding box center [125, 616] width 89 height 20
click at [131, 612] on input "First Name" at bounding box center [308, 623] width 454 height 23
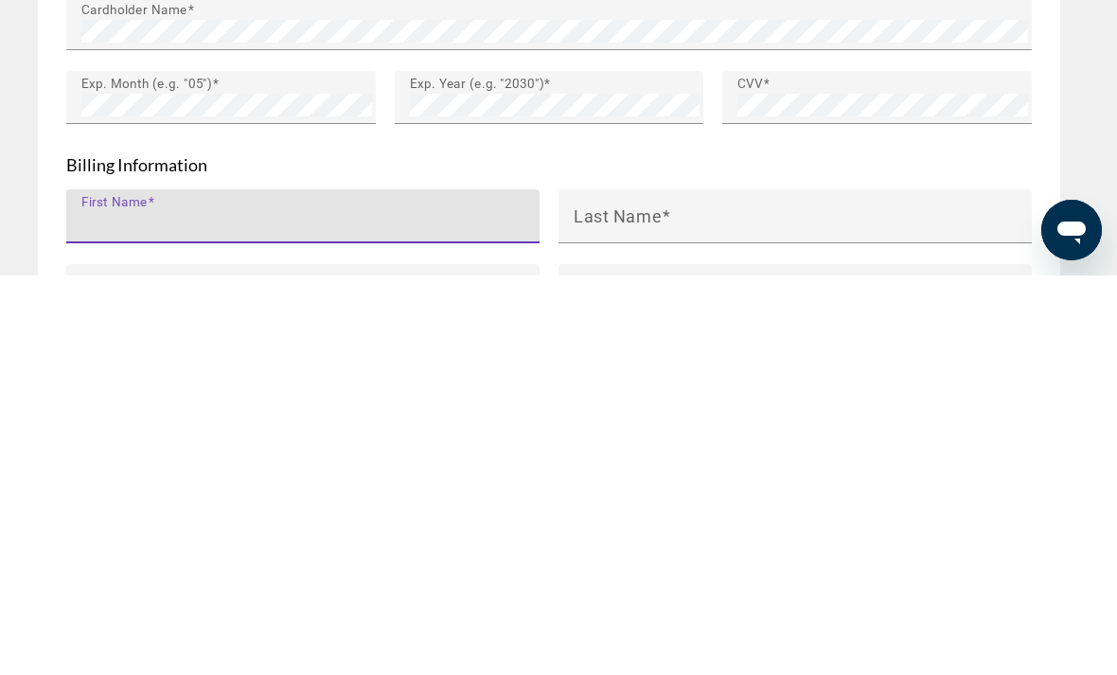
type input "******"
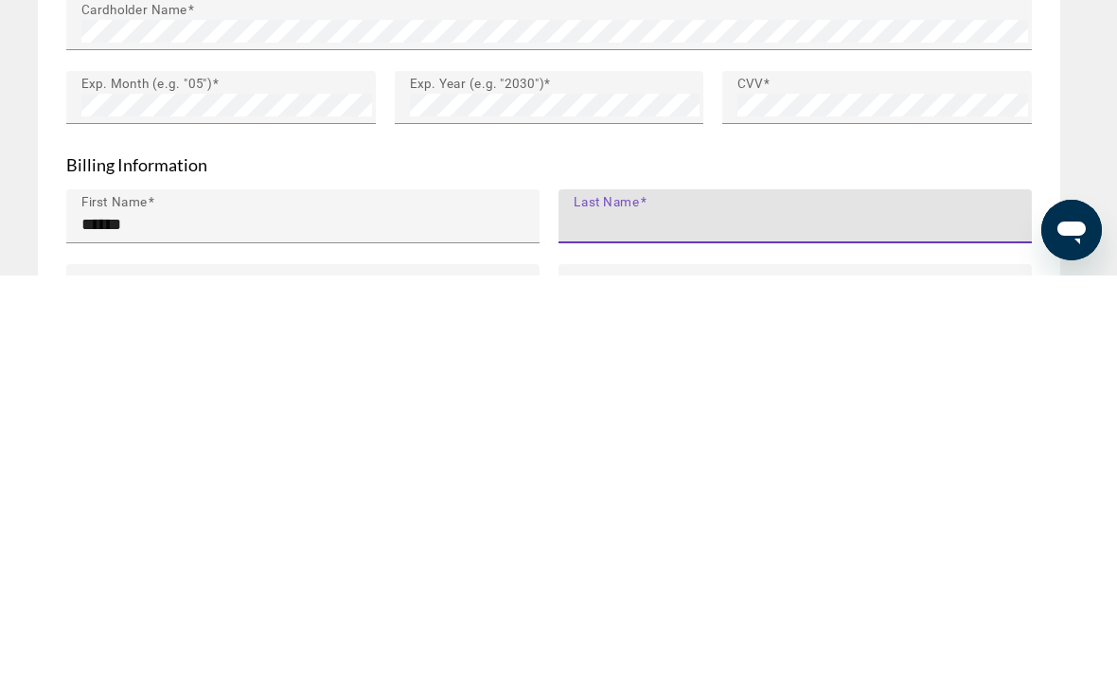
type input "********"
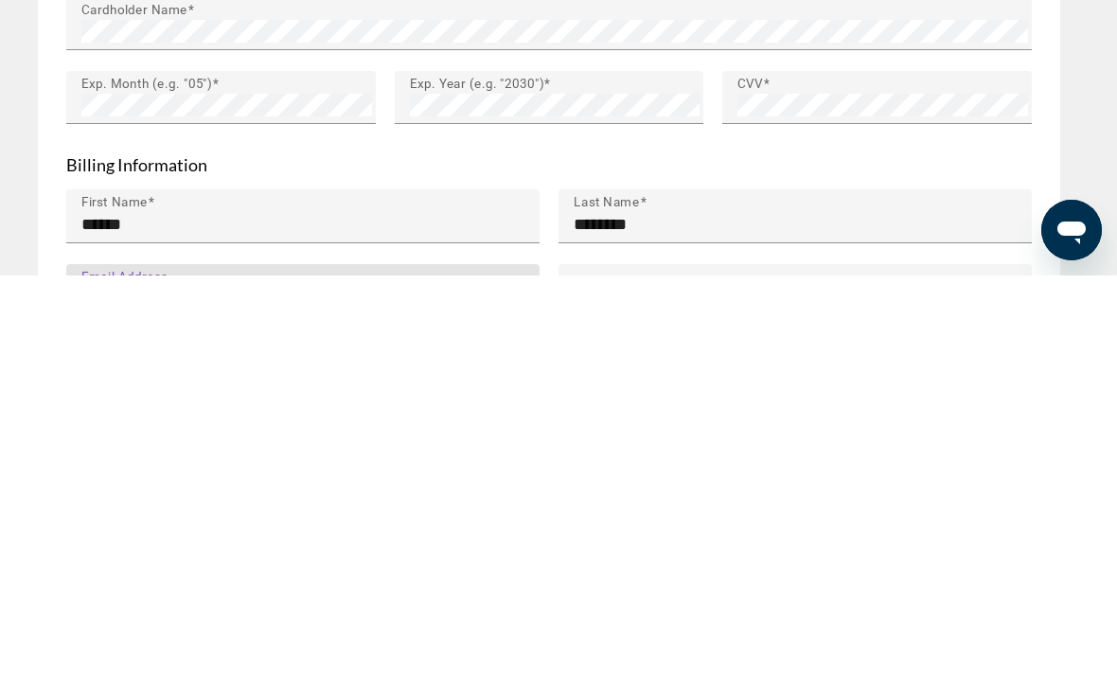
type input "**********"
type input "******"
type input "**"
type input "*****"
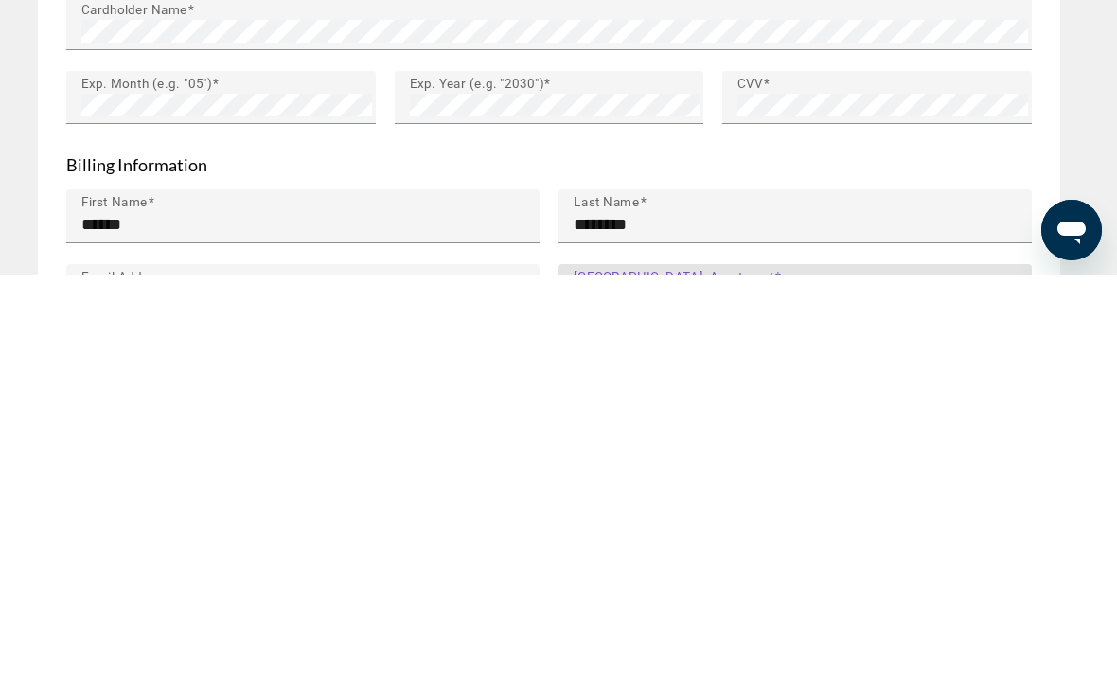
scroll to position [2315, 0]
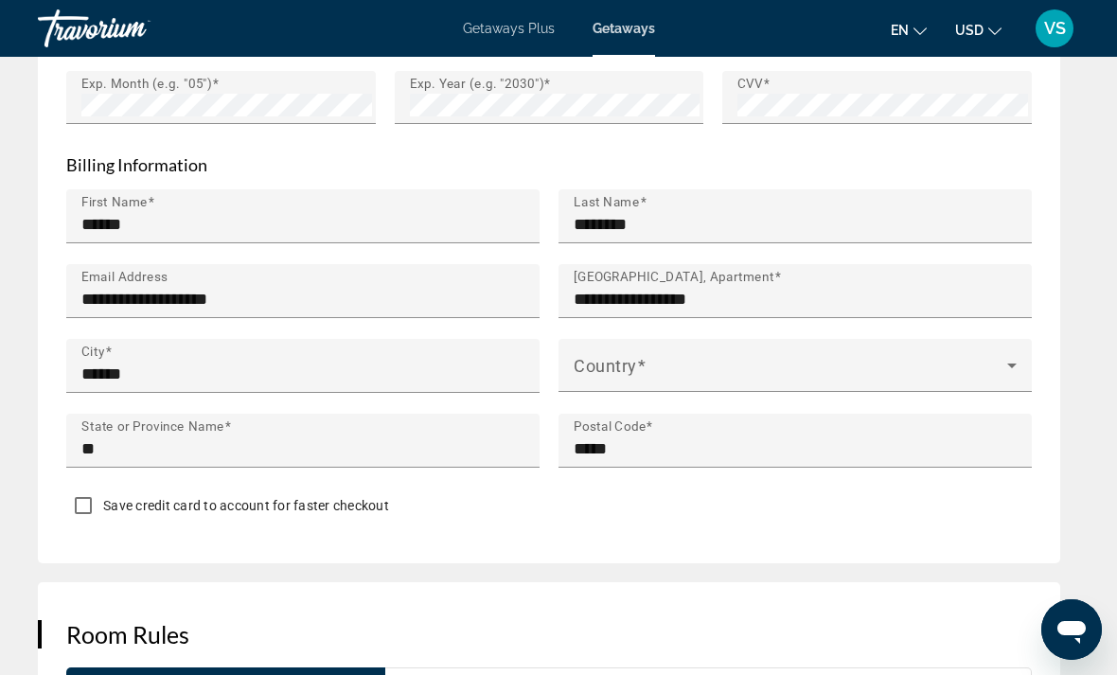
click at [878, 366] on span "Main content" at bounding box center [791, 373] width 434 height 23
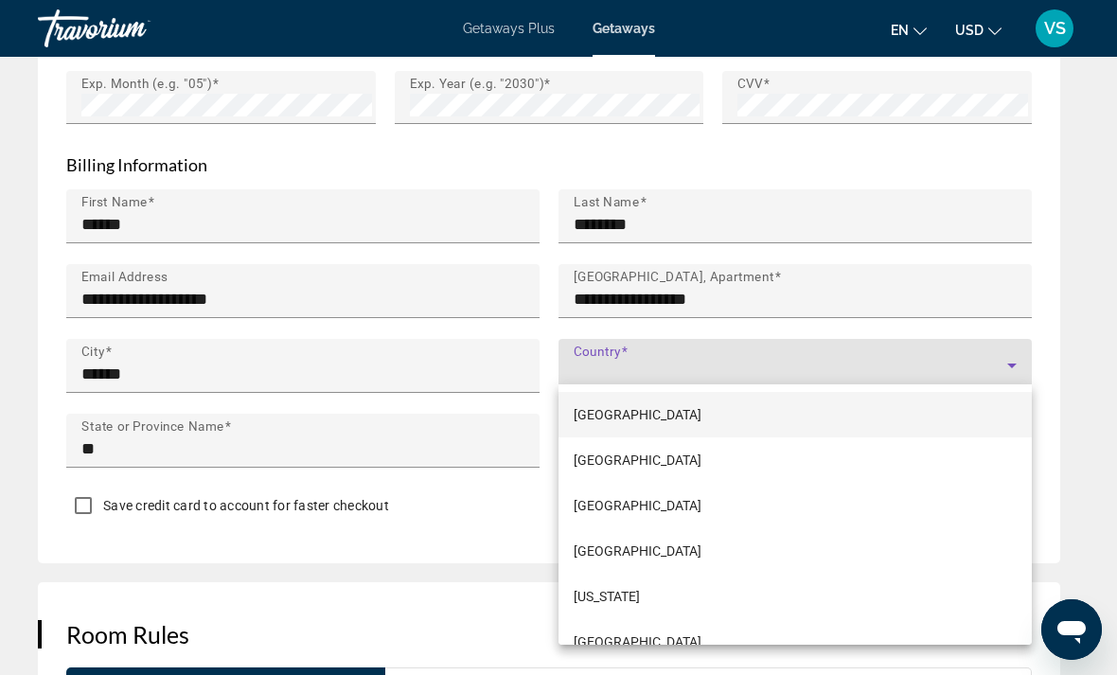
click at [860, 350] on div at bounding box center [558, 337] width 1117 height 675
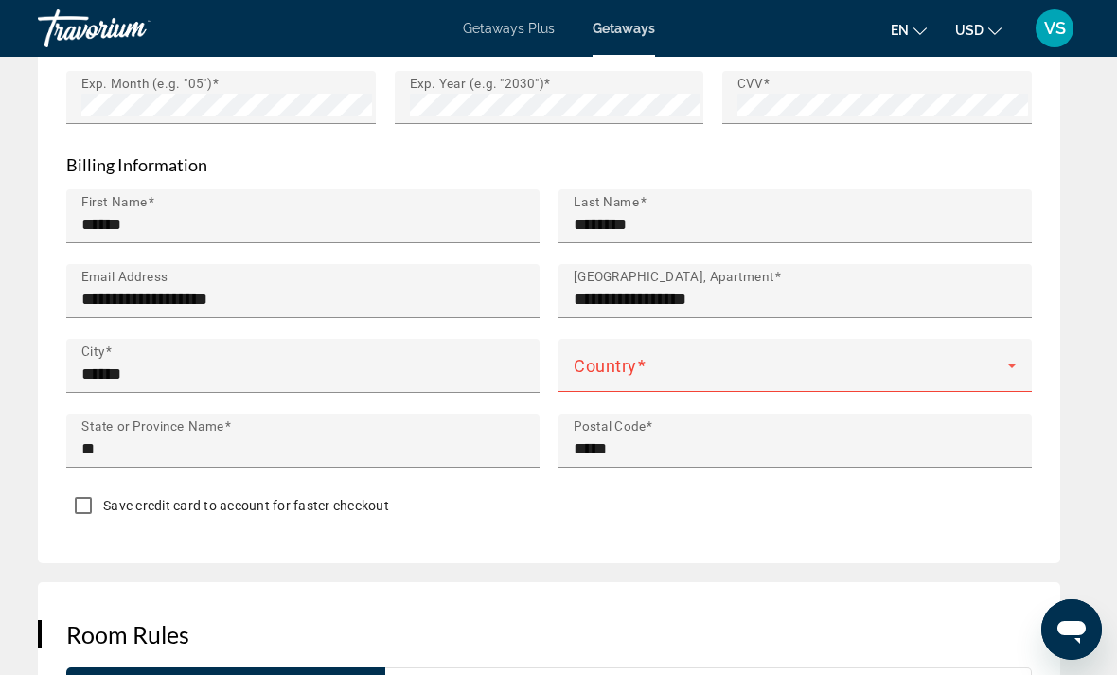
click at [861, 365] on span "Main content" at bounding box center [791, 373] width 434 height 23
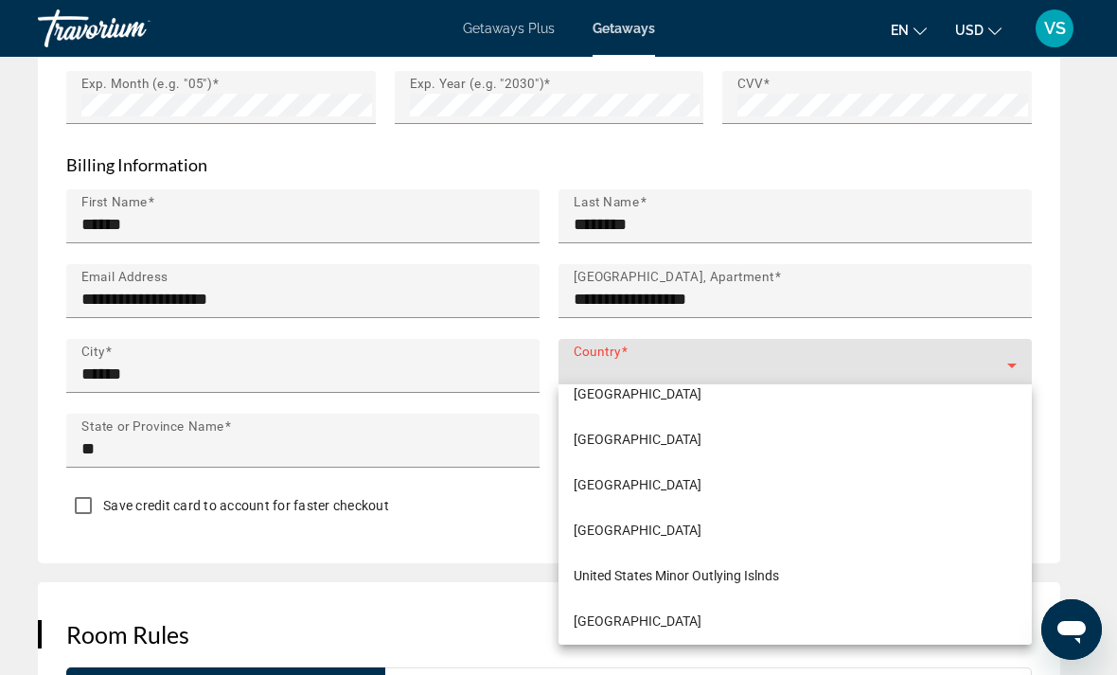
scroll to position [10880, 0]
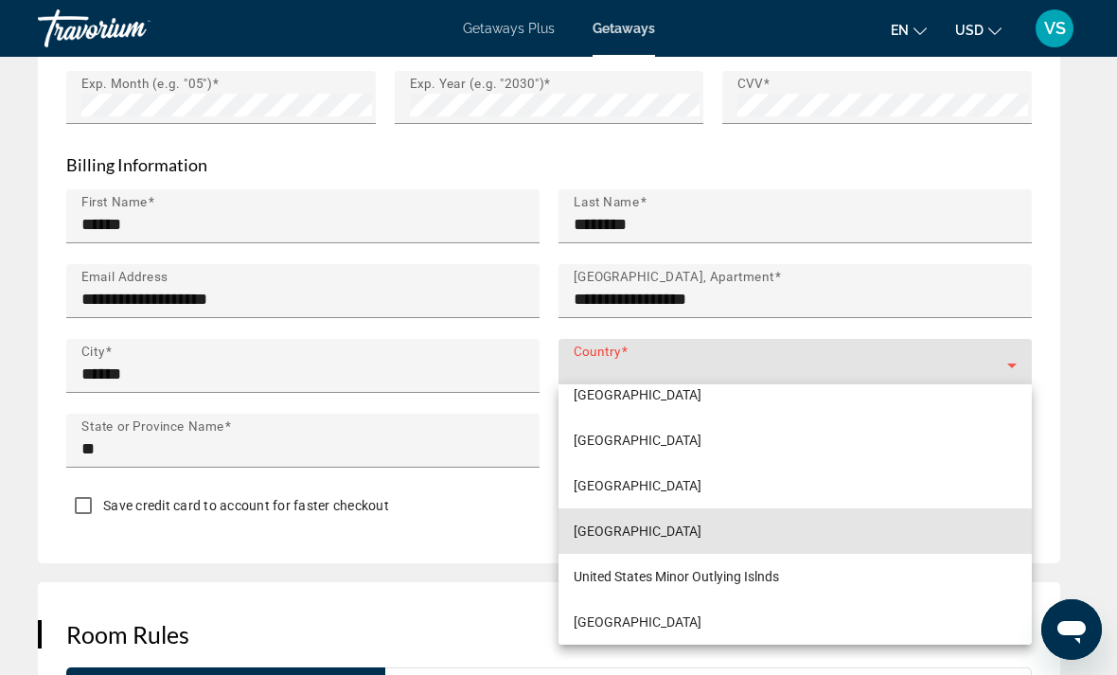
click at [600, 537] on span "[GEOGRAPHIC_DATA]" at bounding box center [638, 531] width 128 height 23
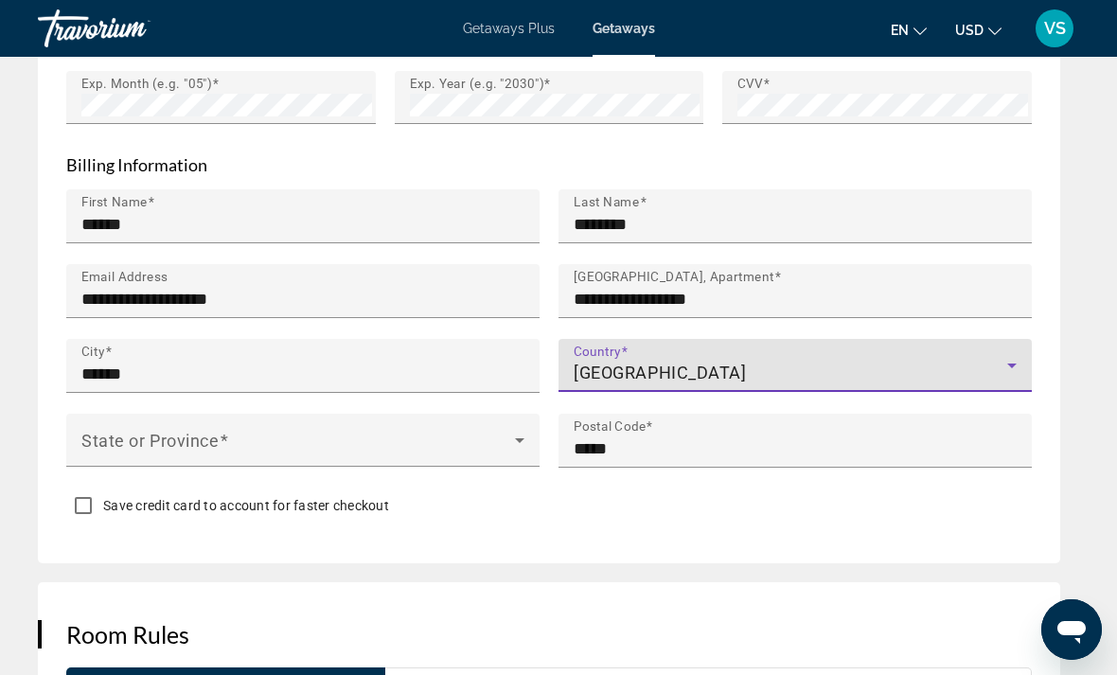
click at [111, 449] on span "Main content" at bounding box center [298, 447] width 434 height 23
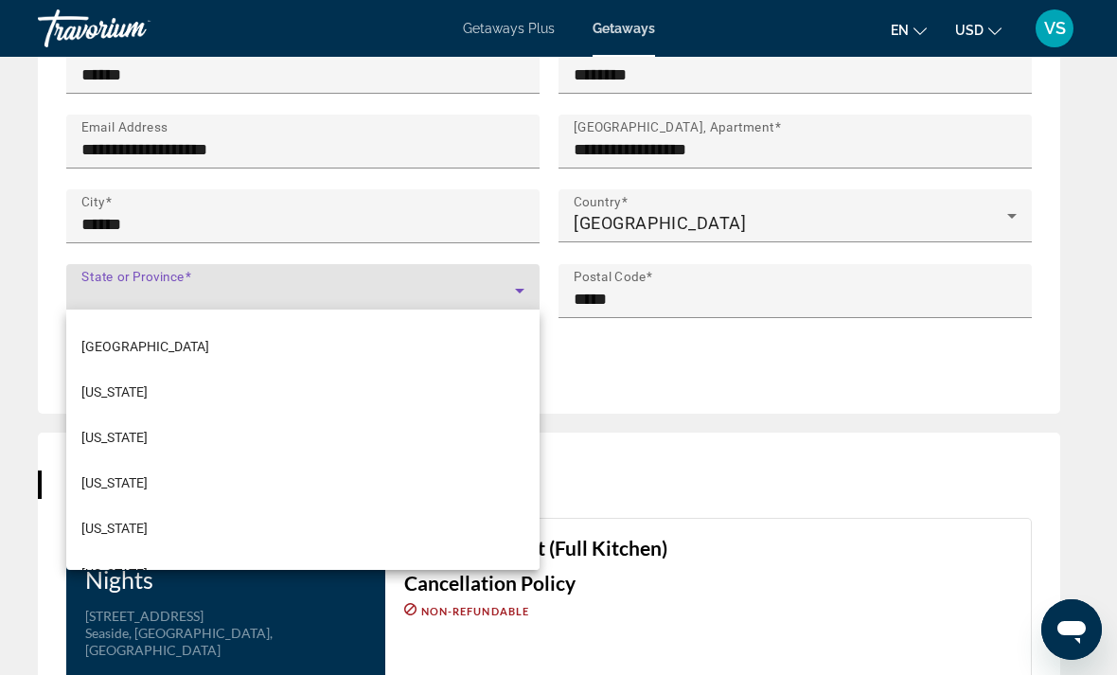
scroll to position [2133, 0]
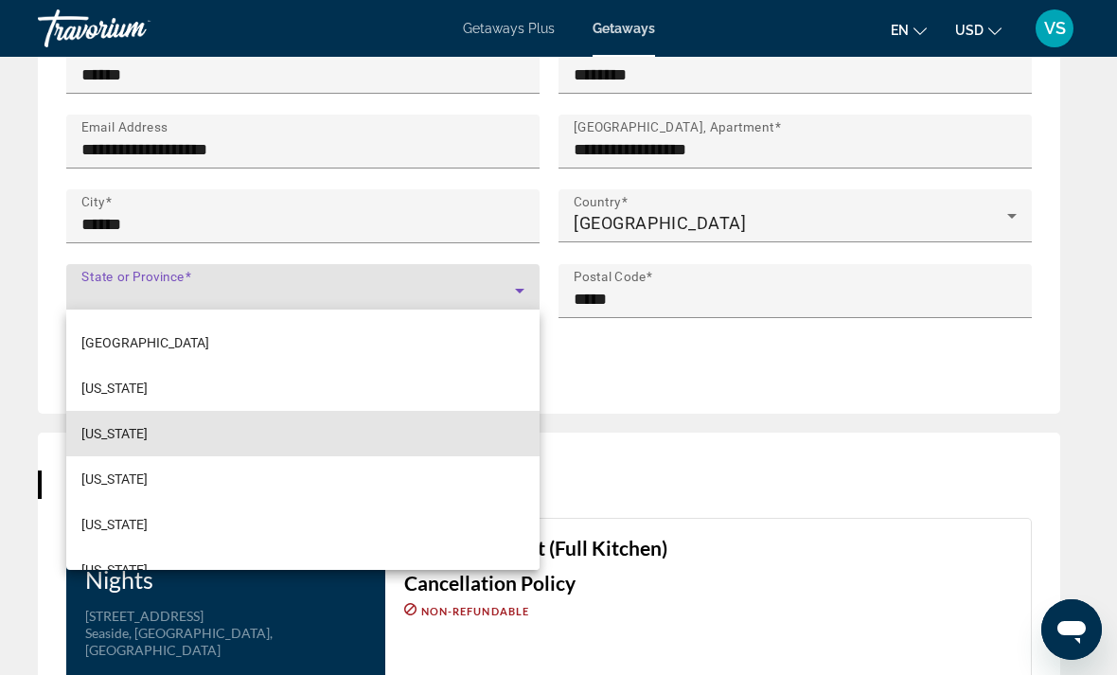
click at [109, 431] on span "[US_STATE]" at bounding box center [114, 433] width 66 height 23
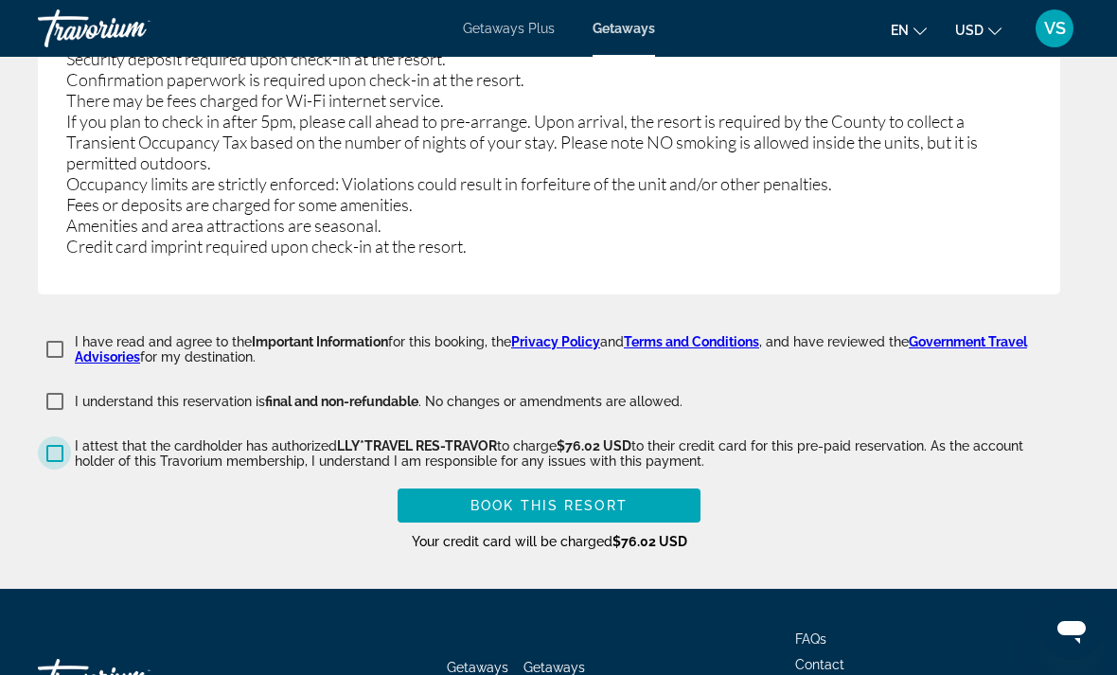
scroll to position [4455, 0]
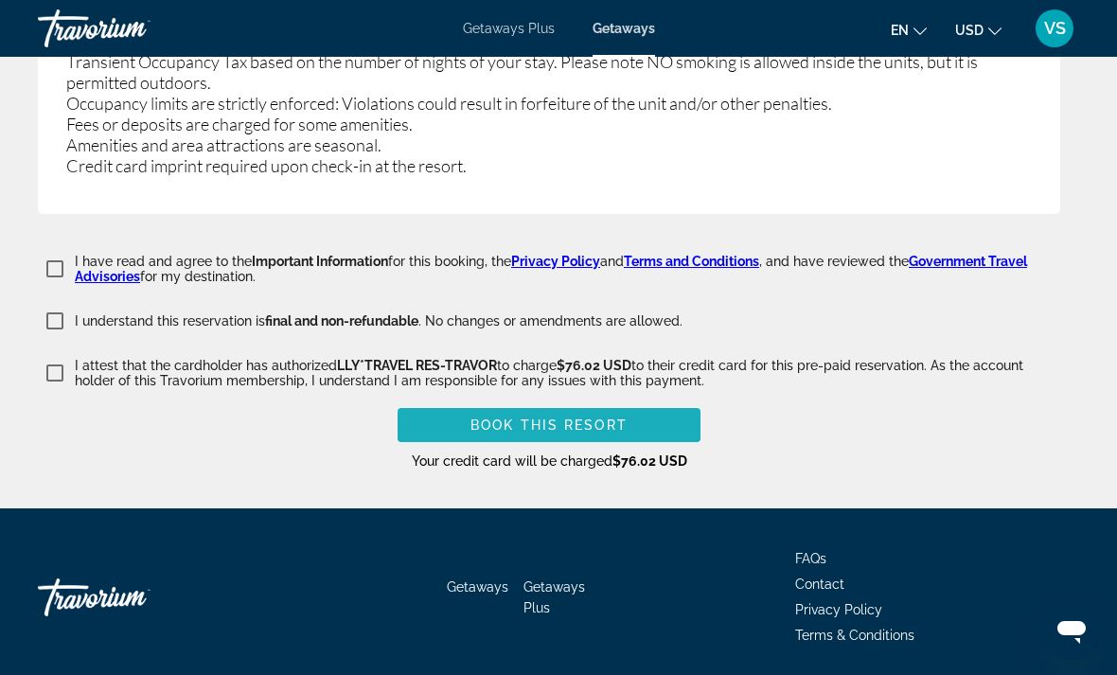
click at [451, 420] on span "Main content" at bounding box center [549, 424] width 303 height 45
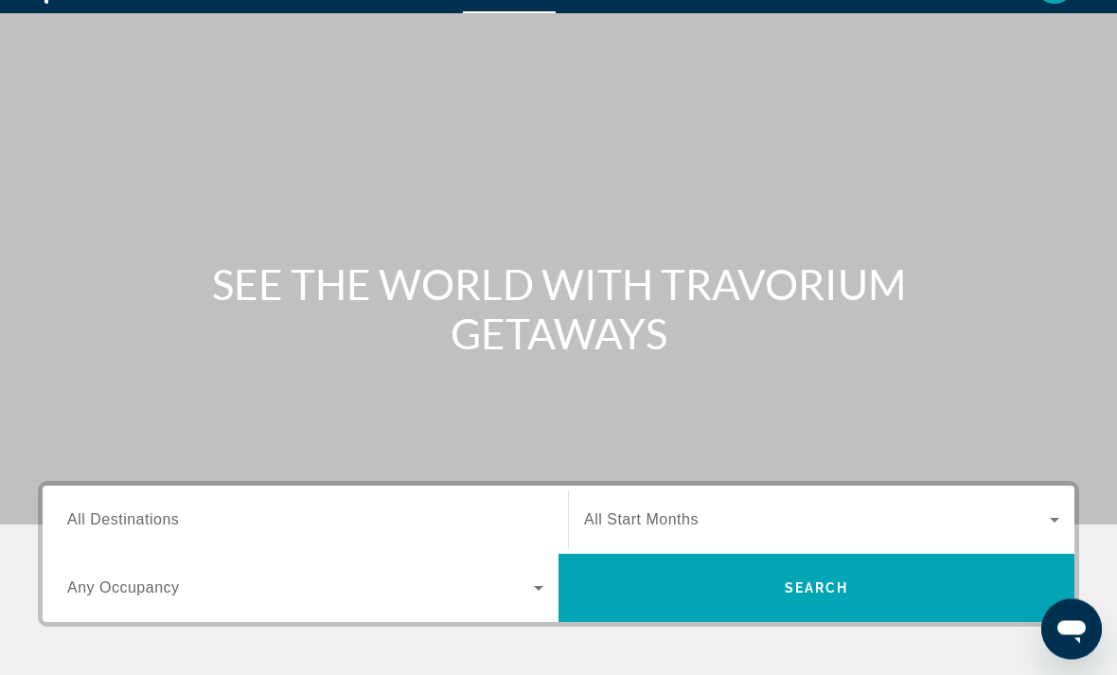
scroll to position [30, 0]
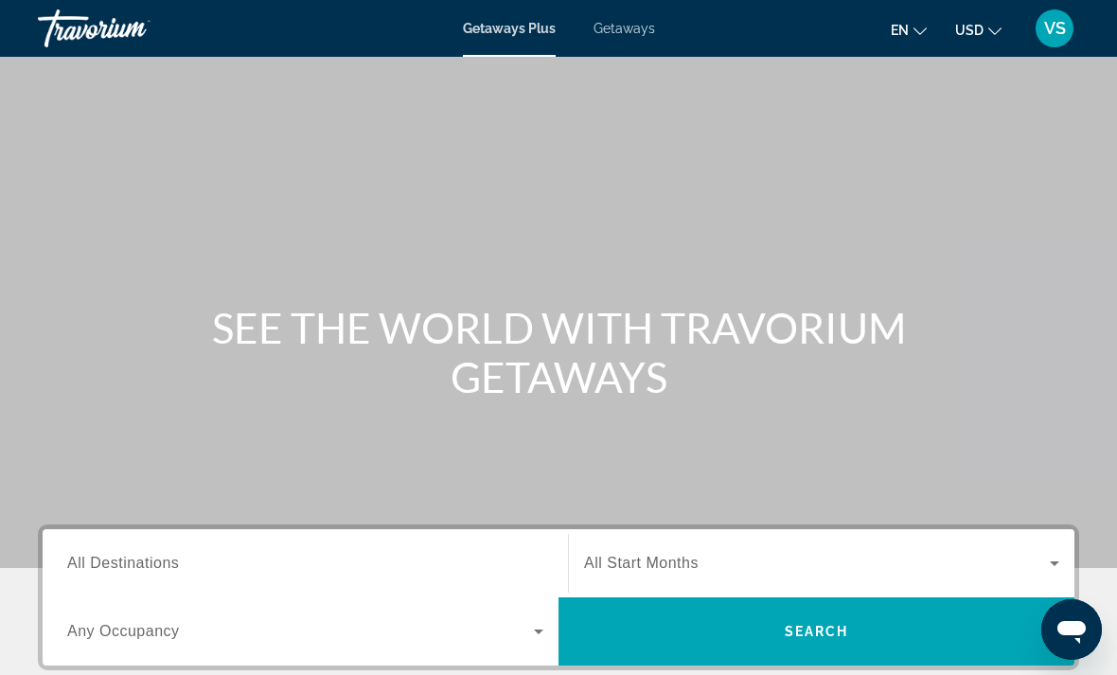
click at [601, 33] on span "Getaways" at bounding box center [625, 28] width 62 height 15
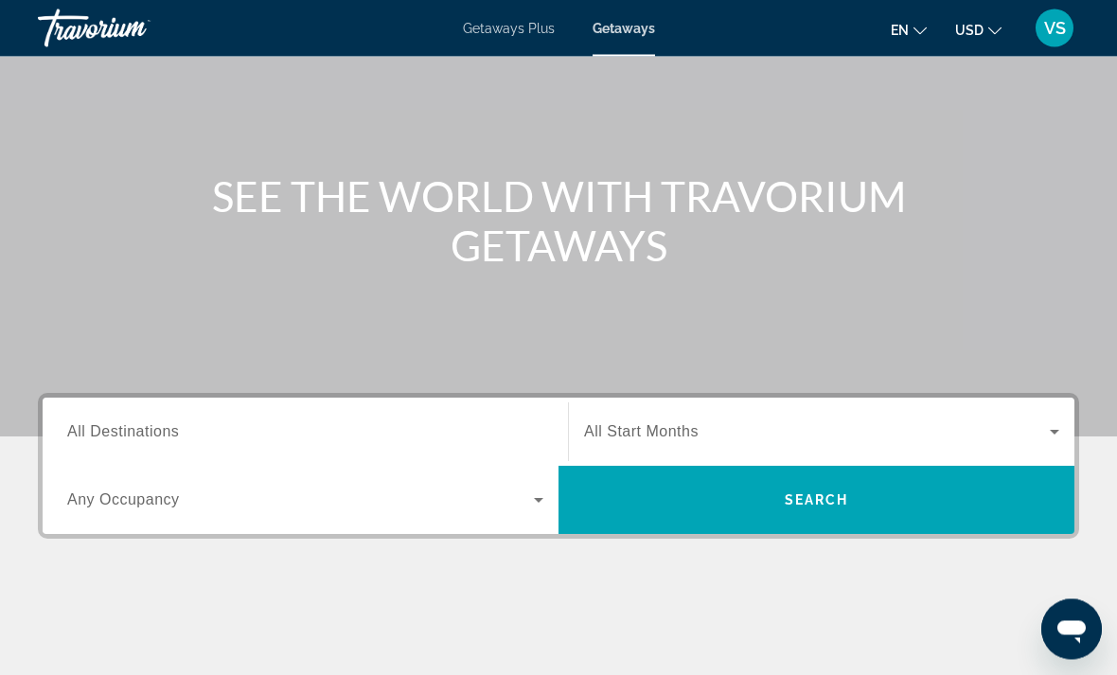
click at [232, 425] on input "Destination All Destinations" at bounding box center [305, 433] width 476 height 23
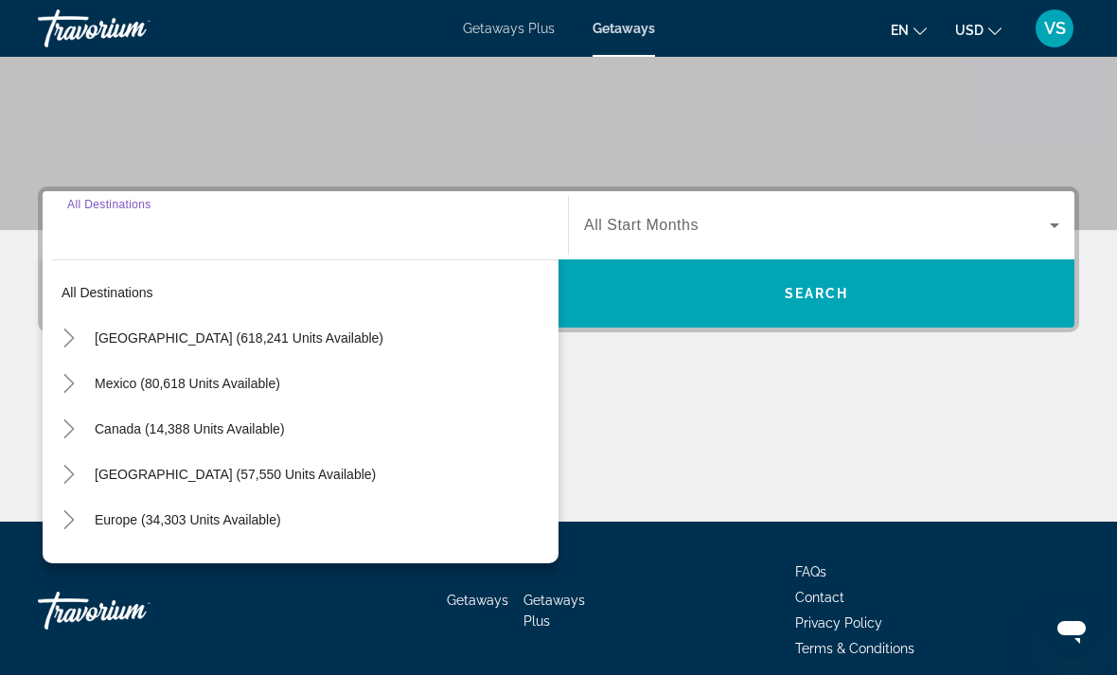
scroll to position [356, 0]
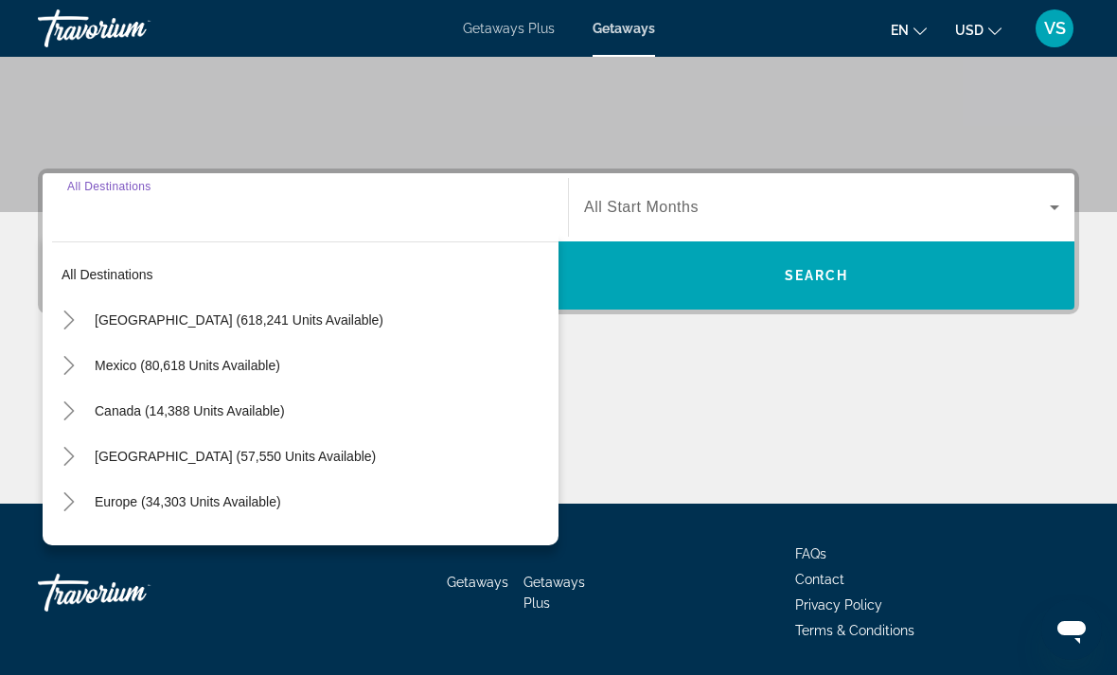
click at [61, 314] on icon "Toggle United States (618,241 units available)" at bounding box center [69, 320] width 19 height 19
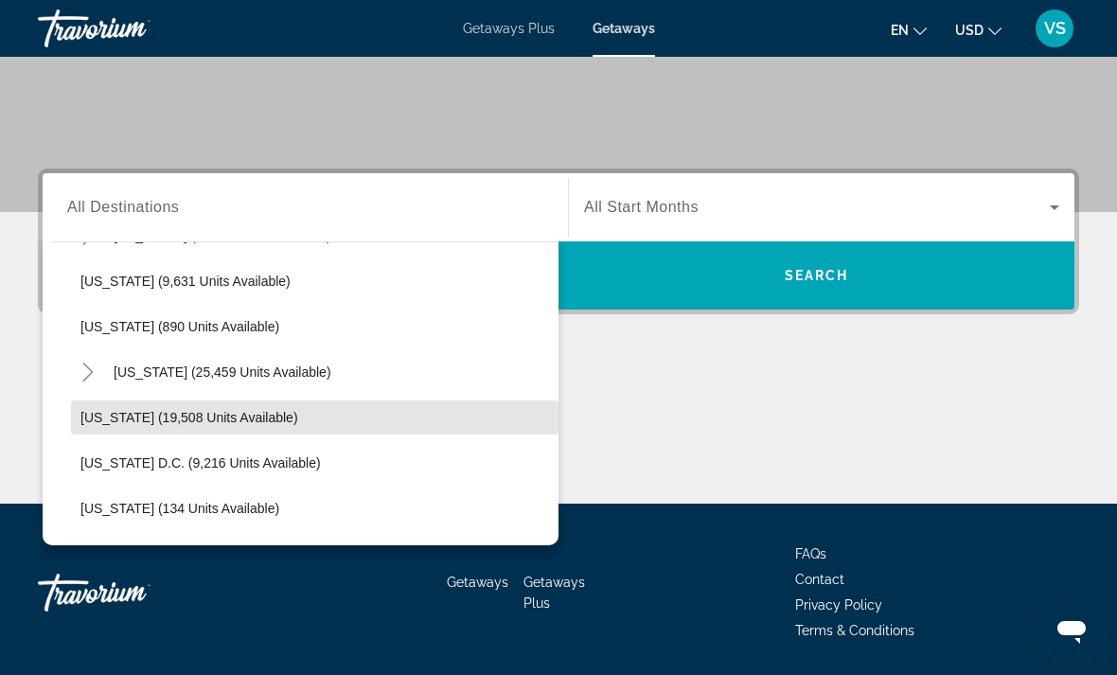
scroll to position [1773, 0]
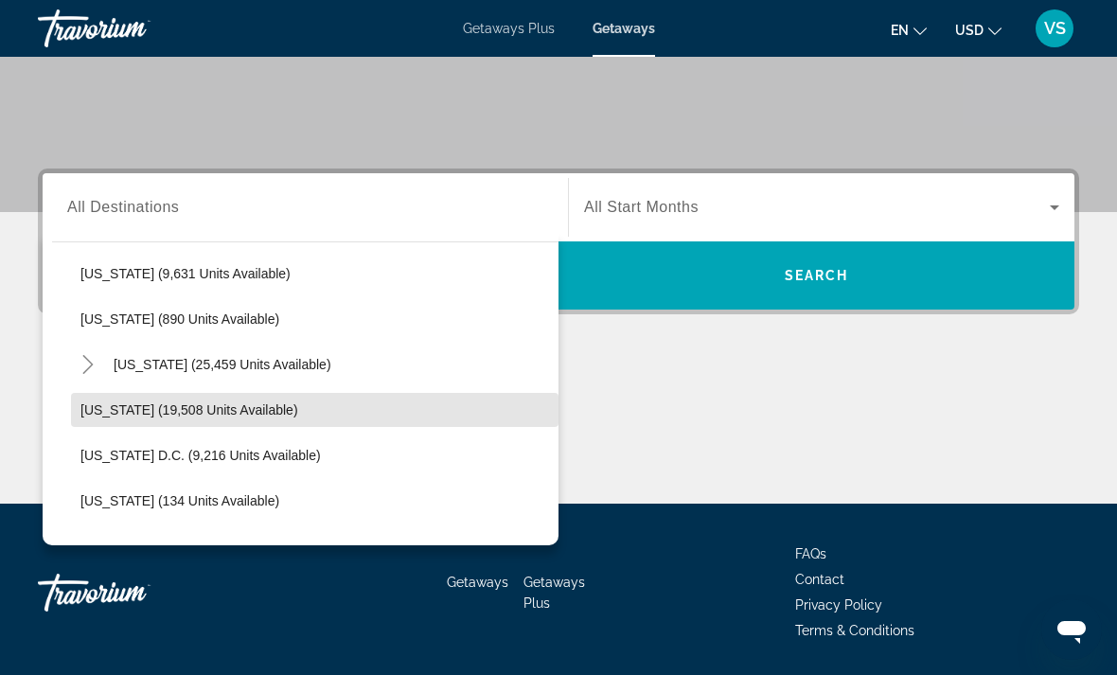
click at [94, 417] on span "Search widget" at bounding box center [315, 409] width 488 height 45
type input "**********"
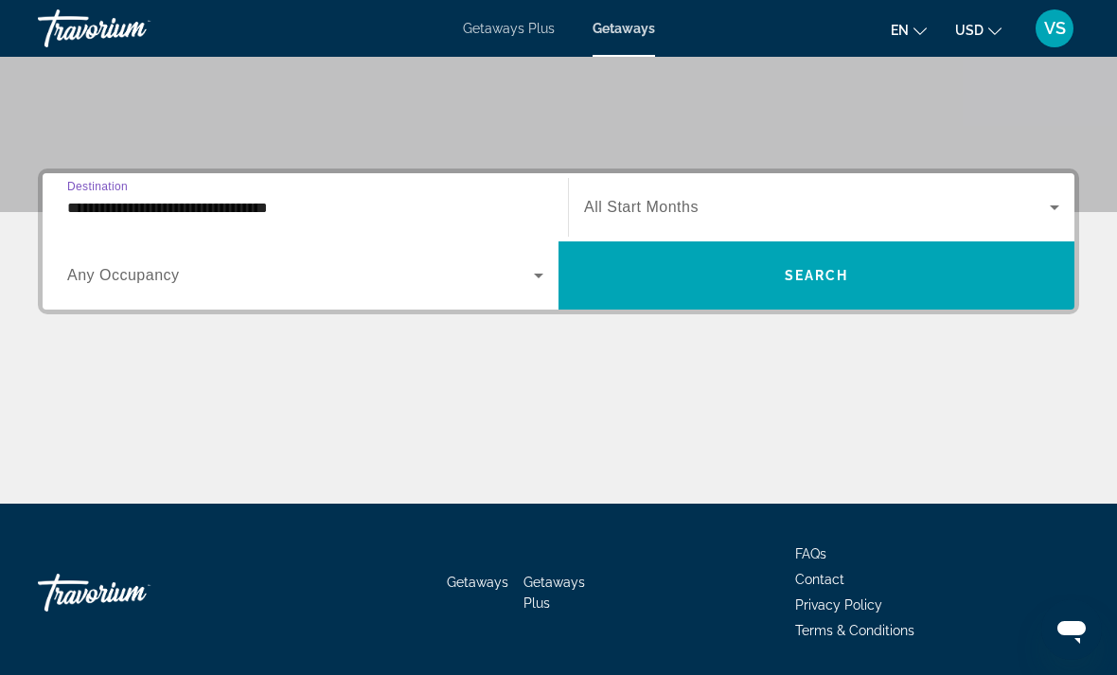
click at [630, 189] on div "Search widget" at bounding box center [821, 207] width 475 height 53
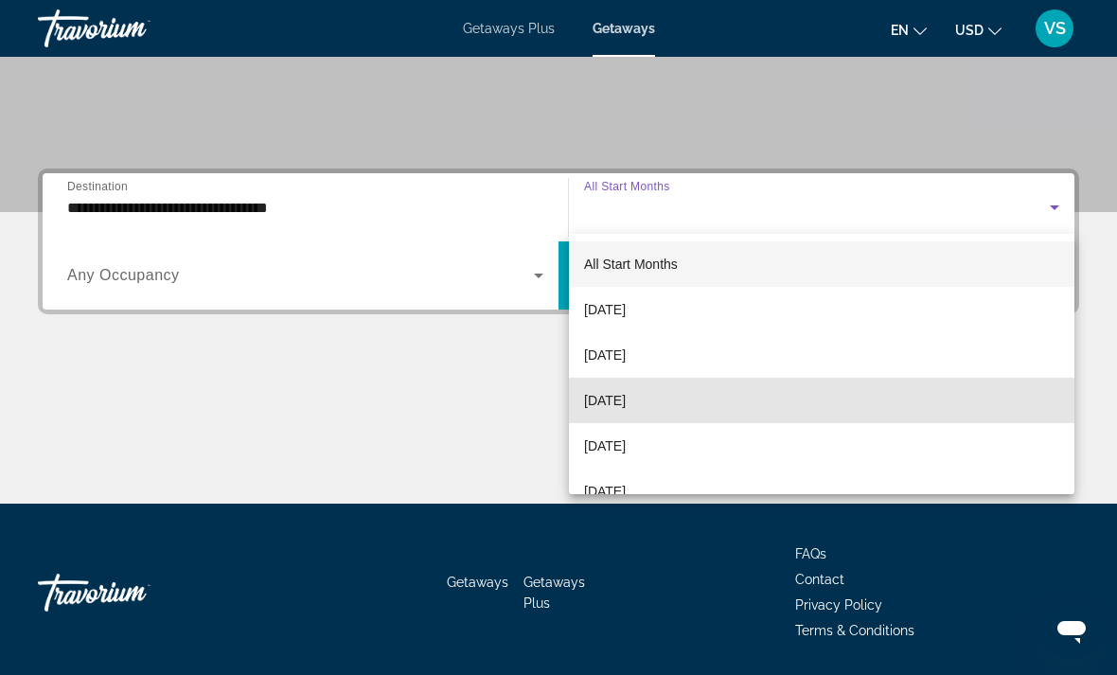
click at [602, 400] on span "[DATE]" at bounding box center [605, 400] width 42 height 23
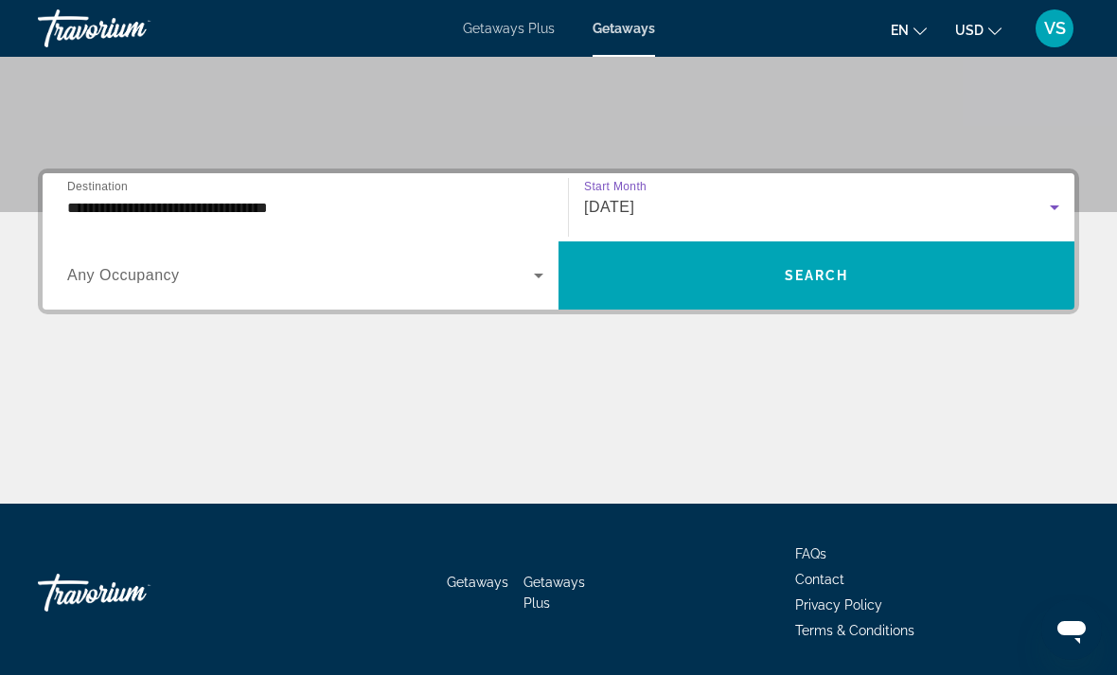
click at [611, 261] on span "Search widget" at bounding box center [817, 275] width 516 height 45
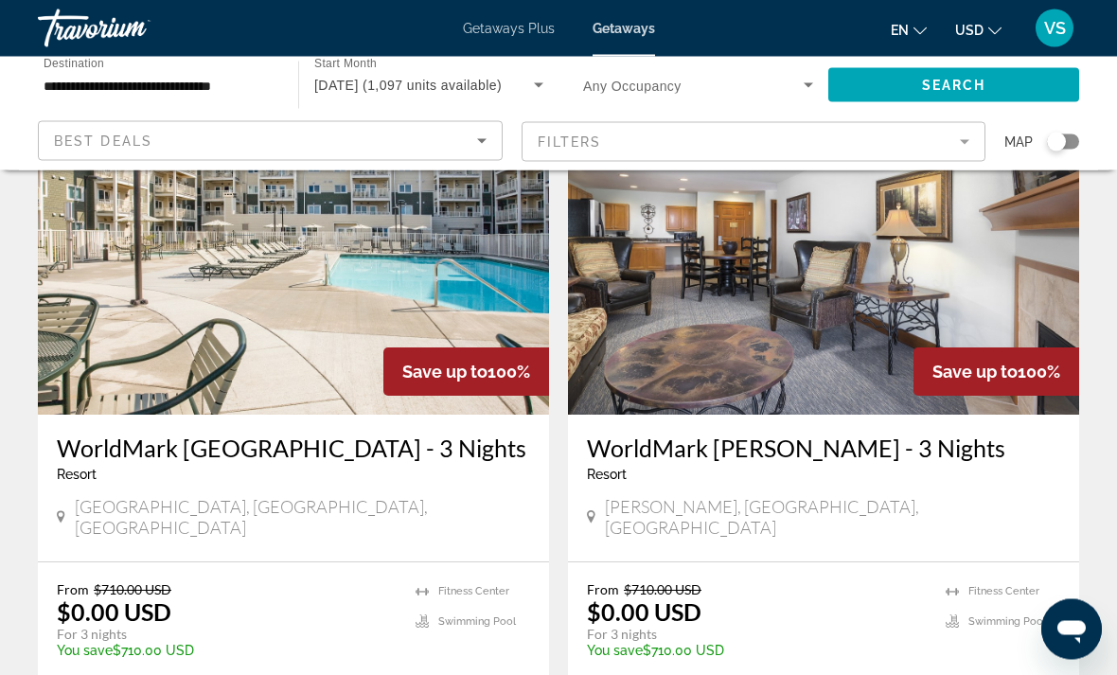
scroll to position [2121, 0]
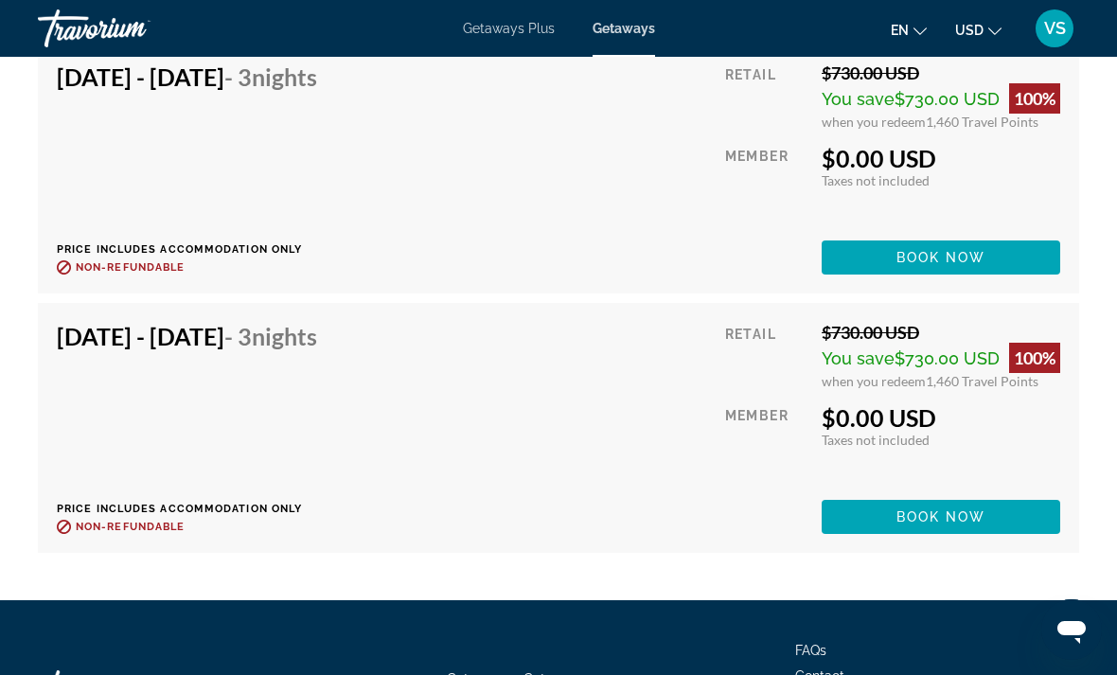
scroll to position [4968, 0]
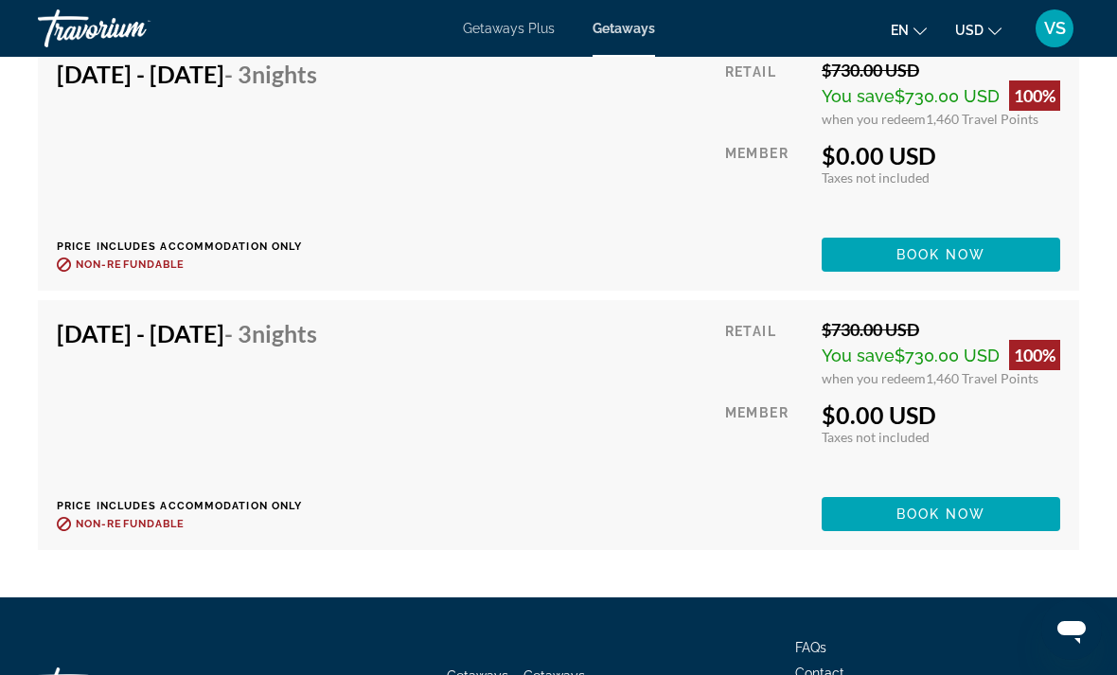
click at [837, 501] on span "Main content" at bounding box center [941, 513] width 239 height 45
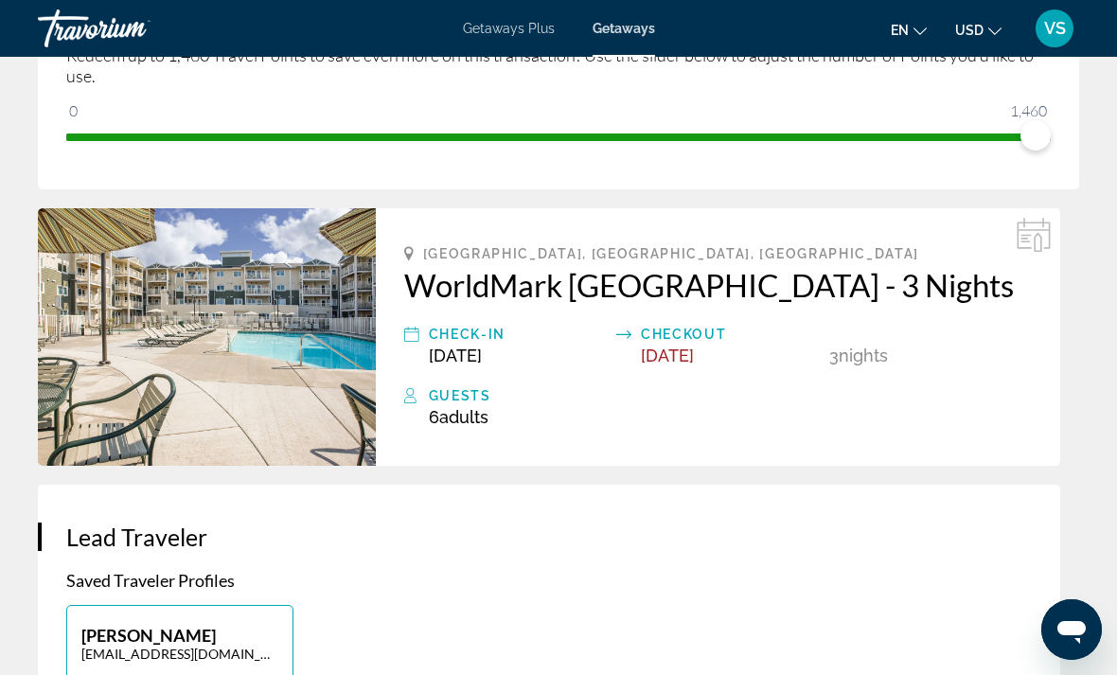
scroll to position [395, 0]
